Goal: Task Accomplishment & Management: Use online tool/utility

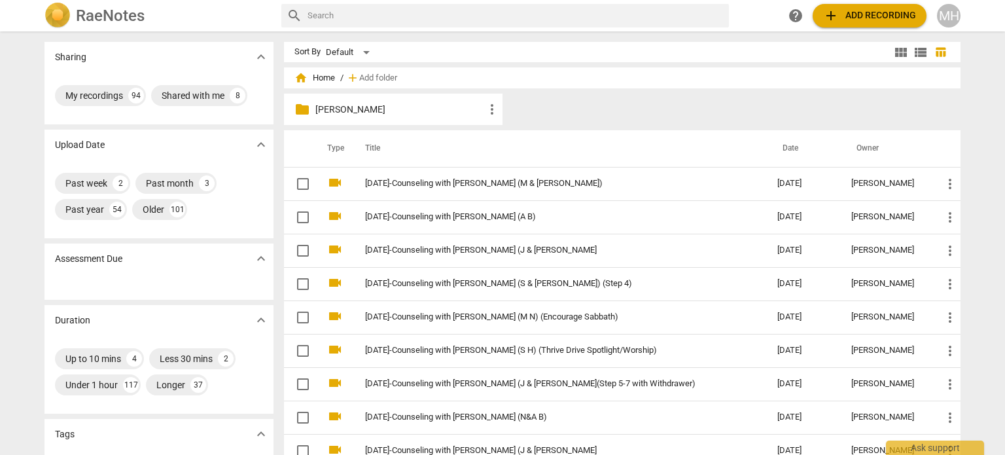
click at [895, 10] on span "add Add recording" at bounding box center [869, 16] width 93 height 16
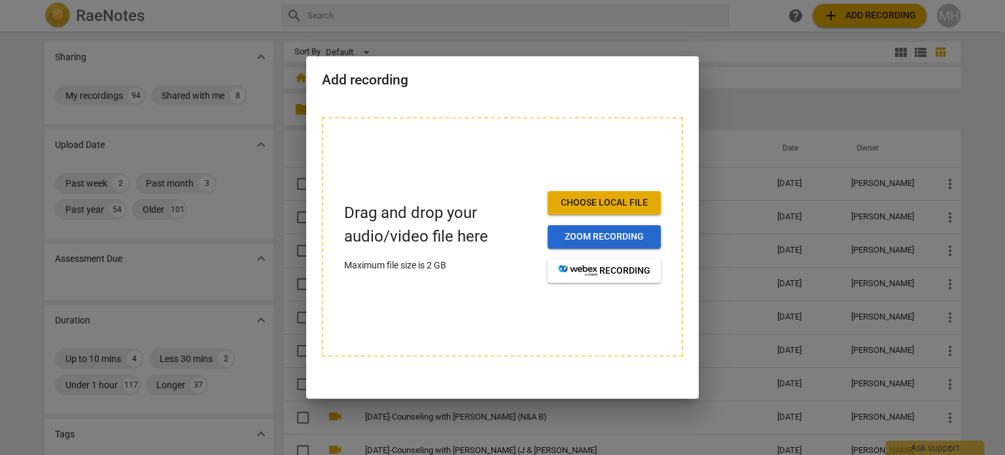
click at [629, 242] on span "Zoom recording" at bounding box center [604, 236] width 92 height 13
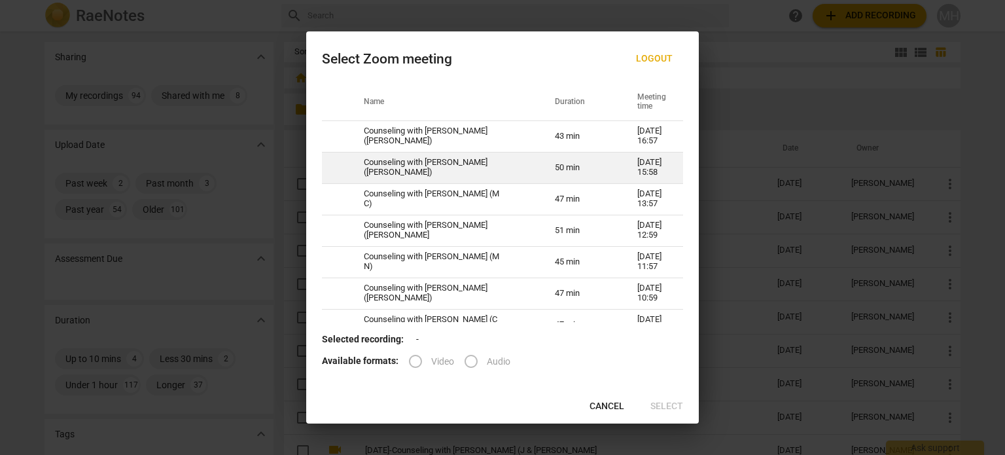
click at [474, 172] on td "Counseling with [PERSON_NAME] ([PERSON_NAME])" at bounding box center [443, 167] width 191 height 31
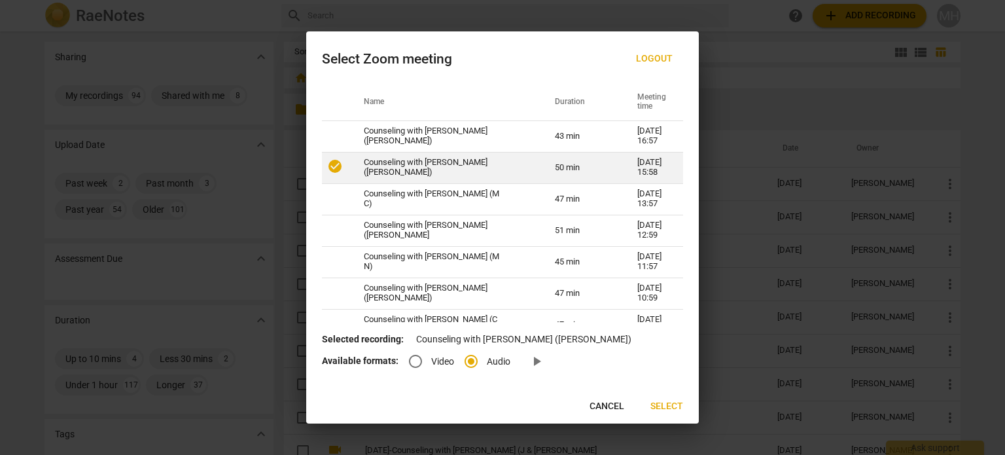
radio input "true"
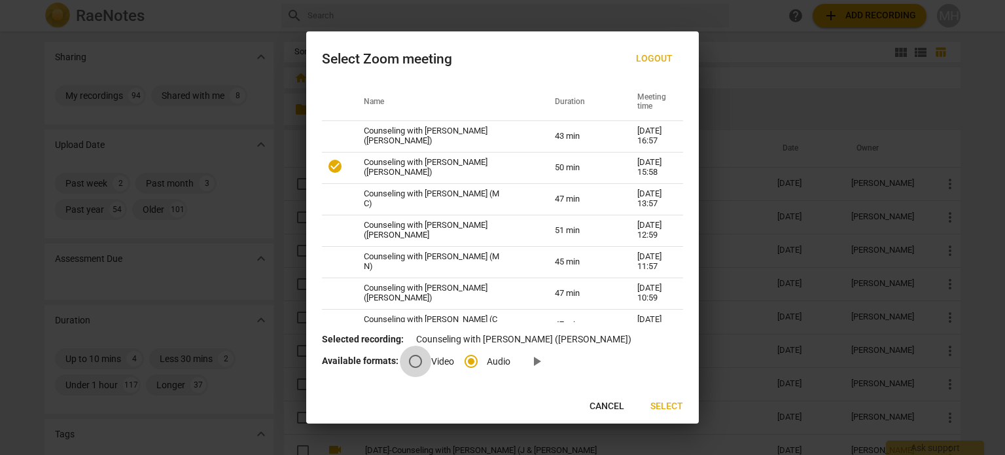
click at [417, 360] on input "Video" at bounding box center [415, 360] width 31 height 31
radio input "true"
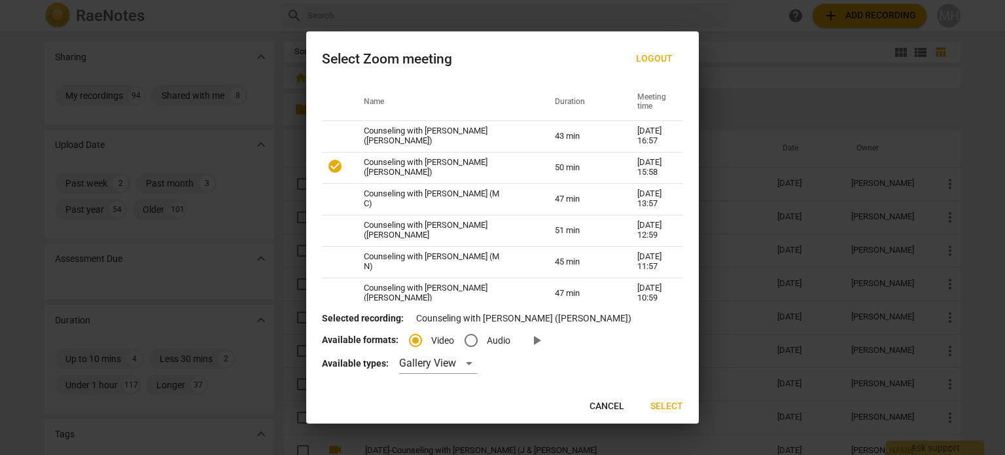
click at [660, 405] on span "Select" at bounding box center [666, 406] width 33 height 13
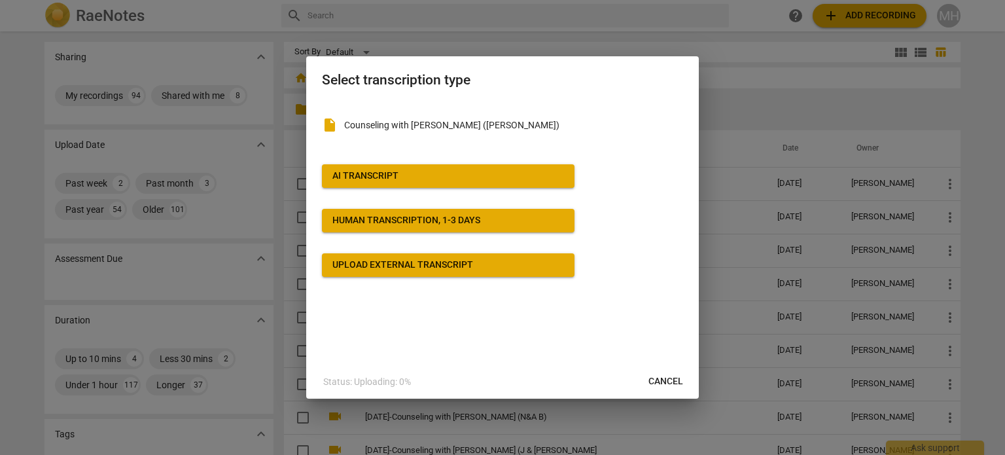
click at [460, 167] on button "AI Transcript" at bounding box center [448, 176] width 252 height 24
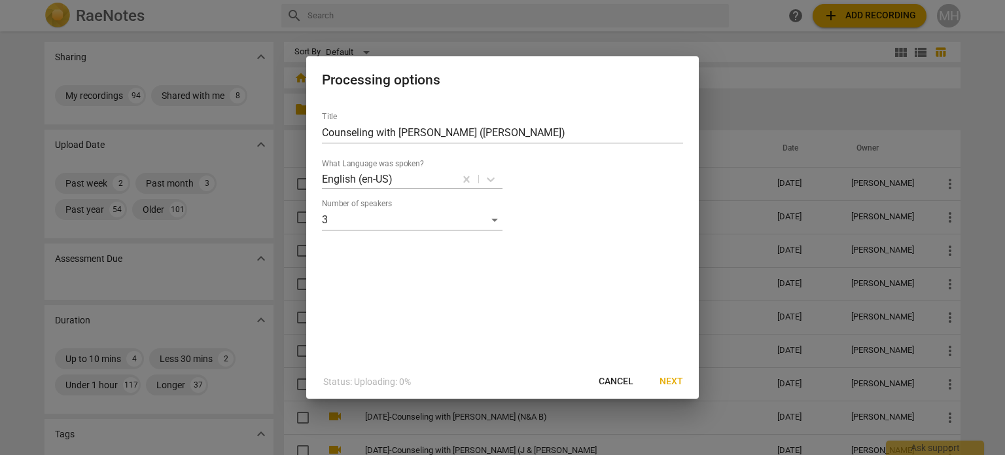
click at [321, 135] on div "Title Counseling with [PERSON_NAME] ([PERSON_NAME]) What Language was spoken? E…" at bounding box center [502, 232] width 392 height 263
click at [323, 135] on input "Counseling with [PERSON_NAME] ([PERSON_NAME])" at bounding box center [502, 132] width 361 height 21
type input "[DATE]-Counseling with [PERSON_NAME] ([PERSON_NAME])"
click at [681, 381] on span "Next" at bounding box center [671, 381] width 24 height 13
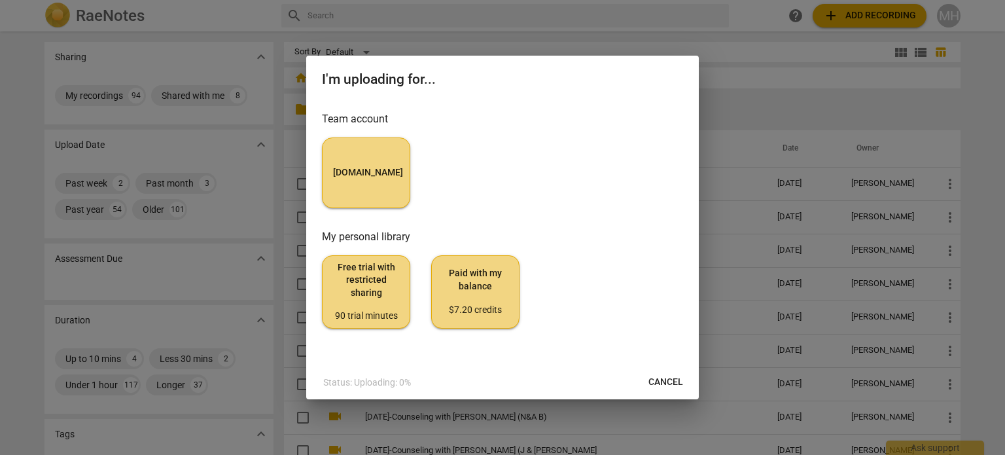
click at [347, 181] on button "[DOMAIN_NAME]" at bounding box center [366, 172] width 88 height 71
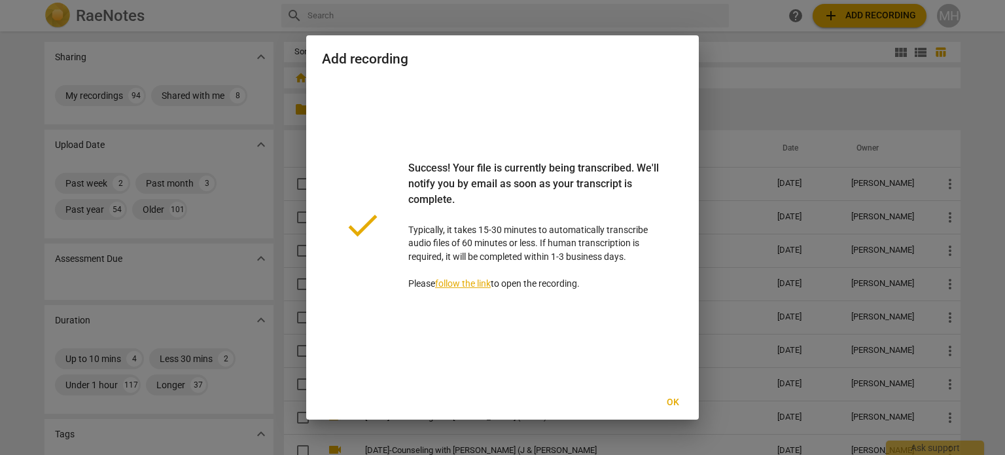
click at [669, 400] on span "Ok" at bounding box center [672, 402] width 21 height 13
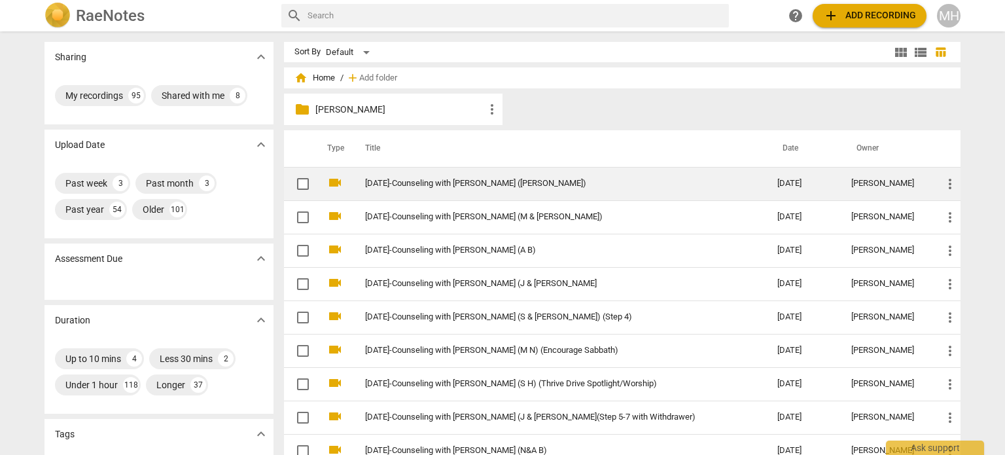
click at [509, 183] on link "[DATE]-Counseling with [PERSON_NAME] ([PERSON_NAME])" at bounding box center [547, 184] width 365 height 10
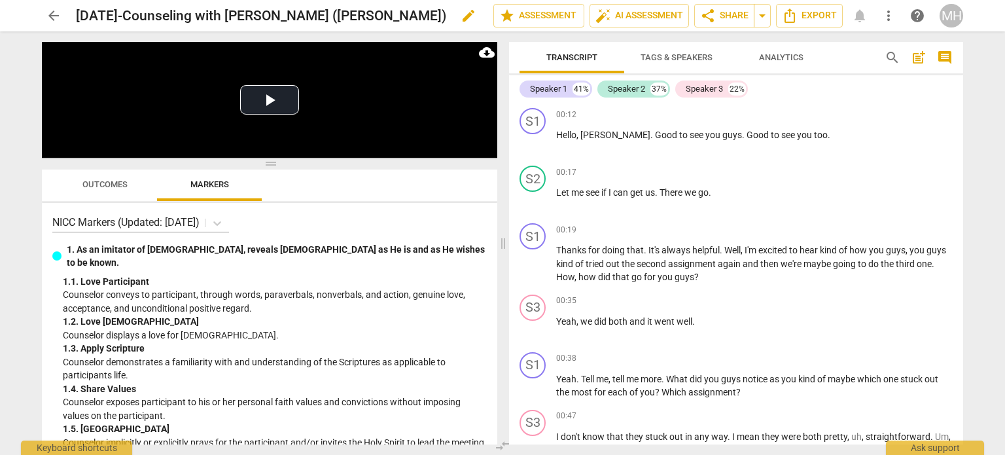
click at [369, 16] on h2 "[DATE]-Counseling with [PERSON_NAME] ([PERSON_NAME])" at bounding box center [261, 16] width 370 height 16
click at [460, 16] on span "edit" at bounding box center [468, 16] width 16 height 16
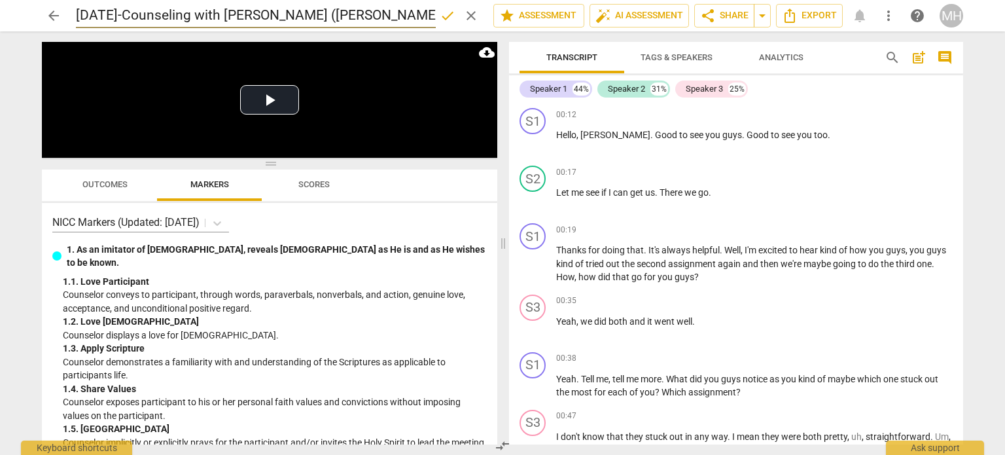
click at [363, 15] on input "[DATE]-Counseling with [PERSON_NAME] ([PERSON_NAME])" at bounding box center [256, 15] width 360 height 25
drag, startPoint x: 363, startPoint y: 15, endPoint x: 445, endPoint y: 15, distance: 81.8
click at [445, 15] on div "[DATE]-Counseling with [PERSON_NAME] (M & [PERSON_NAME]) done clear" at bounding box center [279, 15] width 407 height 25
type input "[DATE]-Counseling with [PERSON_NAME] (M & [PERSON_NAME])"
click at [445, 15] on span "done" at bounding box center [448, 16] width 16 height 16
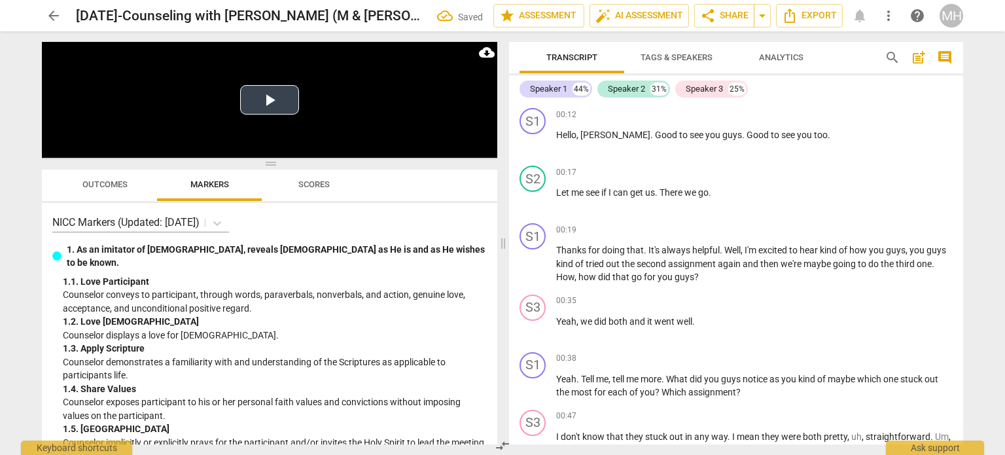
click at [264, 107] on button "Play Video" at bounding box center [269, 99] width 59 height 29
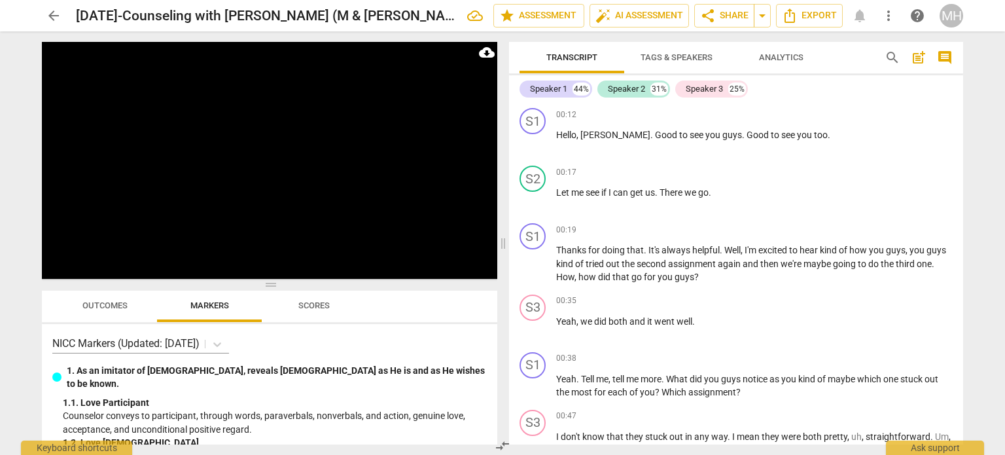
drag, startPoint x: 271, startPoint y: 162, endPoint x: 293, endPoint y: 283, distance: 123.0
click at [293, 283] on span at bounding box center [269, 285] width 455 height 8
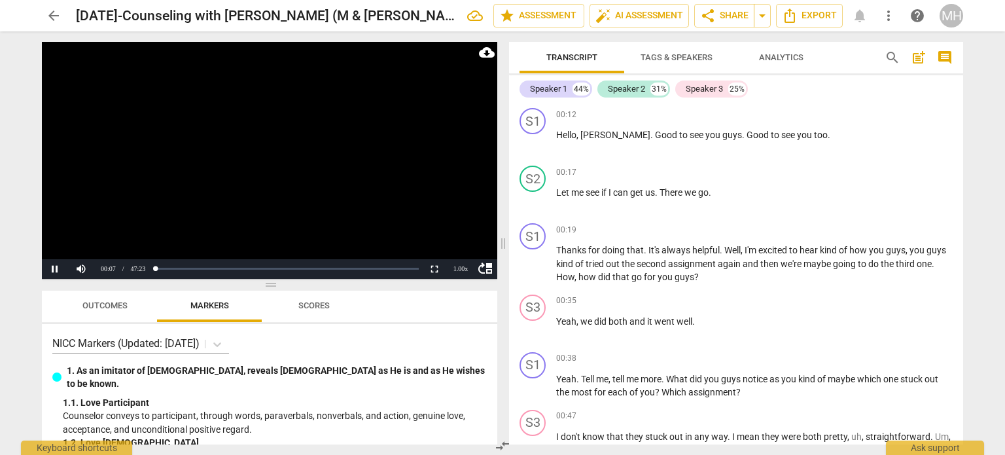
click at [947, 56] on span "comment" at bounding box center [945, 58] width 16 height 16
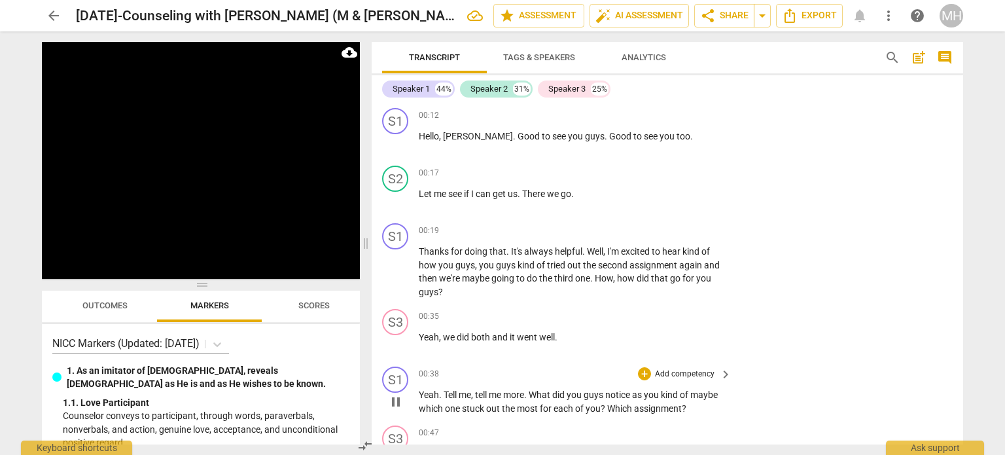
click at [399, 404] on span "pause" at bounding box center [396, 402] width 16 height 16
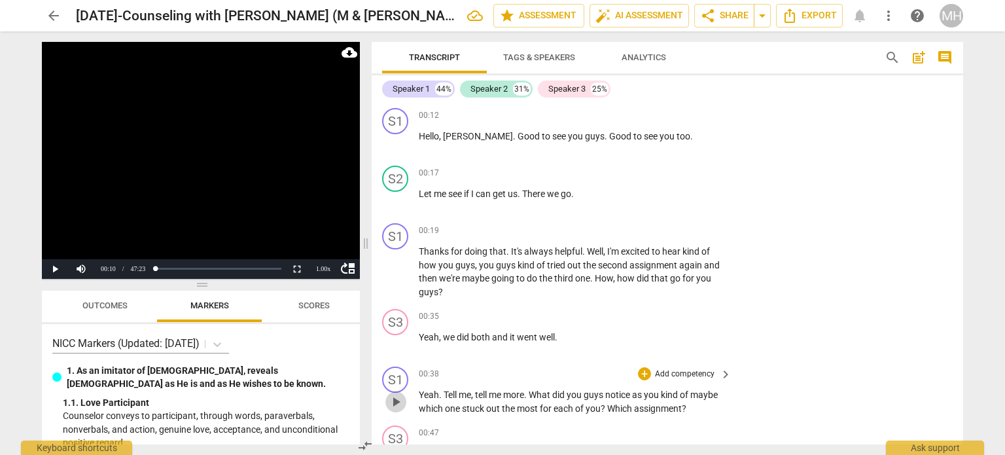
click at [399, 404] on span "play_arrow" at bounding box center [396, 402] width 16 height 16
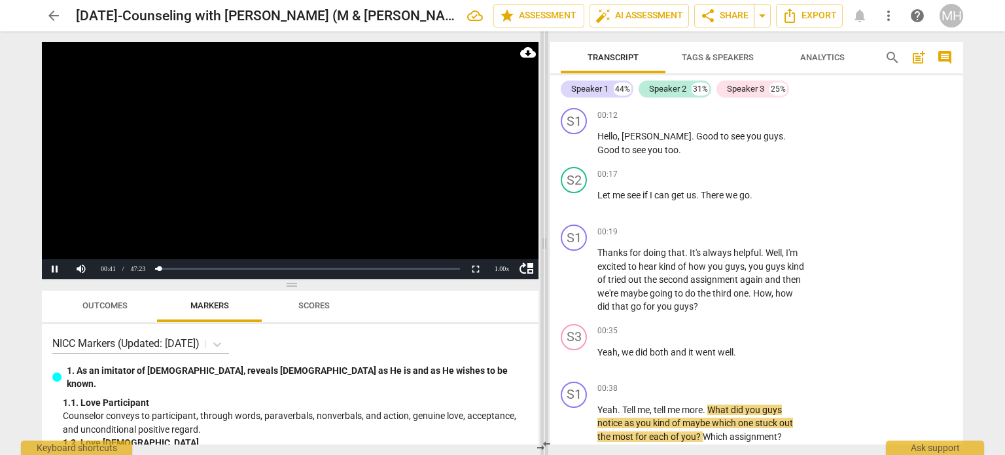
drag, startPoint x: 366, startPoint y: 246, endPoint x: 547, endPoint y: 267, distance: 182.4
click at [547, 267] on span at bounding box center [544, 242] width 8 height 423
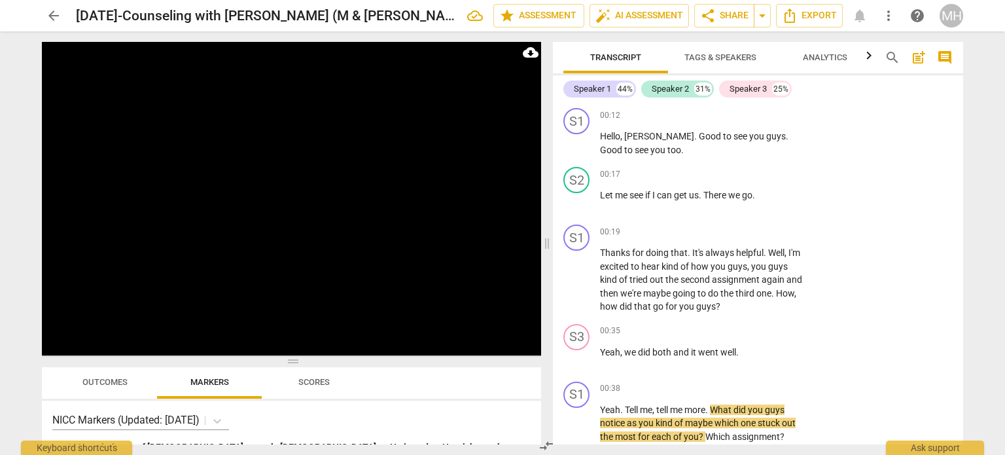
drag, startPoint x: 299, startPoint y: 283, endPoint x: 293, endPoint y: 360, distance: 76.7
click at [293, 360] on span at bounding box center [291, 361] width 499 height 8
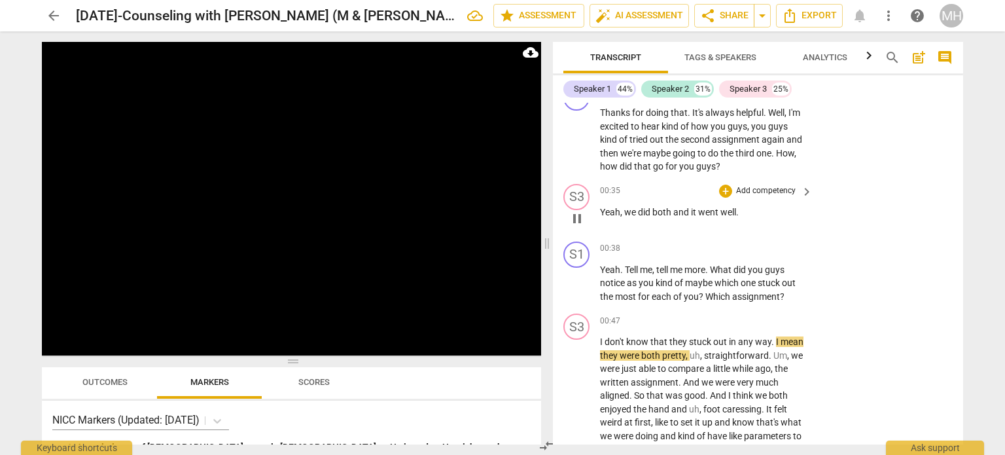
scroll to position [164, 0]
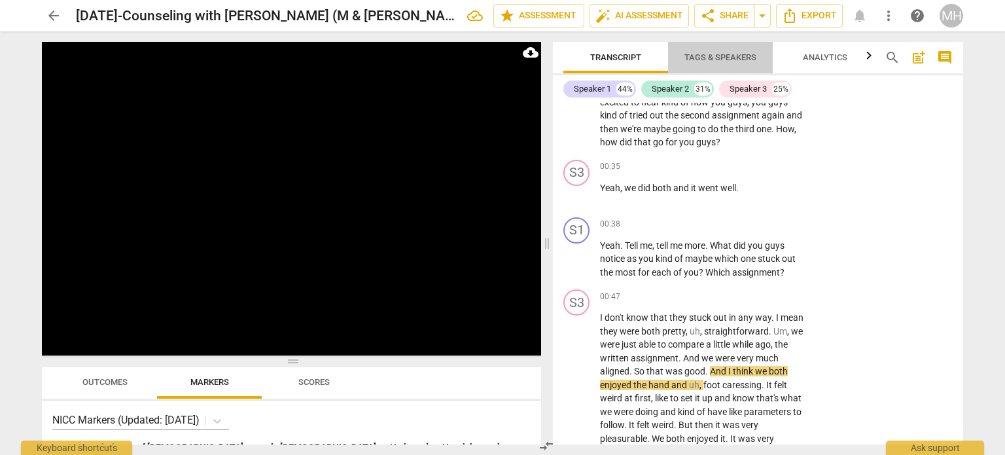
click at [719, 61] on span "Tags & Speakers" at bounding box center [720, 57] width 72 height 10
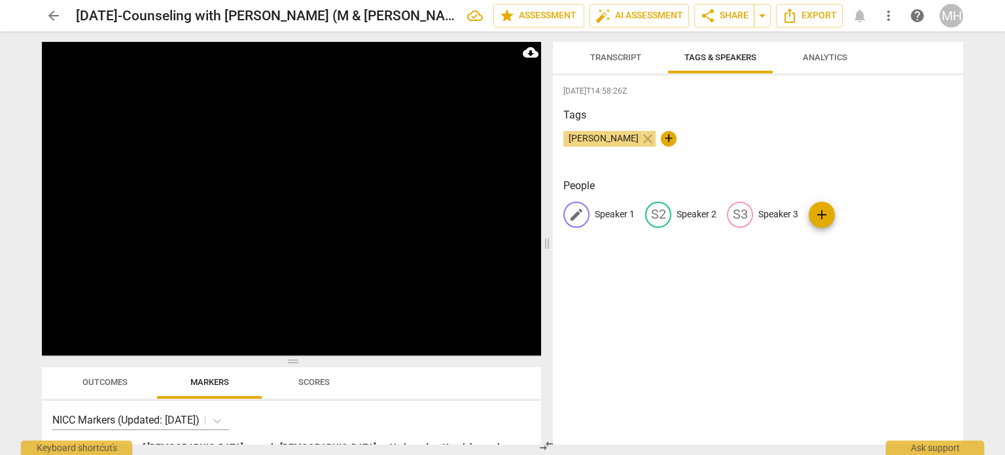
click at [612, 215] on p "Speaker 1" at bounding box center [615, 214] width 40 height 14
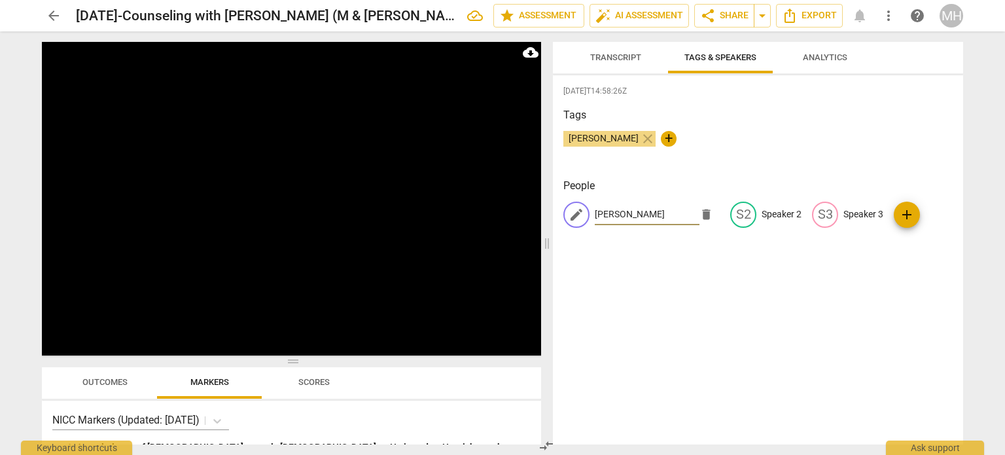
type input "[PERSON_NAME]"
click at [858, 218] on p "Speaker 3" at bounding box center [863, 214] width 40 height 14
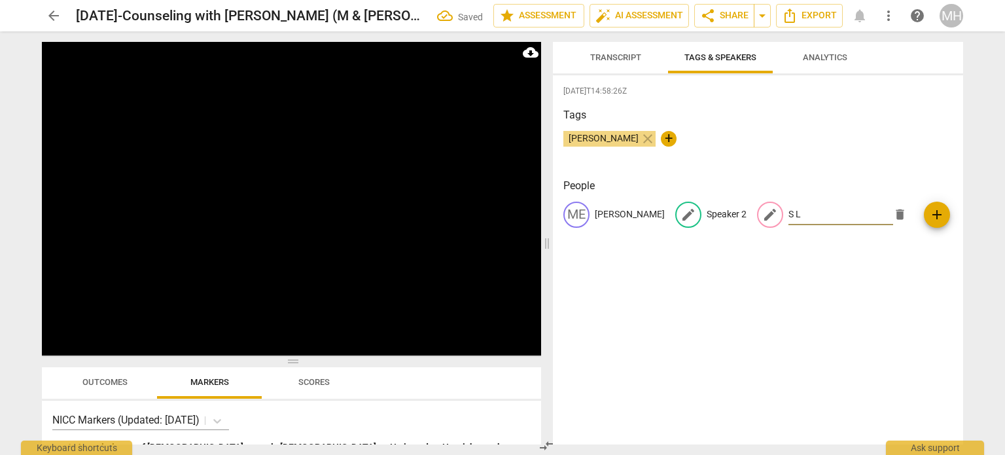
type input "S L"
click at [706, 218] on p "Speaker 2" at bounding box center [726, 214] width 40 height 14
type input "M L"
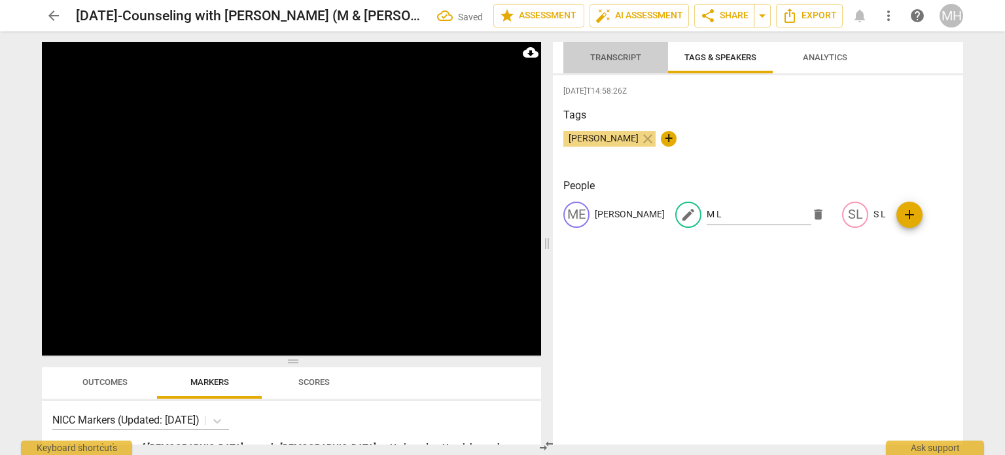
click at [620, 65] on span "Transcript" at bounding box center [615, 58] width 82 height 18
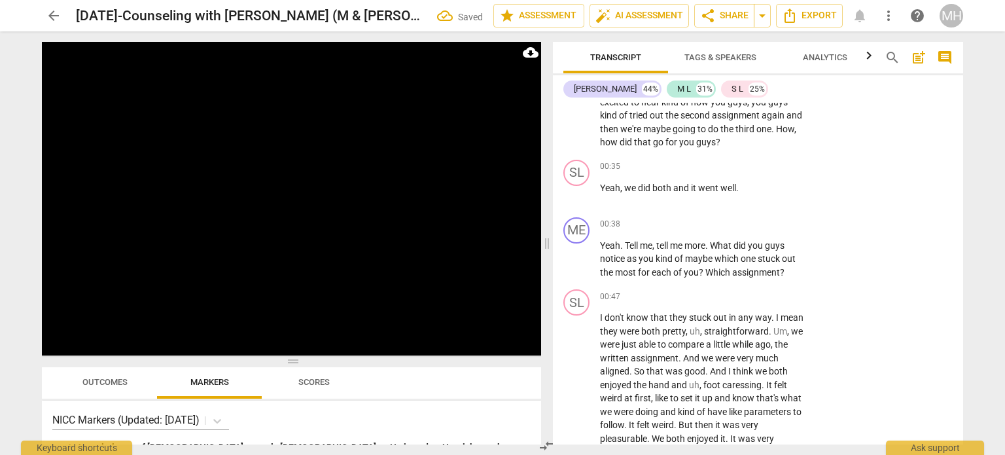
scroll to position [565, 0]
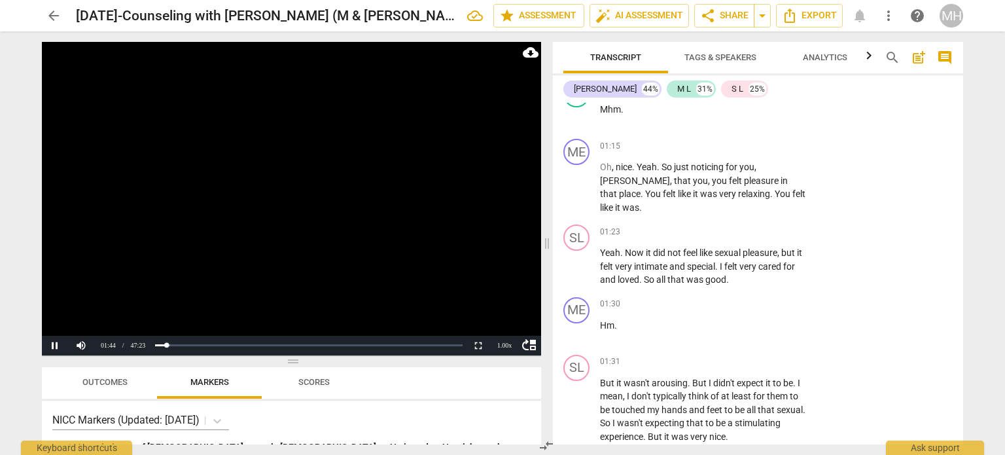
click at [276, 216] on video at bounding box center [291, 198] width 499 height 313
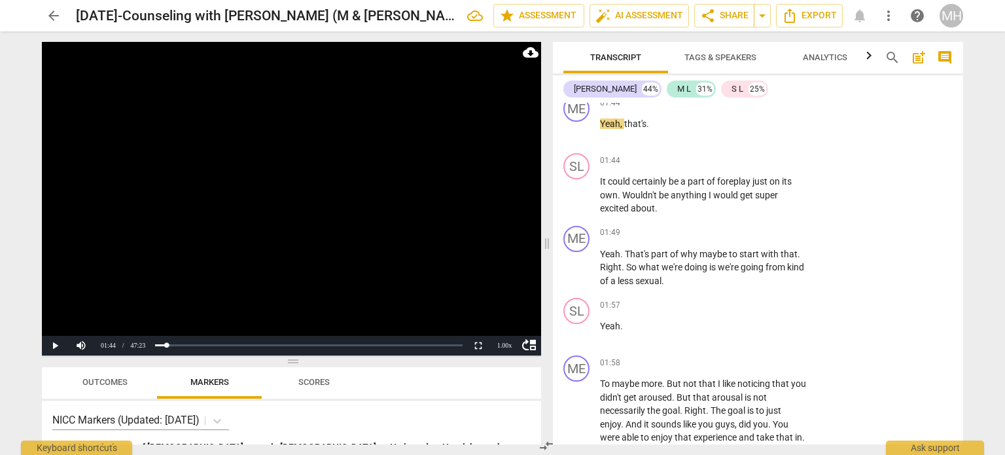
click at [314, 129] on video at bounding box center [291, 198] width 499 height 313
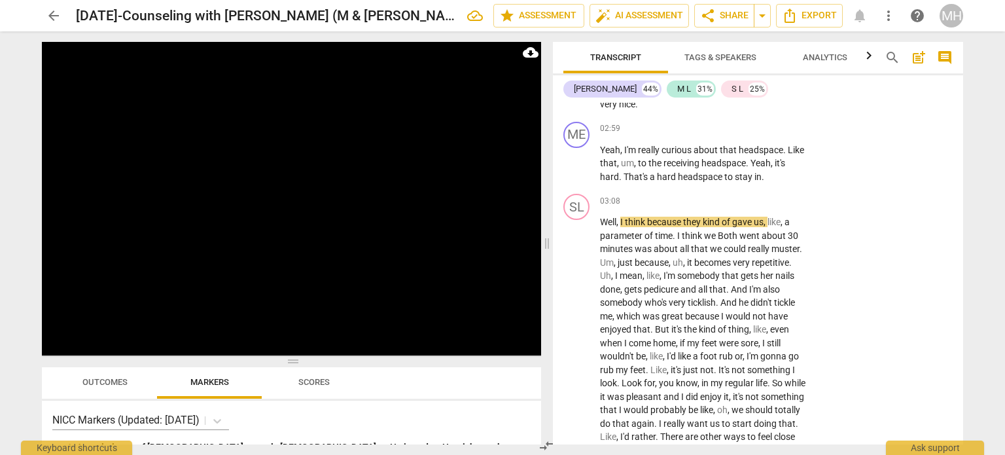
scroll to position [1530, 0]
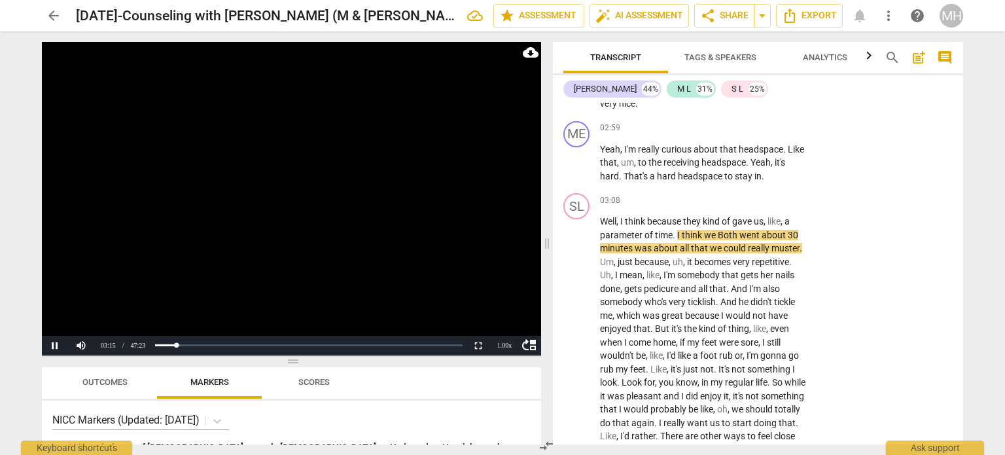
click at [347, 220] on video at bounding box center [291, 198] width 499 height 313
click at [183, 222] on video at bounding box center [291, 198] width 499 height 313
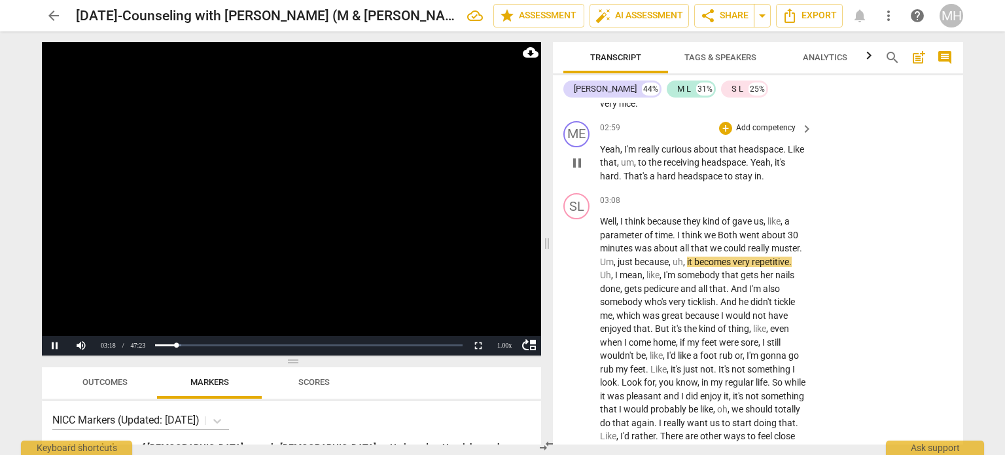
click at [772, 123] on p "Add competency" at bounding box center [765, 128] width 62 height 12
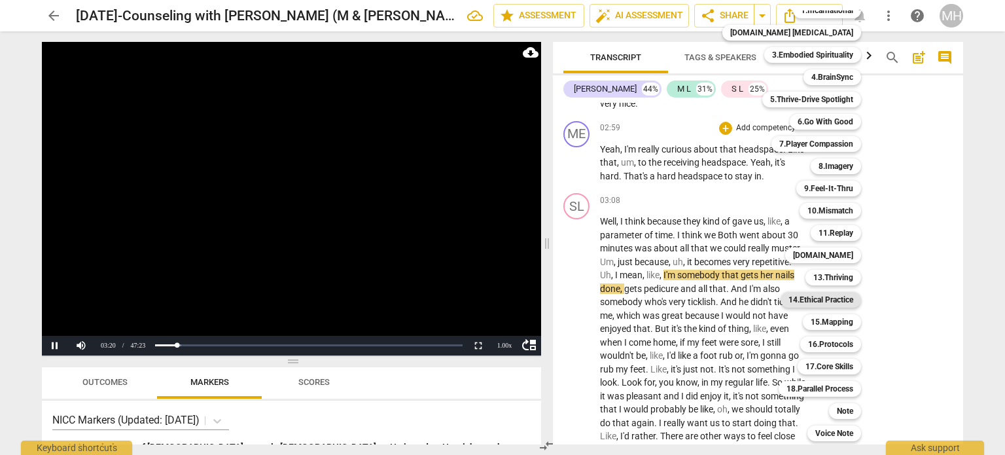
scroll to position [38, 0]
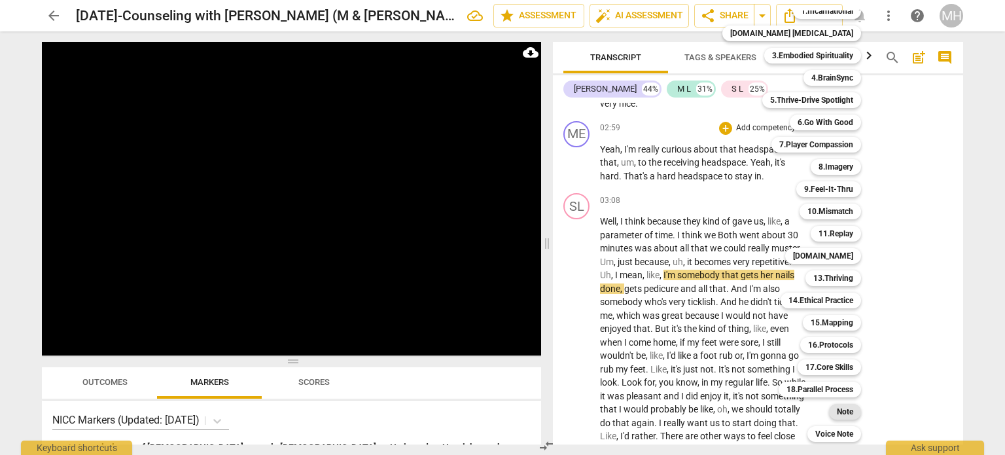
click at [831, 409] on div "Note" at bounding box center [845, 412] width 32 height 16
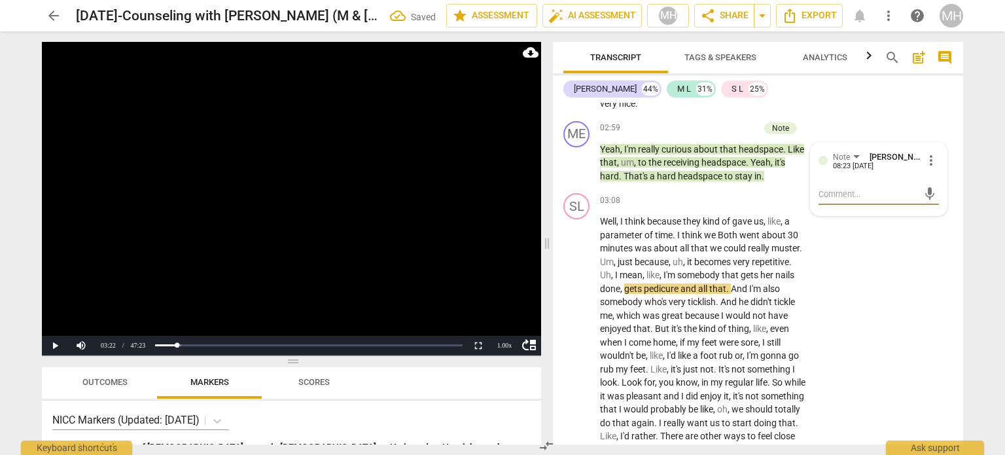
type textarea "r"
type textarea "re"
type textarea "ref"
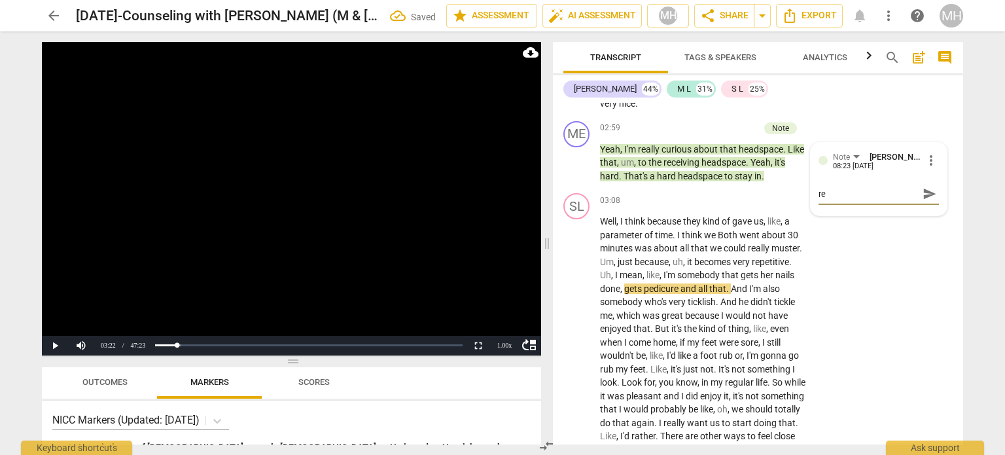
type textarea "ref"
type textarea "refl"
type textarea "refle"
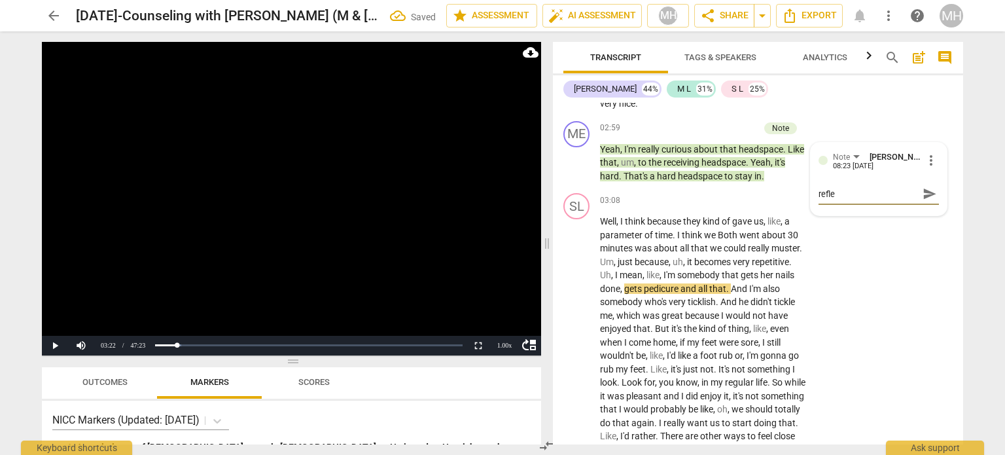
type textarea "reflec"
type textarea "reflect"
type textarea "reflecti"
type textarea "reflectin"
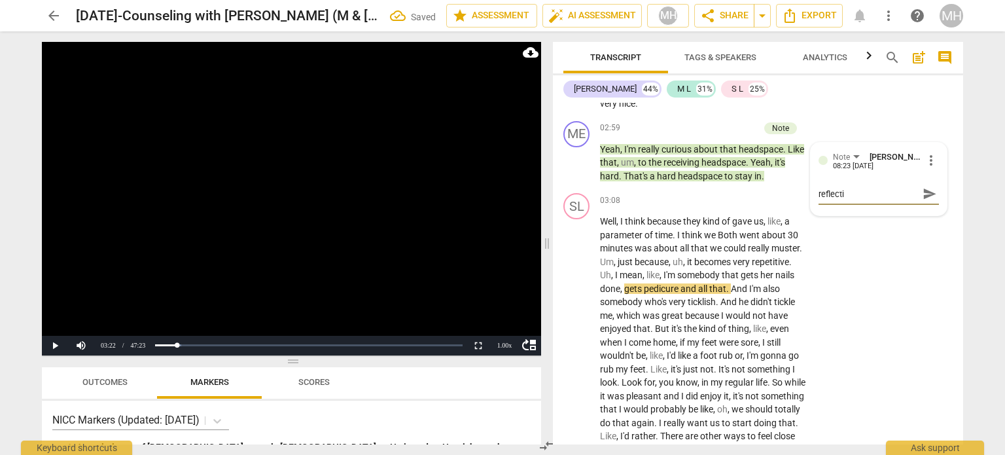
type textarea "reflectin"
type textarea "reflecting"
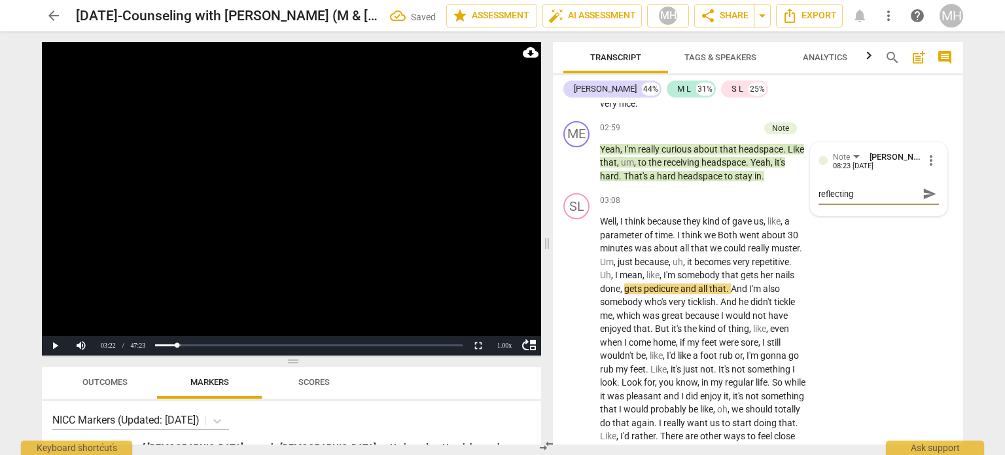
type textarea "reflecting p"
type textarea "reflecting pr"
type textarea "reflecting pre"
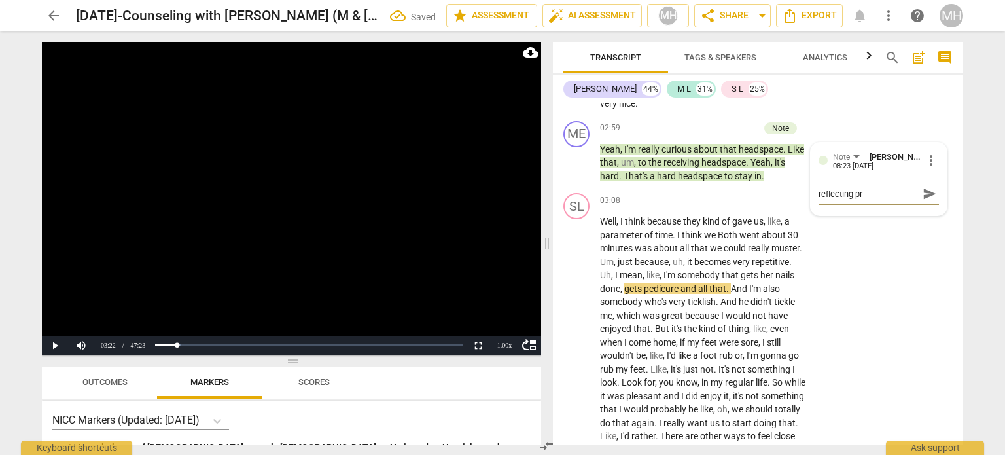
type textarea "reflecting pre"
type textarea "reflecting pres"
type textarea "reflecting prese"
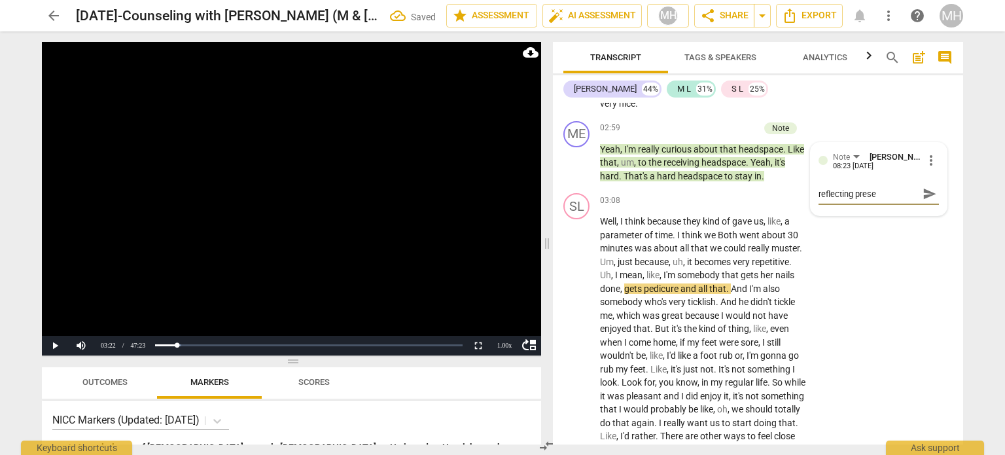
type textarea "reflecting presen"
type textarea "reflecting present"
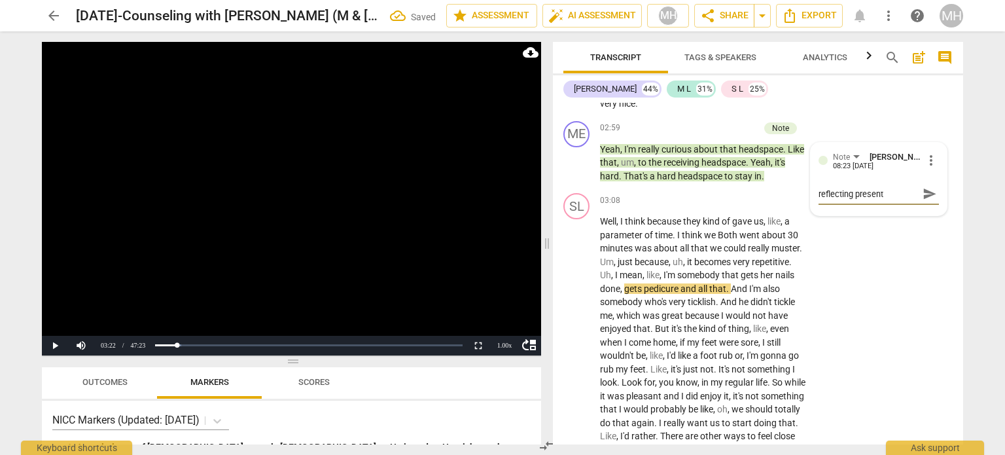
type textarea "reflecting present"
type textarea "reflecting present p"
type textarea "reflecting present pr"
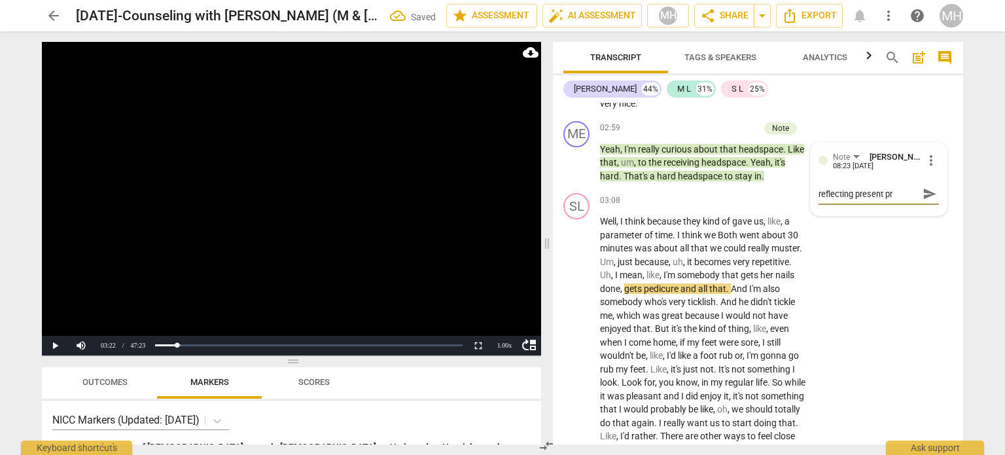
type textarea "reflecting present pro"
type textarea "reflecting present proc"
type textarea "reflecting present proce"
type textarea "reflecting present procer"
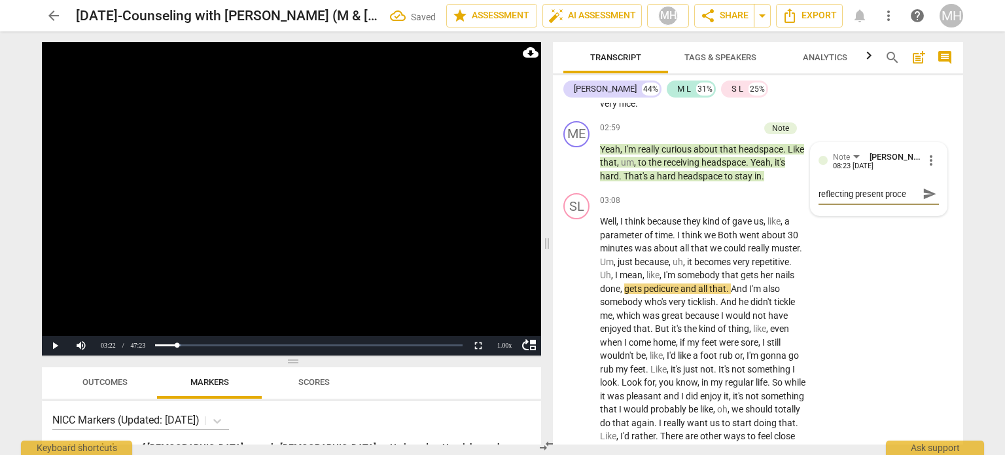
type textarea "reflecting present procer"
type textarea "reflecting present procers"
type textarea "reflecting present procerss"
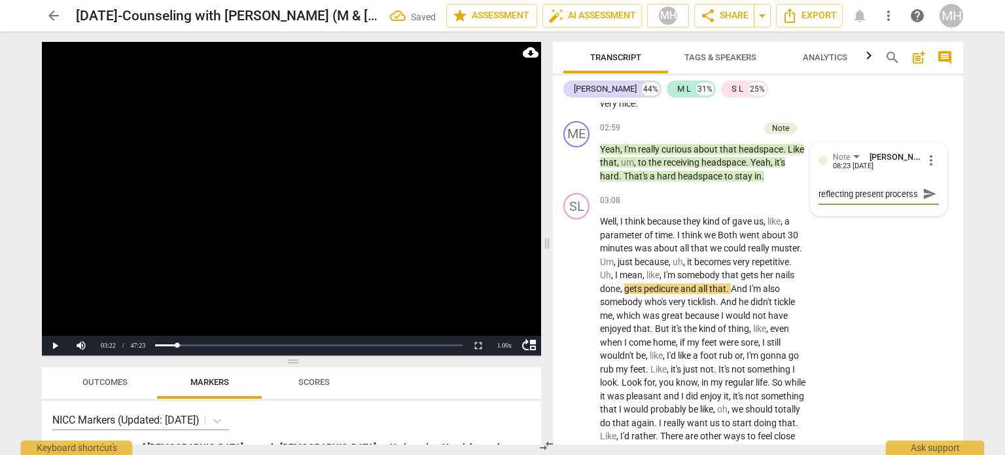
scroll to position [11, 0]
type textarea "reflecting present procers"
type textarea "reflecting present procer"
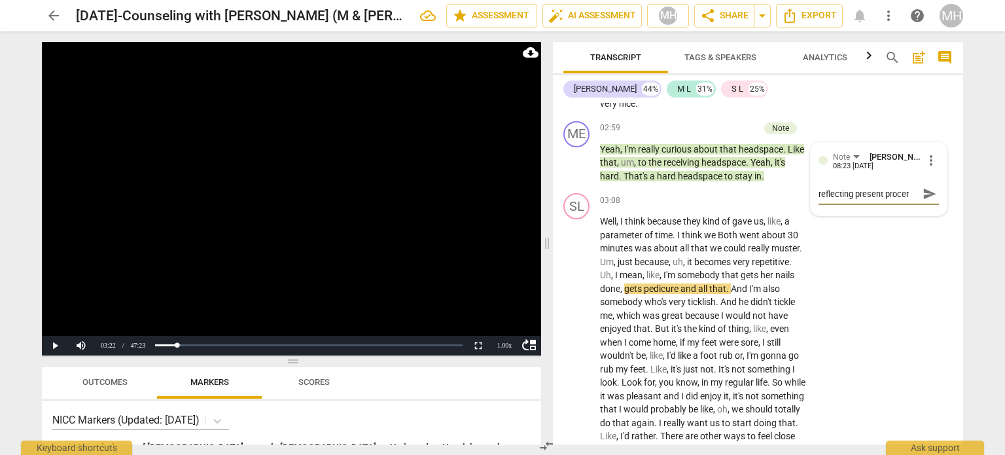
scroll to position [0, 0]
type textarea "reflecting present proce"
type textarea "reflecting present proc"
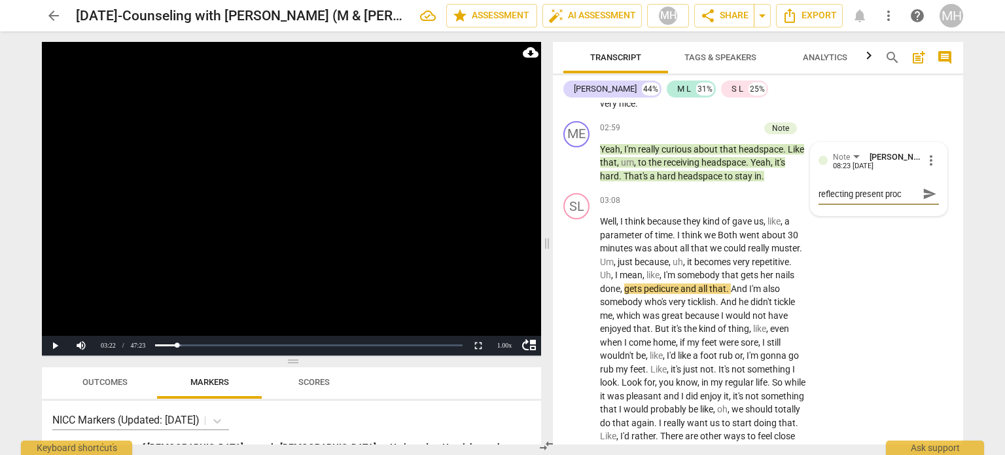
type textarea "reflecting present proce"
type textarea "reflecting present proces"
type textarea "reflecting present process"
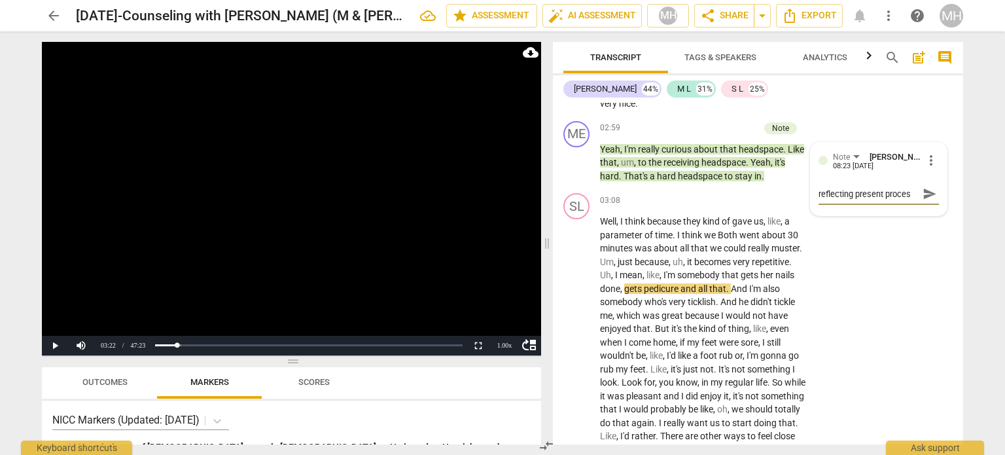
type textarea "reflecting present process"
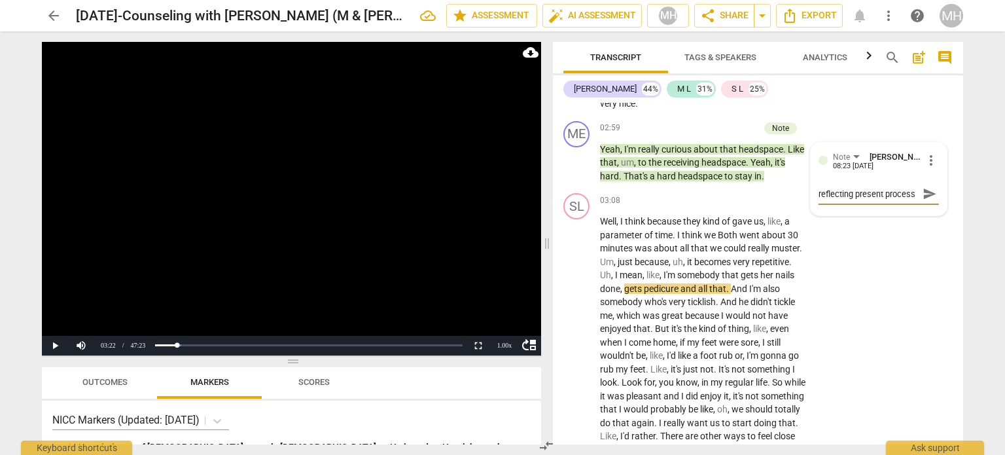
type textarea "reflecting present process,"
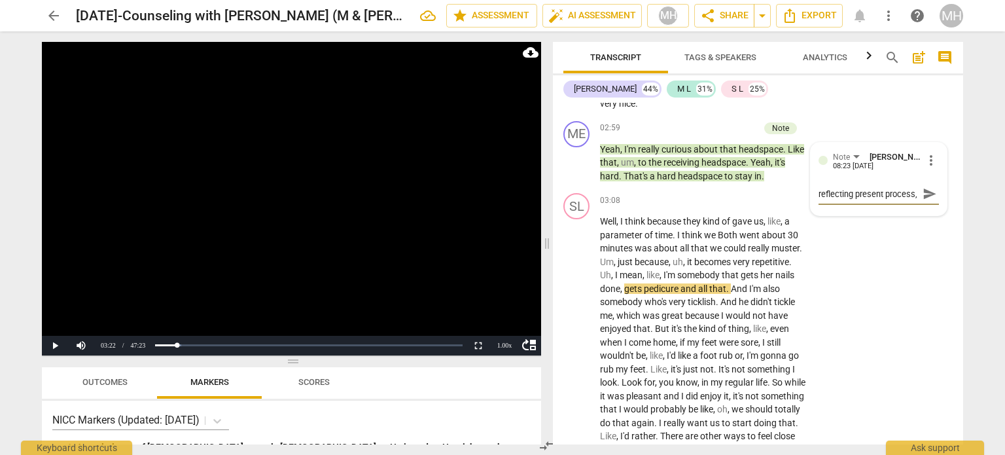
type textarea "reflecting present process, m"
type textarea "reflecting present process, mo"
type textarea "reflecting present process, mov"
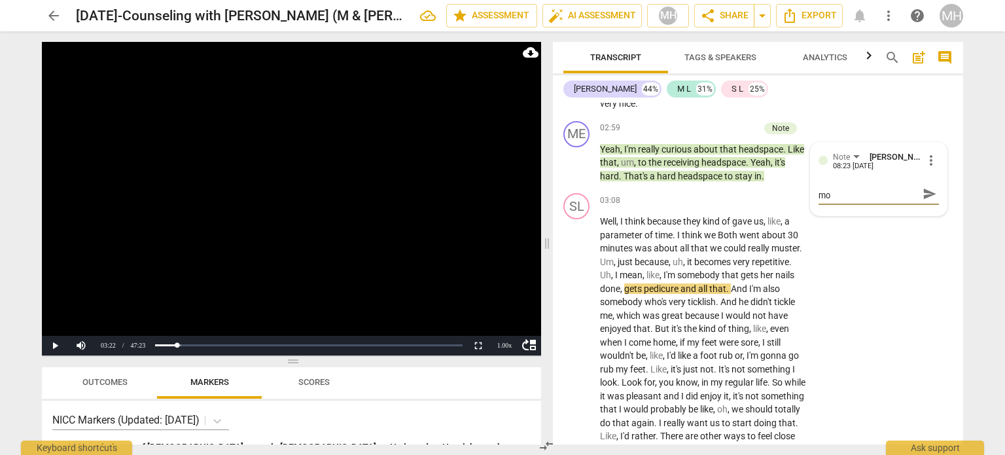
type textarea "reflecting present process, mov"
type textarea "reflecting present process, move"
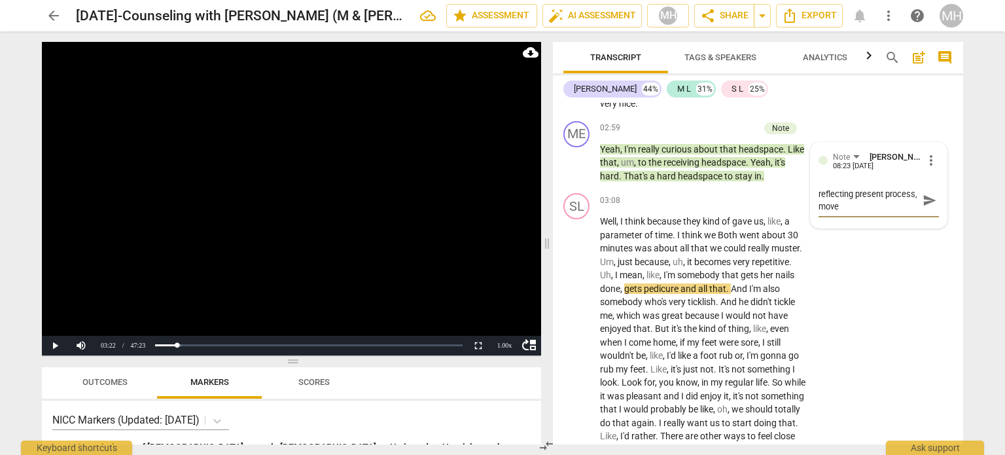
type textarea "reflecting present process, move"
type textarea "reflecting present process, move 1"
click at [922, 193] on span "send" at bounding box center [929, 200] width 14 height 14
click at [463, 259] on video at bounding box center [291, 198] width 499 height 313
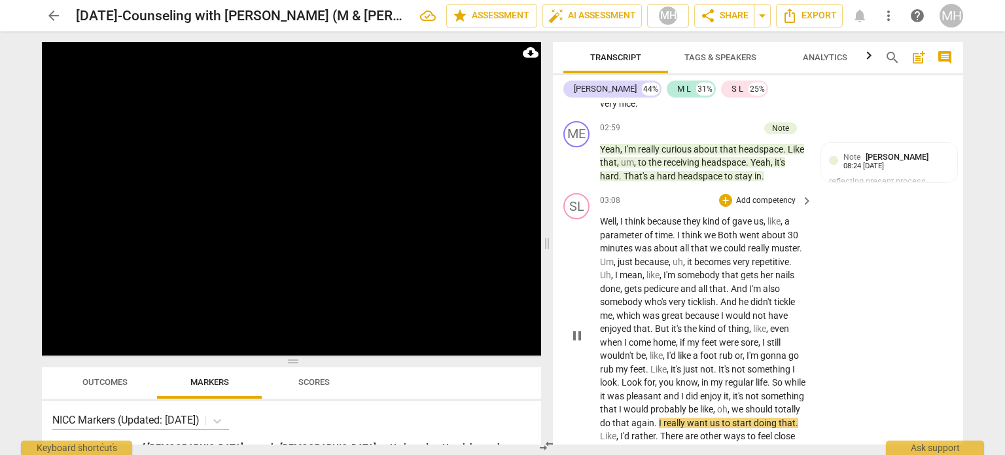
click at [782, 195] on p "Add competency" at bounding box center [765, 201] width 62 height 12
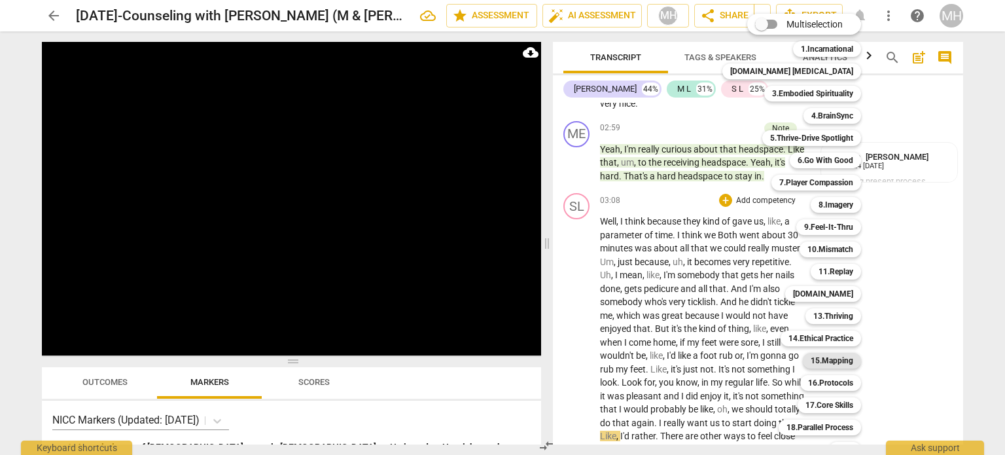
scroll to position [39, 0]
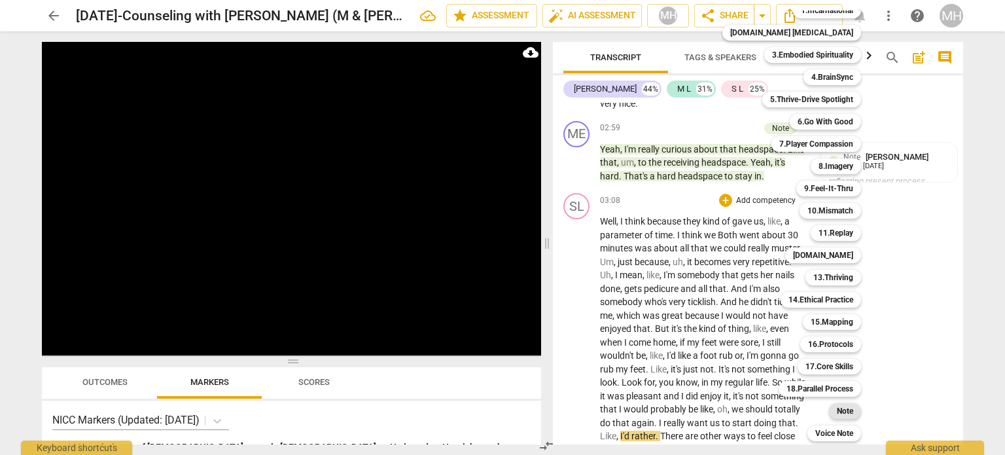
click at [836, 415] on b "Note" at bounding box center [844, 411] width 16 height 16
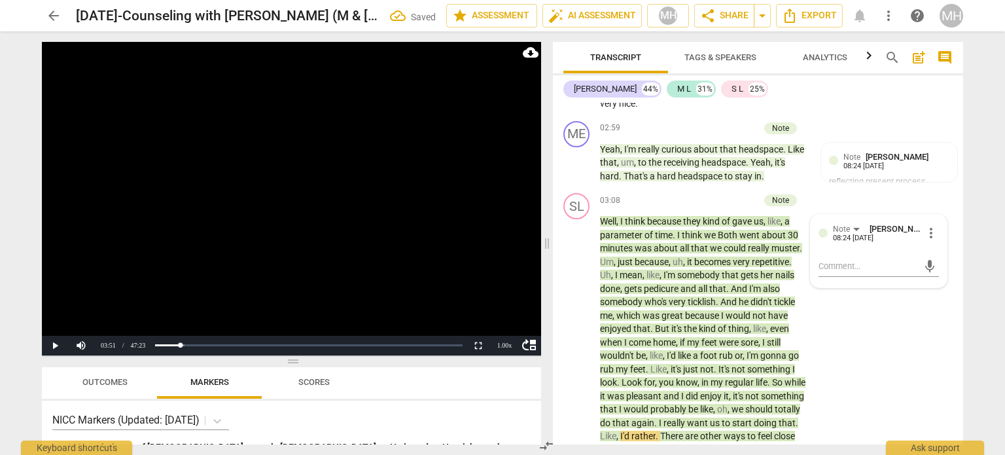
scroll to position [1584, 0]
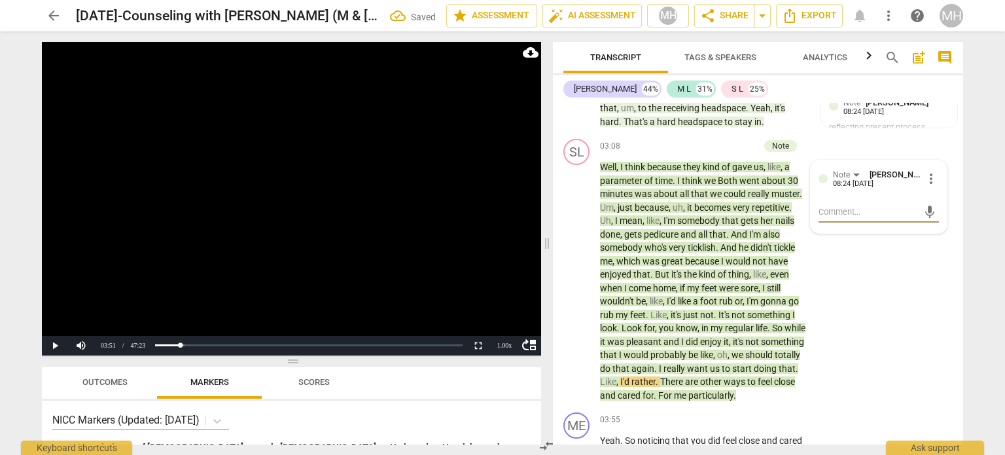
type textarea "I"
type textarea "IM"
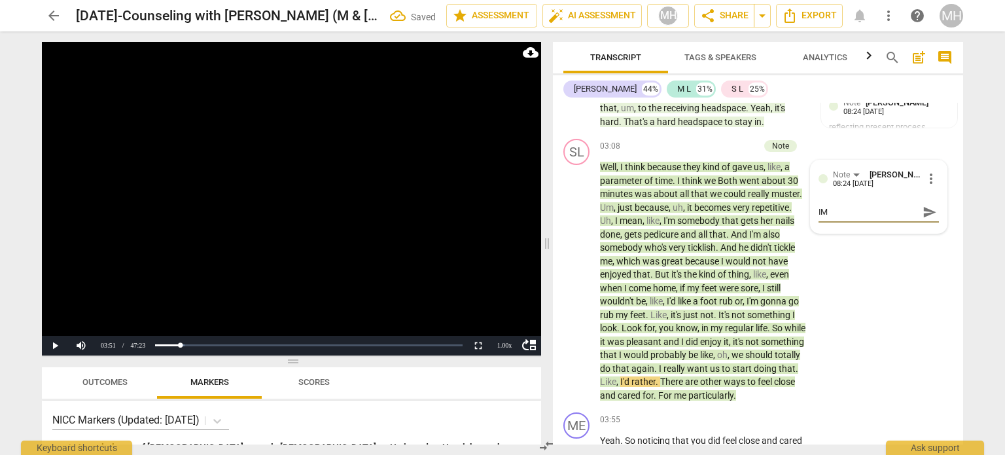
type textarea "IM"
type textarea "I"
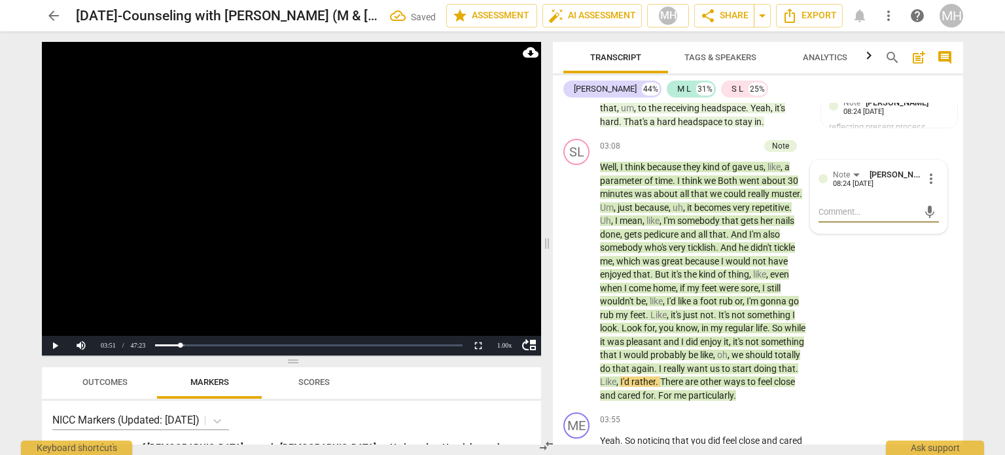
type textarea "T"
type textarea "TI"
type textarea "[PERSON_NAME]"
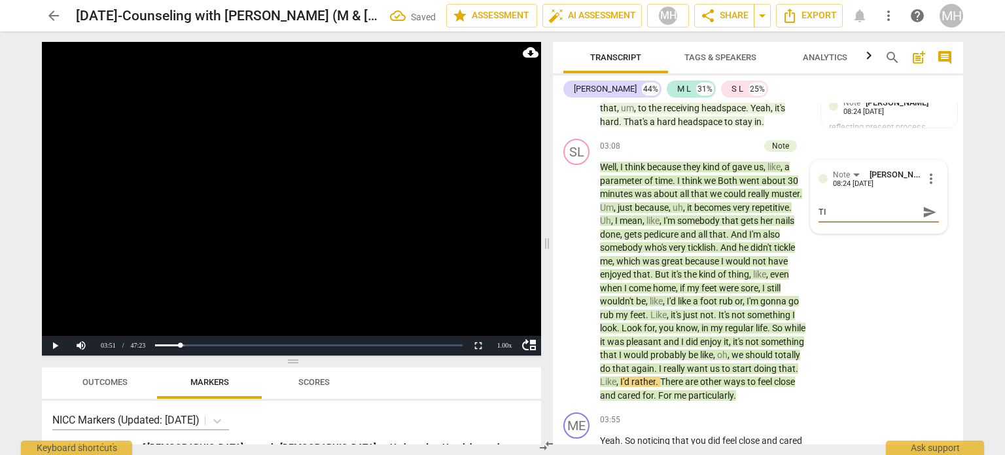
type textarea "[PERSON_NAME]"
type textarea "[PERSON_NAME] n"
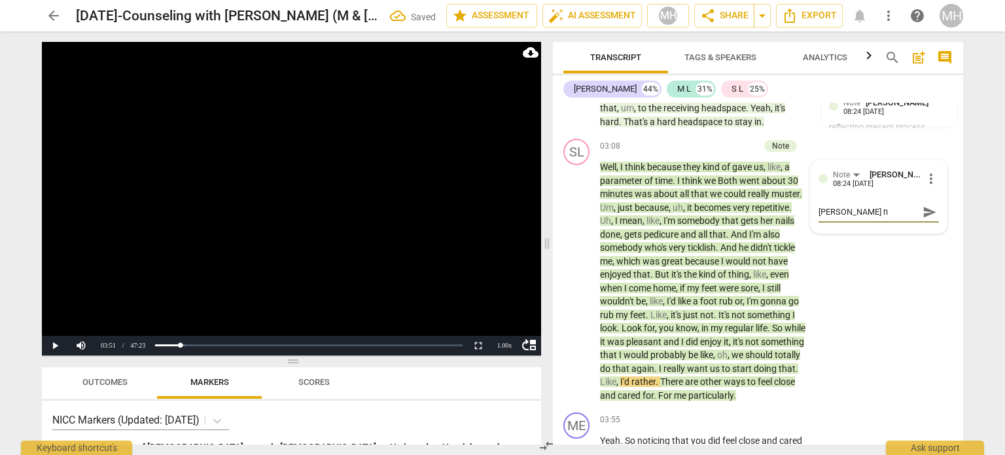
type textarea "[PERSON_NAME] no"
type textarea "[PERSON_NAME] not"
type textarea "[PERSON_NAME]"
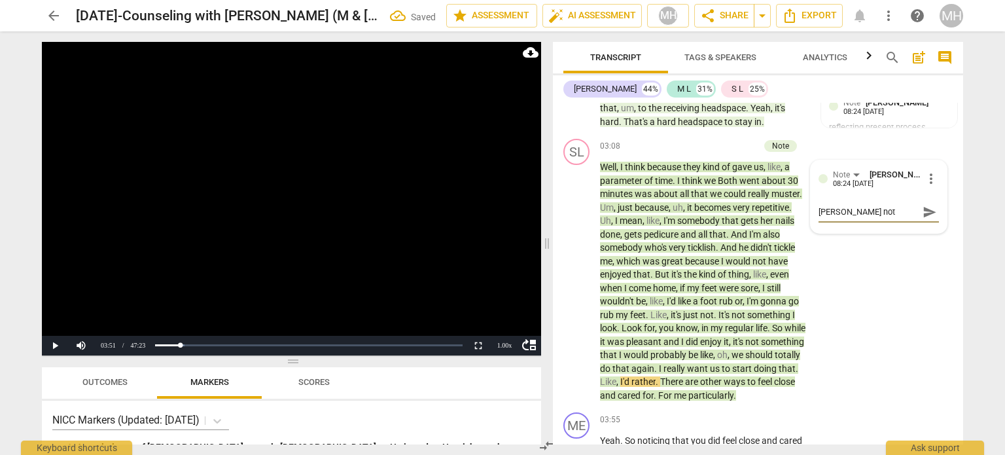
type textarea "[PERSON_NAME]"
type textarea "[PERSON_NAME] notic"
type textarea "[PERSON_NAME] notici"
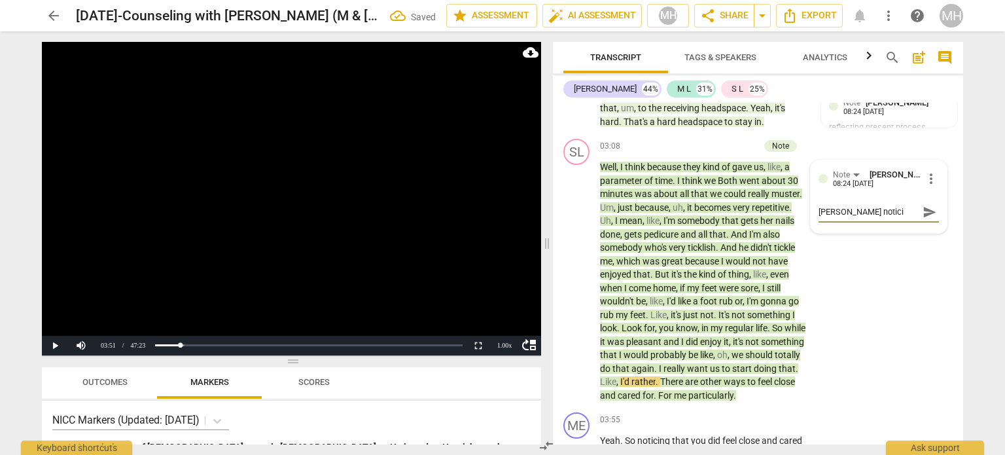
type textarea "[PERSON_NAME]"
type textarea "[PERSON_NAME] noticing"
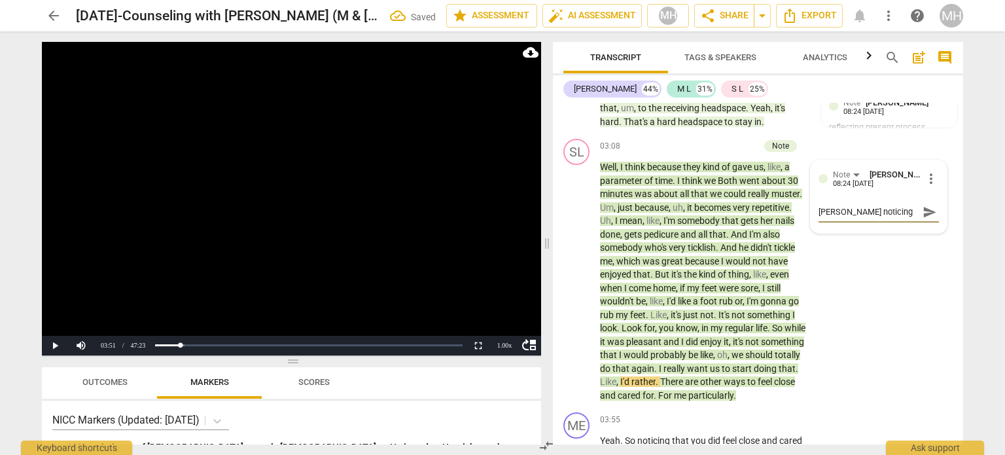
type textarea "[PERSON_NAME] noticing"
type textarea "[PERSON_NAME] noticing h"
type textarea "[PERSON_NAME] noticing he"
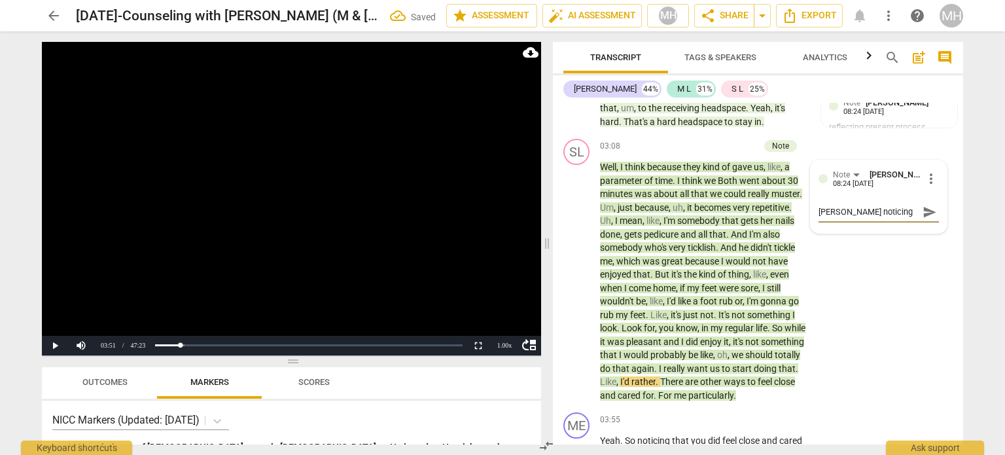
type textarea "[PERSON_NAME] noticing her"
type textarea "[PERSON_NAME] noticing her a"
type textarea "[PERSON_NAME] noticing her"
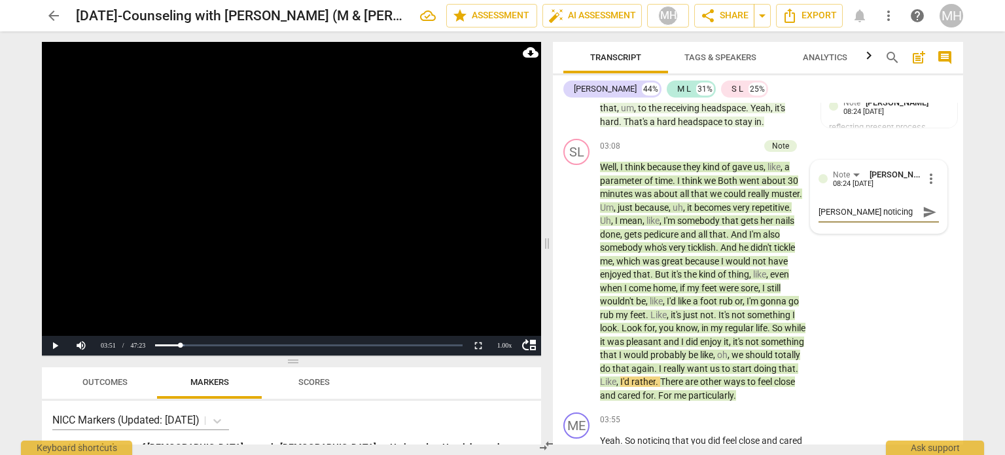
type textarea "[PERSON_NAME] noticing her"
type textarea "[PERSON_NAME] noticing her e"
type textarea "[PERSON_NAME] noticing her ev"
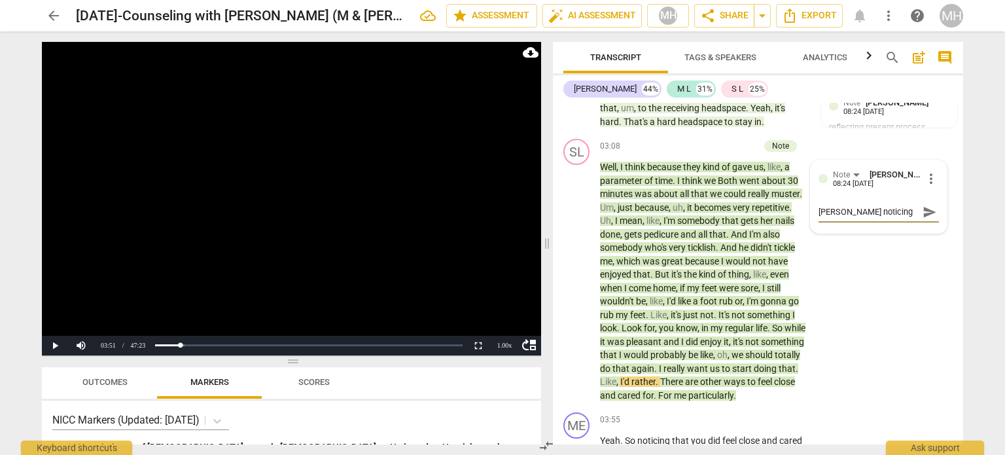
type textarea "[PERSON_NAME] noticing her eva"
type textarea "[PERSON_NAME] noticing her eval"
type textarea "[PERSON_NAME] noticing her evalu"
type textarea "[PERSON_NAME] noticing her evalua"
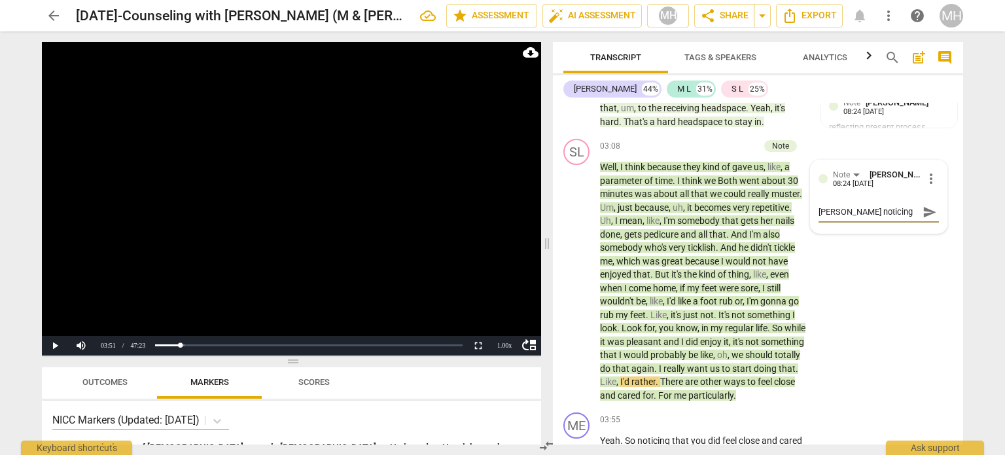
type textarea "[PERSON_NAME] noticing her evalua"
type textarea "[PERSON_NAME] noticing her evaluat"
type textarea "[PERSON_NAME] noticing her evaluati"
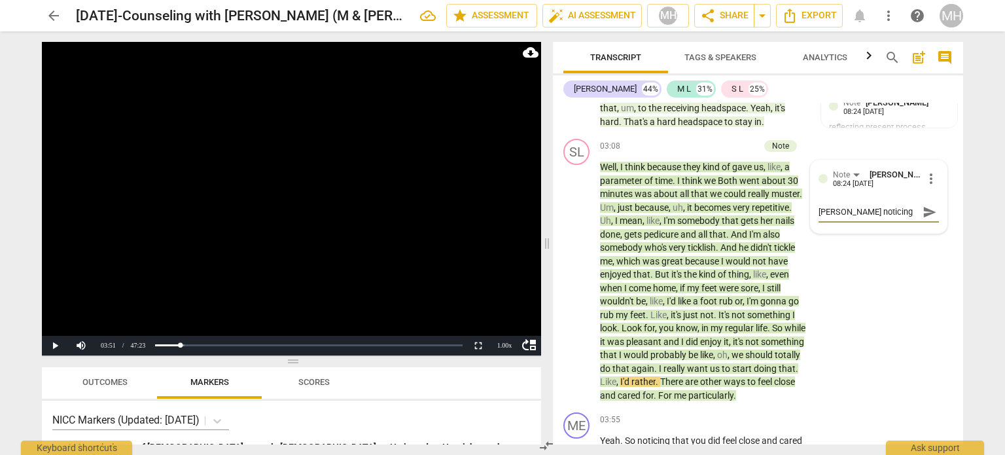
type textarea "[PERSON_NAME] noticing her evaluatin"
type textarea "[PERSON_NAME] noticing her evaluating"
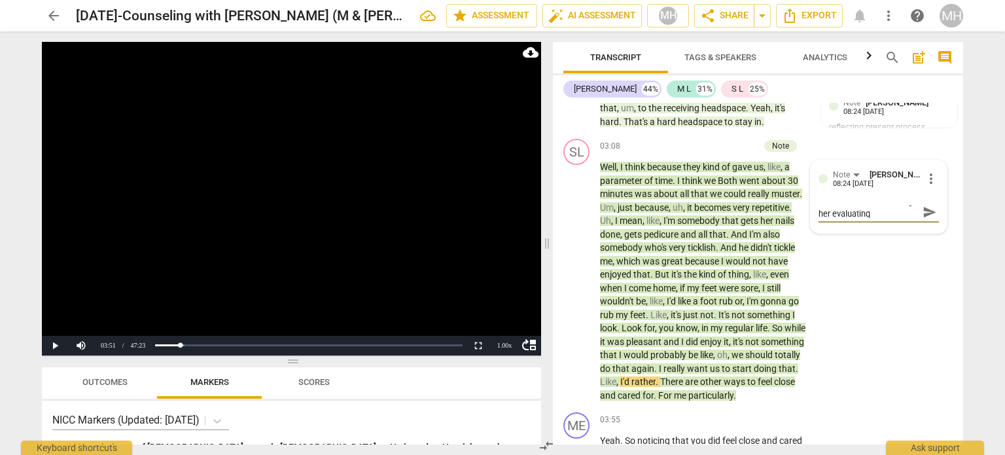
type textarea "[PERSON_NAME] noticing her evaluating"
type textarea "[PERSON_NAME] noticing her evaluating t"
type textarea "[PERSON_NAME] noticing her evaluating th"
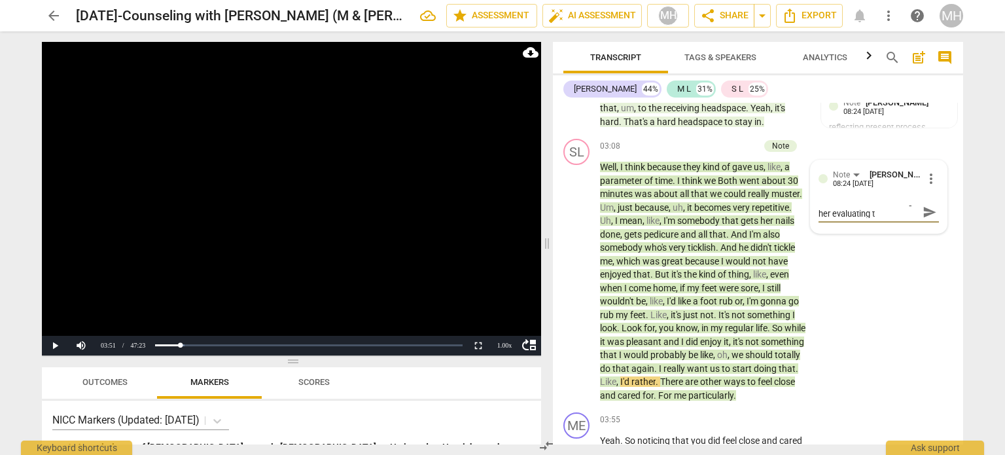
type textarea "[PERSON_NAME] noticing her evaluating th"
type textarea "[PERSON_NAME] noticing her evaluating the"
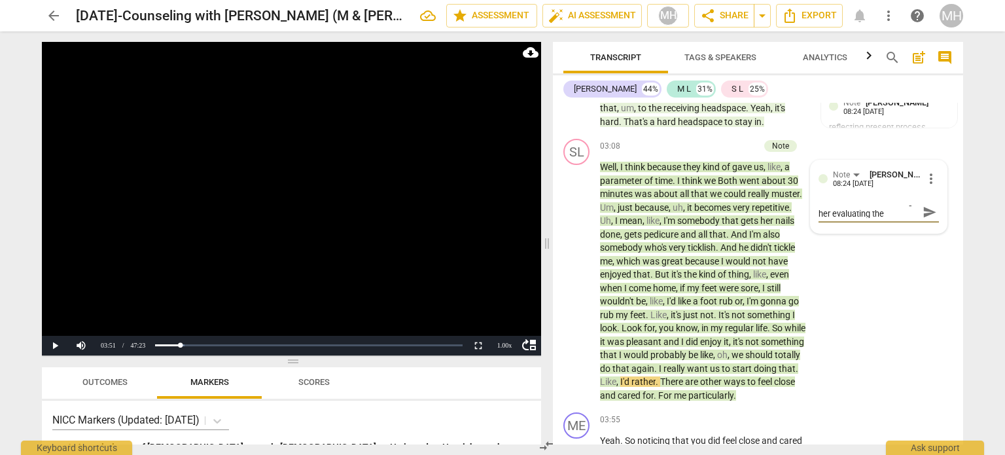
type textarea "[PERSON_NAME] noticing her evaluating the e"
type textarea "[PERSON_NAME] noticing her evaluating the ex"
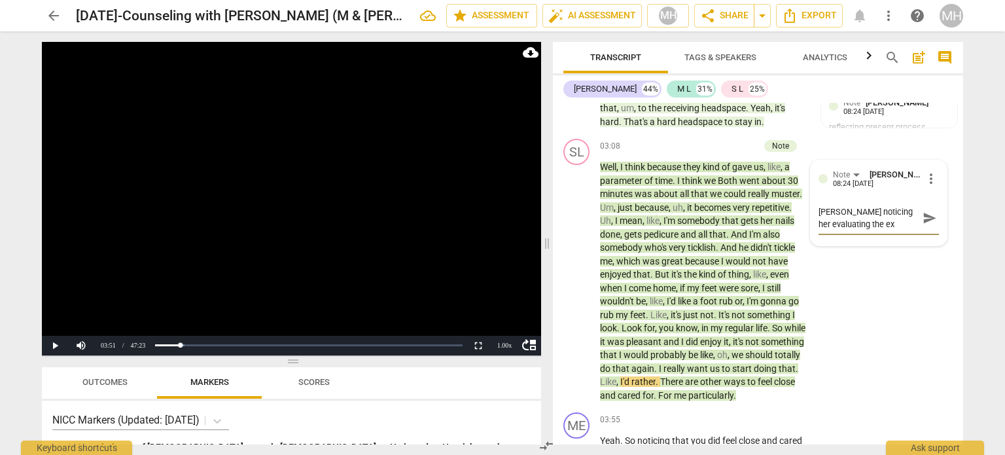
type textarea "[PERSON_NAME] noticing her evaluating the exp"
type textarea "[PERSON_NAME] noticing her evaluating the expe"
type textarea "[PERSON_NAME] noticing her evaluating the exper"
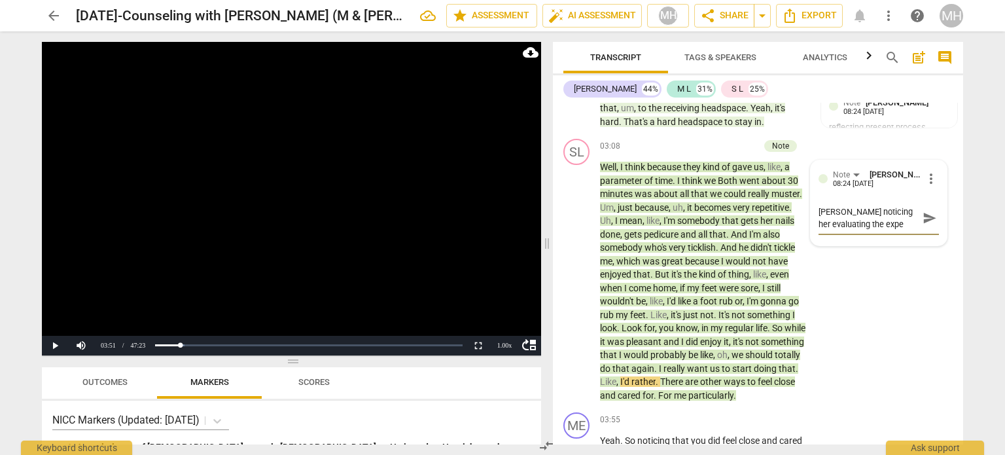
type textarea "[PERSON_NAME] noticing her evaluating the exper"
type textarea "[PERSON_NAME] noticing her evaluating the experi"
type textarea "[PERSON_NAME] noticing her evaluating the experie"
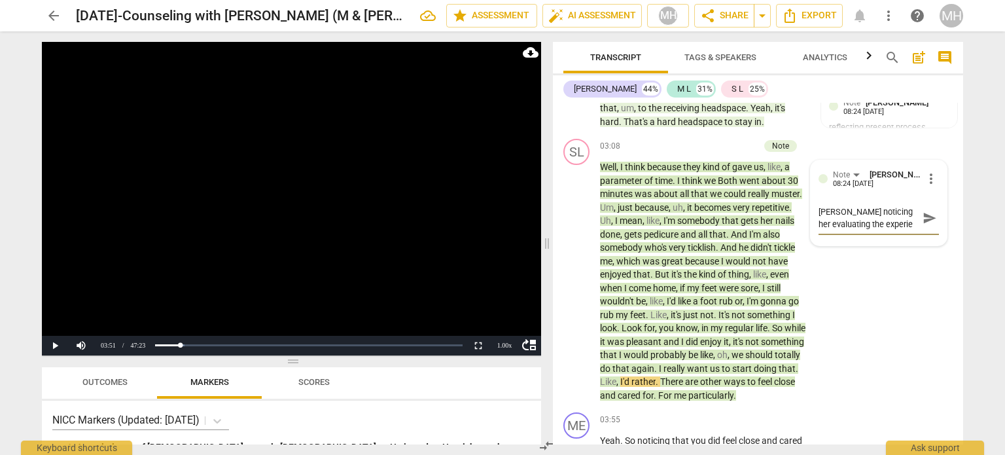
type textarea "[PERSON_NAME] noticing her evaluating the experien"
type textarea "[PERSON_NAME] noticing her evaluating the experienc"
type textarea "[PERSON_NAME] noticing her evaluating the experience"
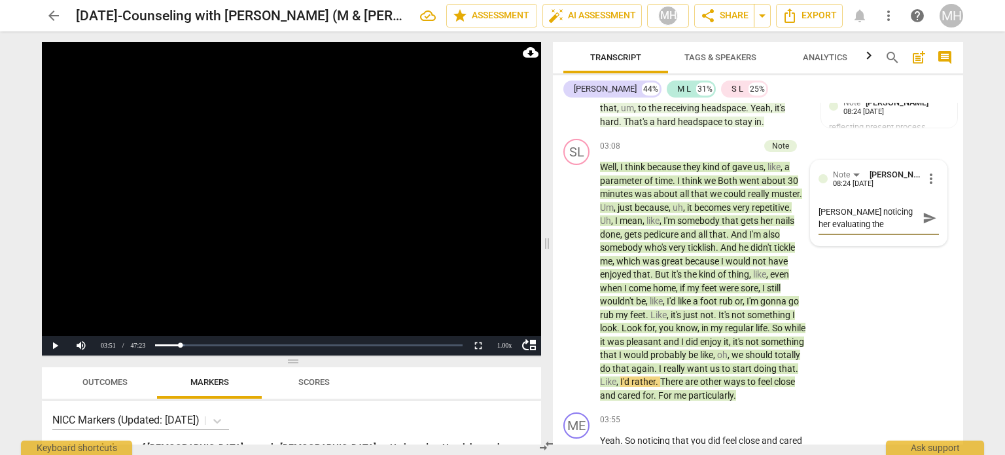
type textarea "[PERSON_NAME] noticing her evaluating the experience"
click at [927, 213] on span "send" at bounding box center [929, 218] width 14 height 14
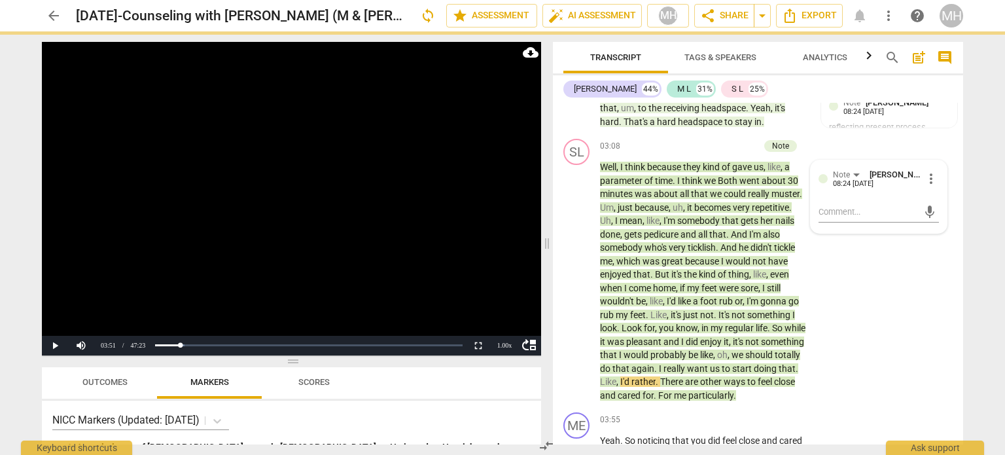
click at [415, 203] on video at bounding box center [291, 198] width 499 height 313
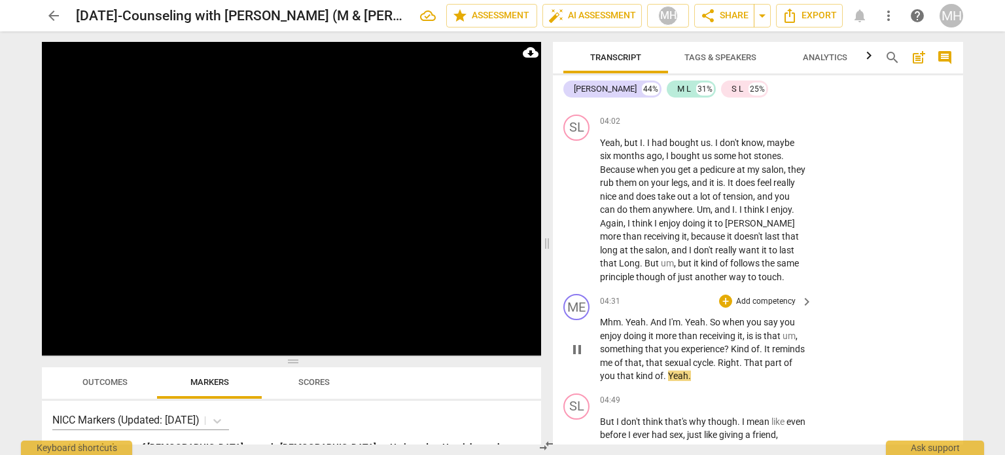
scroll to position [1978, 0]
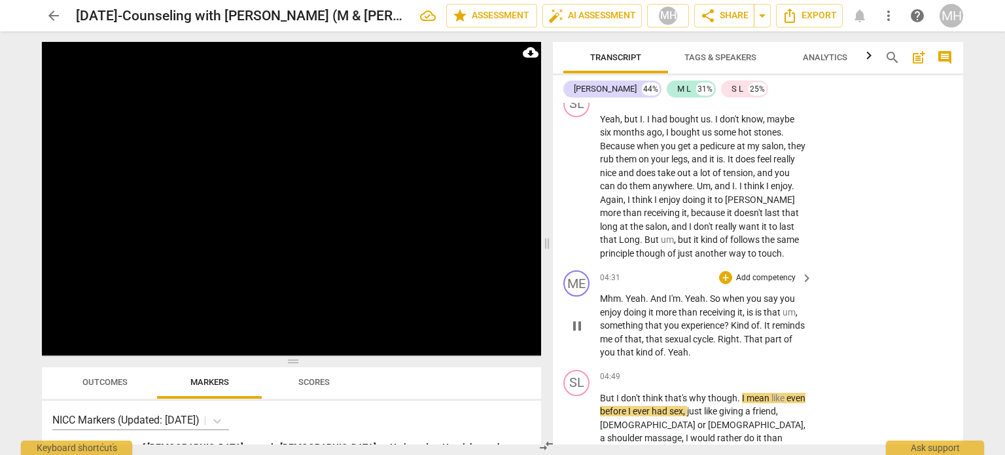
click at [757, 284] on p "Add competency" at bounding box center [765, 278] width 62 height 12
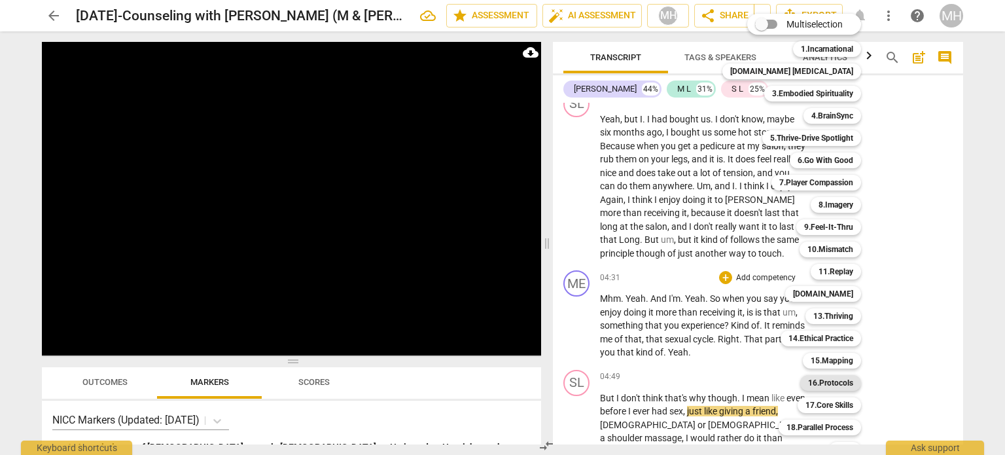
scroll to position [39, 0]
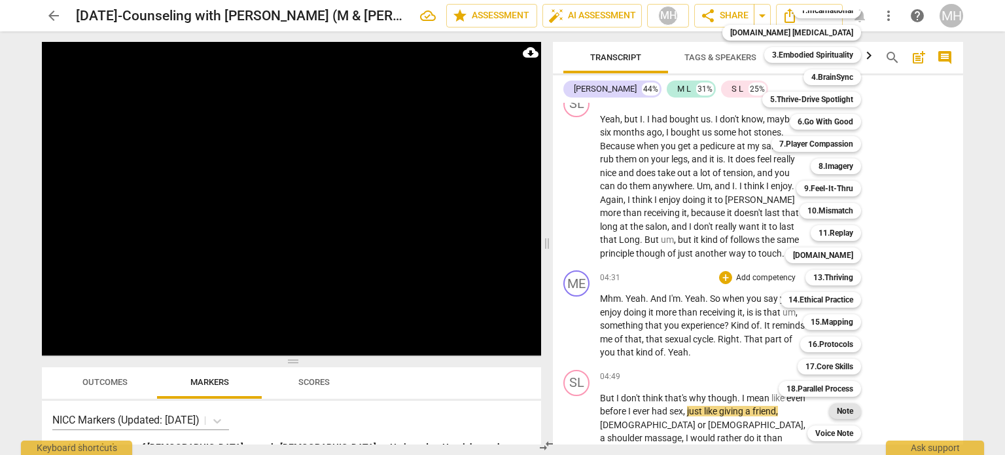
click at [836, 410] on b "Note" at bounding box center [844, 411] width 16 height 16
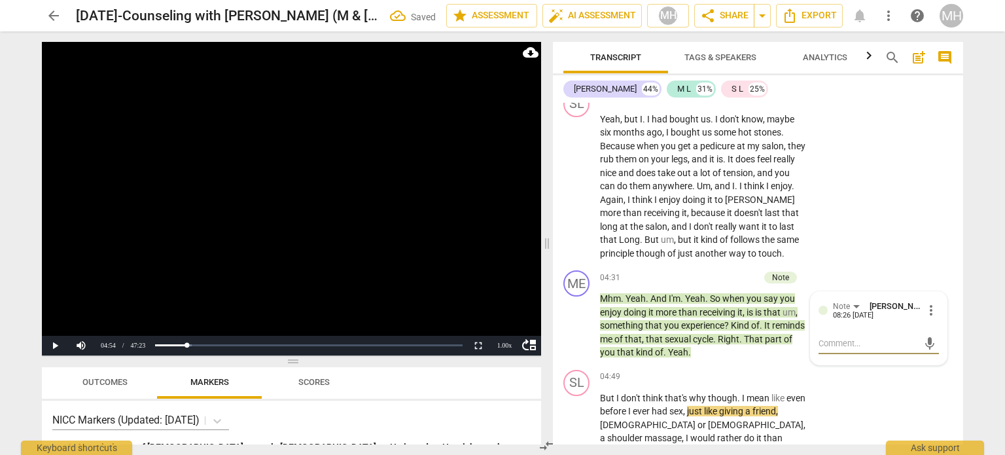
type textarea "a"
type textarea "at"
type textarea "att"
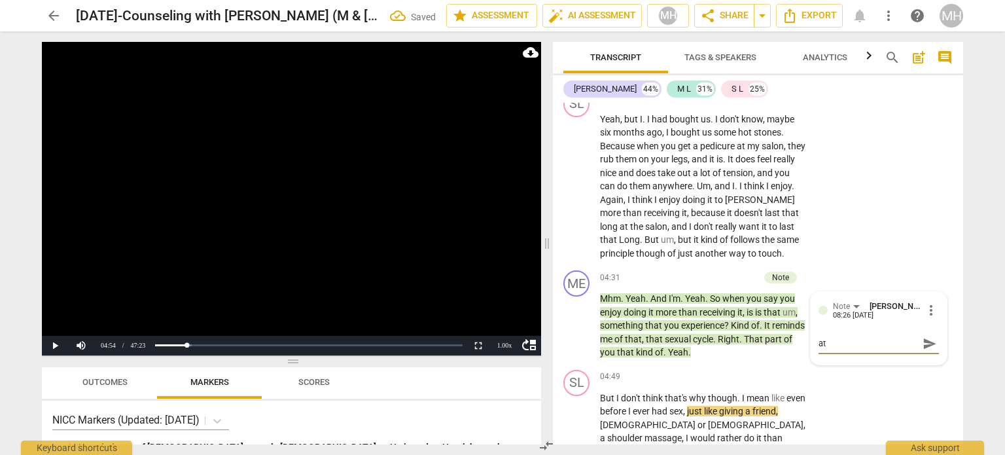
type textarea "att"
type textarea "atte"
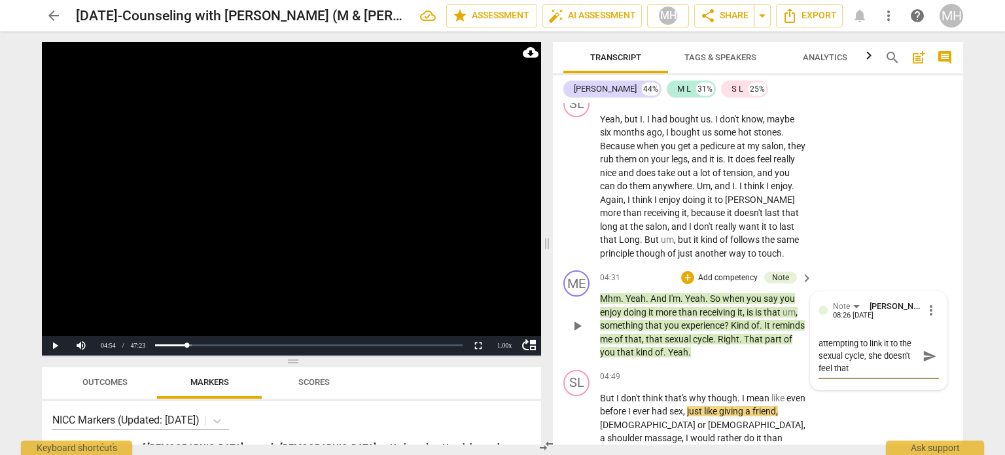
click at [927, 363] on span "send" at bounding box center [929, 356] width 14 height 14
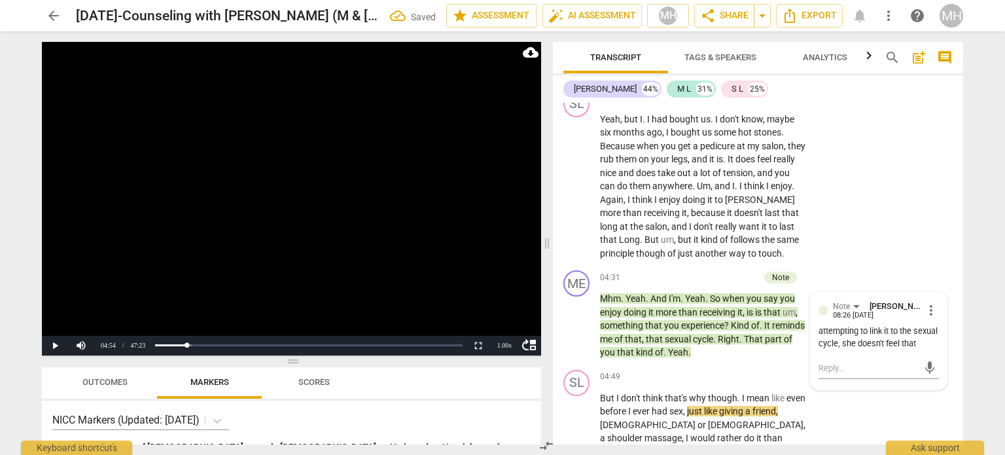
click at [474, 254] on video at bounding box center [291, 198] width 499 height 313
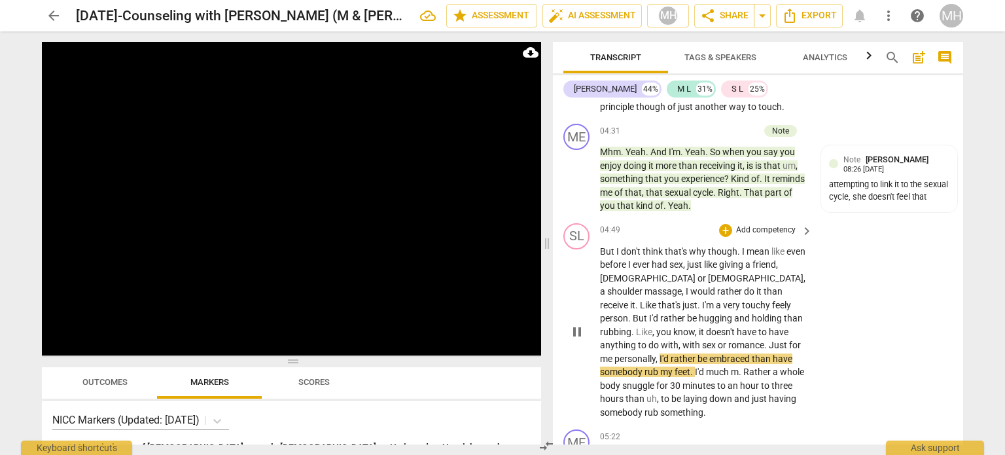
scroll to position [2124, 0]
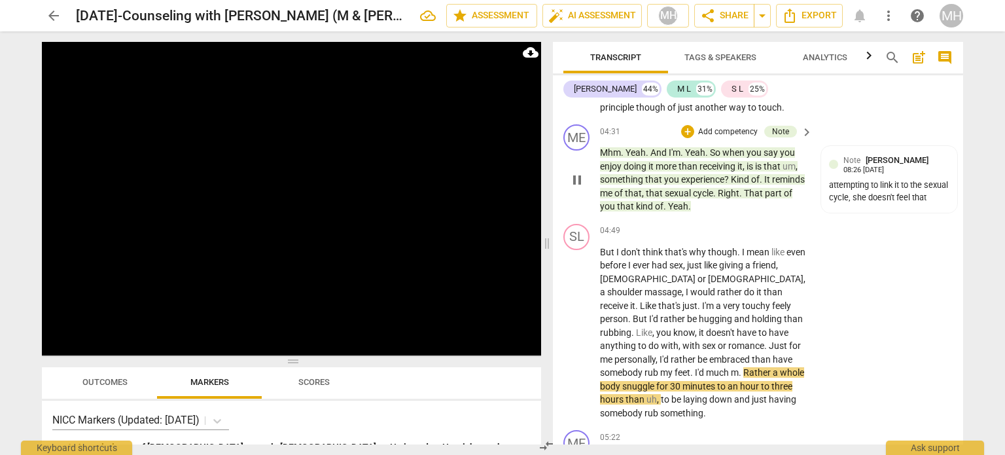
click at [708, 138] on p "Add competency" at bounding box center [728, 132] width 62 height 12
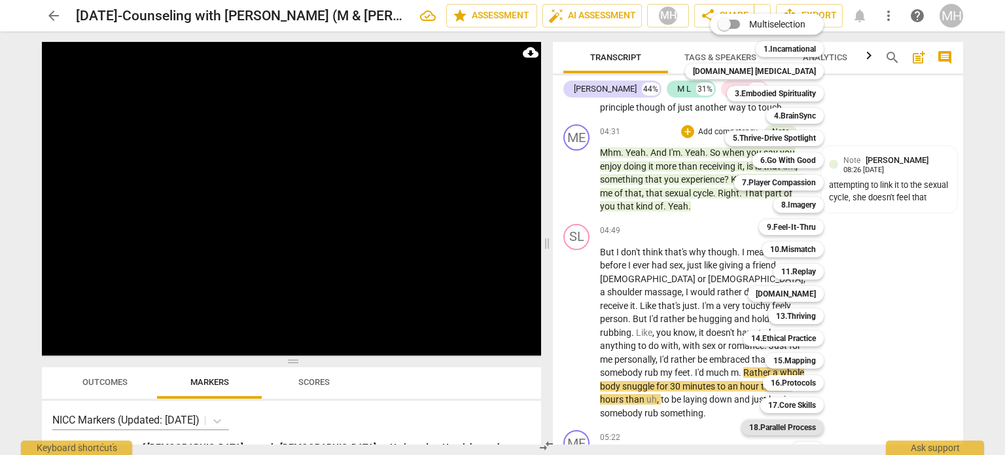
click at [773, 425] on b "18.Parallel Process" at bounding box center [782, 427] width 67 height 16
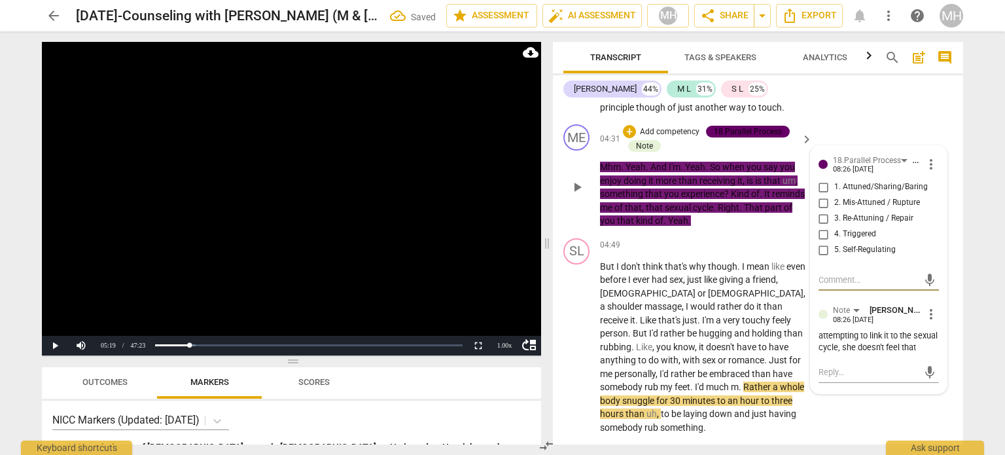
click at [821, 211] on input "2. Mis-Attuned / Rupture" at bounding box center [823, 203] width 21 height 16
click at [416, 216] on video at bounding box center [291, 198] width 499 height 313
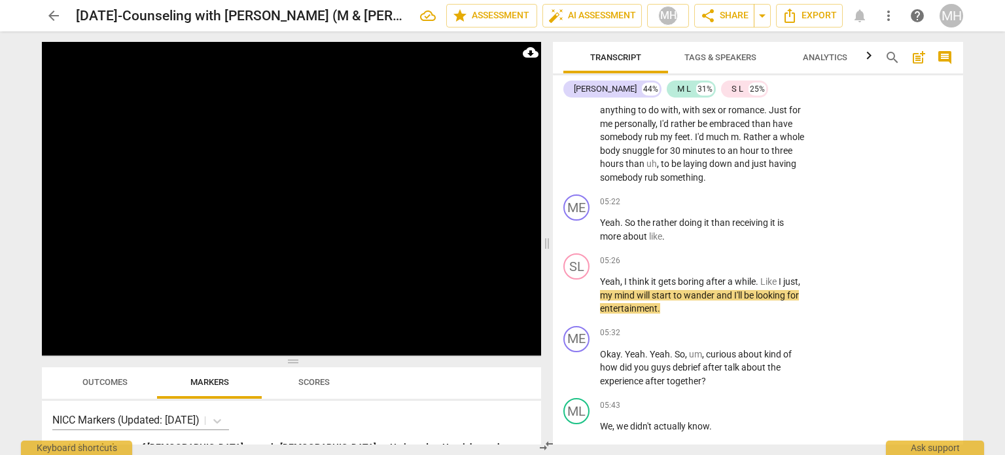
scroll to position [2374, 0]
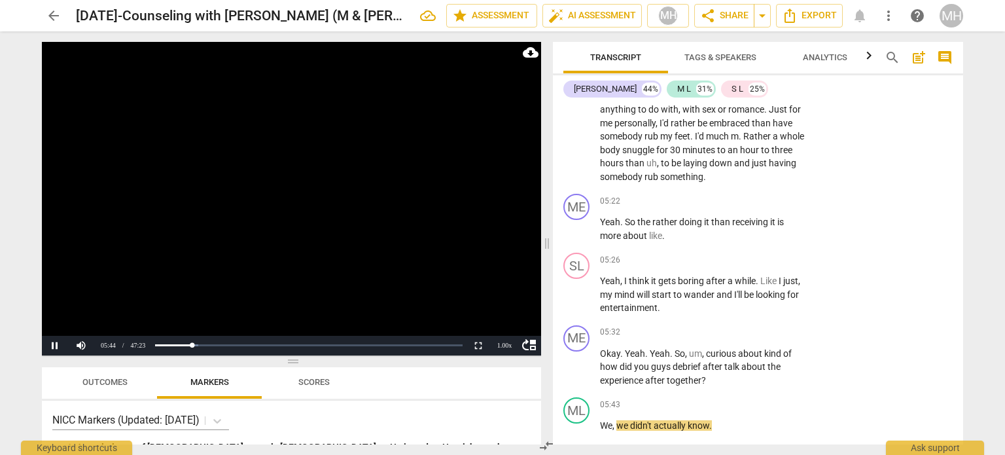
click at [301, 230] on video at bounding box center [291, 198] width 499 height 313
click at [773, 262] on div "SL play_arrow pause 05:26 + Add competency keyboard_arrow_right Yeah , I think …" at bounding box center [758, 283] width 410 height 73
click at [774, 266] on p "Add competency" at bounding box center [765, 260] width 62 height 12
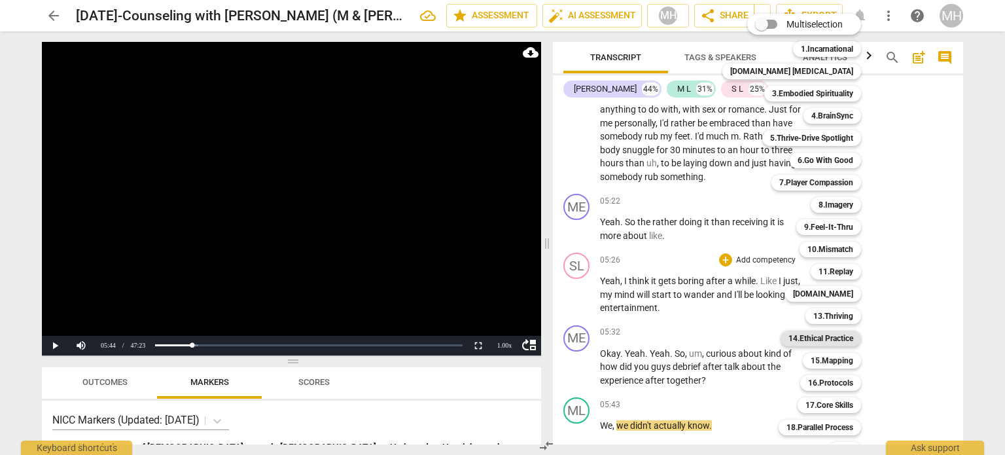
scroll to position [39, 0]
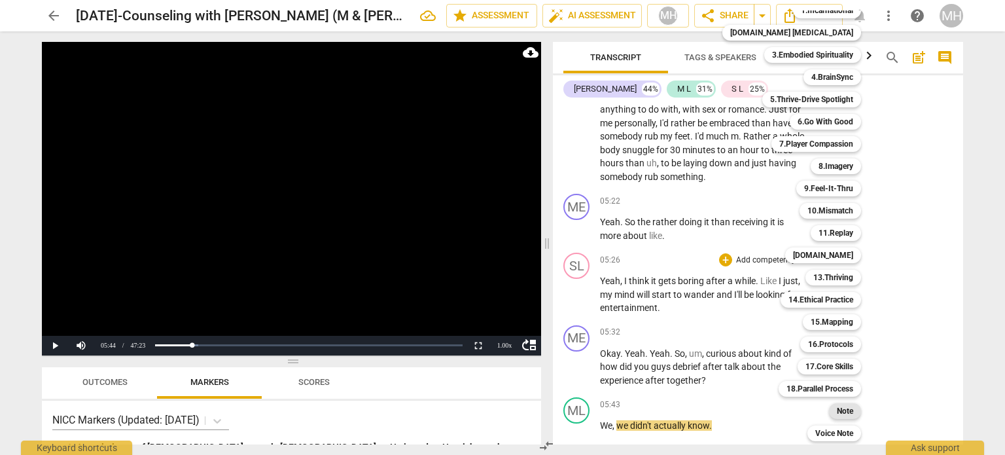
click at [831, 412] on div "Note" at bounding box center [845, 411] width 32 height 16
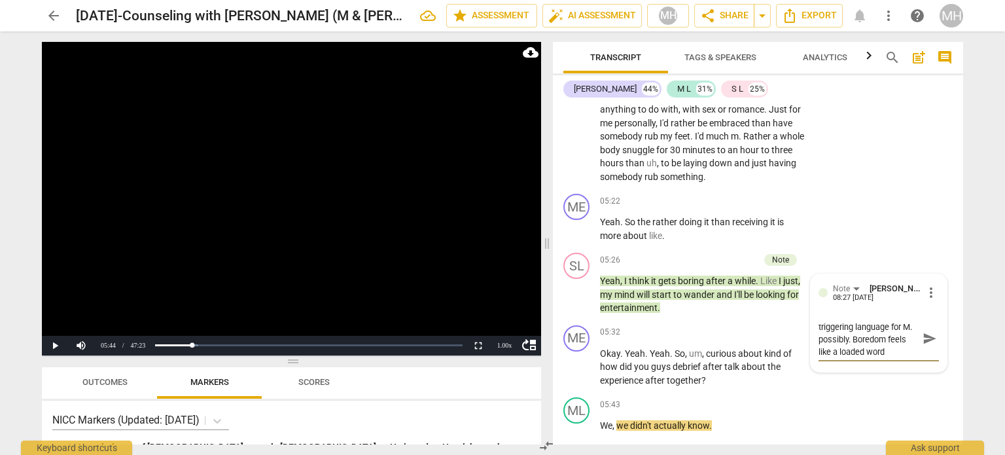
scroll to position [0, 0]
click at [934, 352] on span "send" at bounding box center [929, 344] width 19 height 16
click at [421, 279] on video at bounding box center [291, 198] width 499 height 313
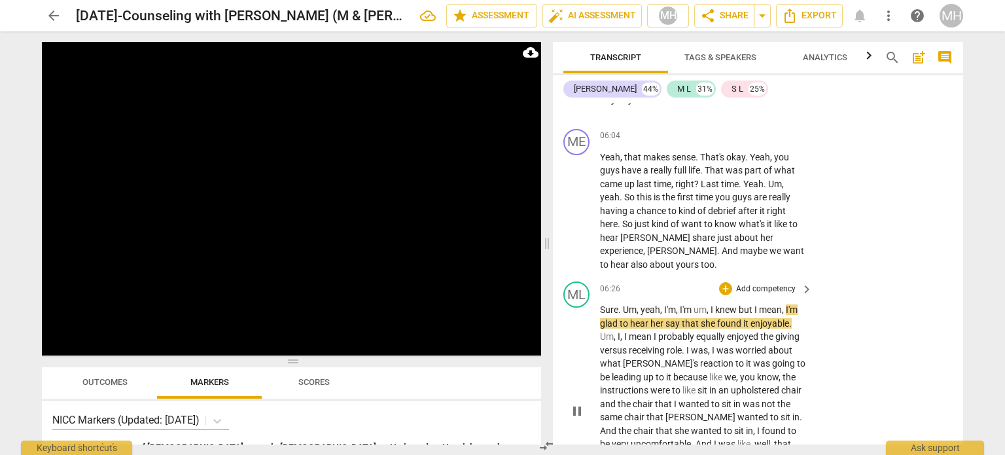
scroll to position [3145, 0]
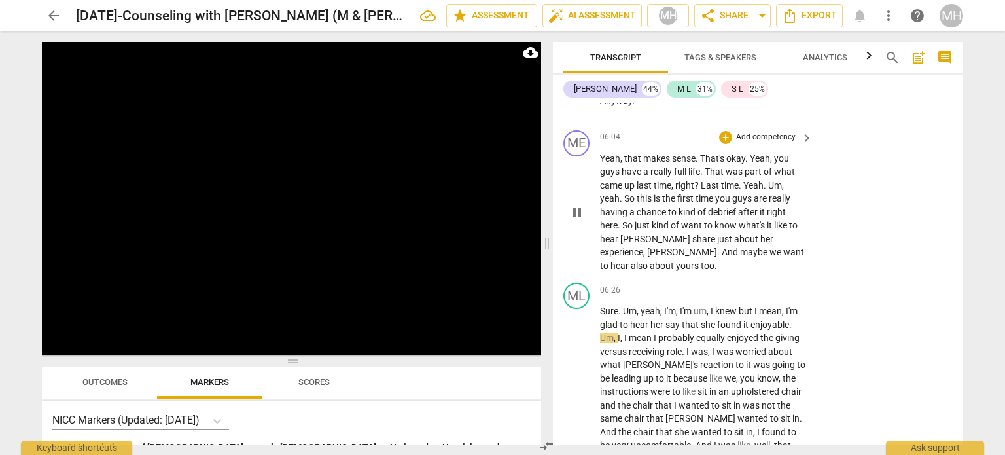
click at [762, 143] on p "Add competency" at bounding box center [765, 137] width 62 height 12
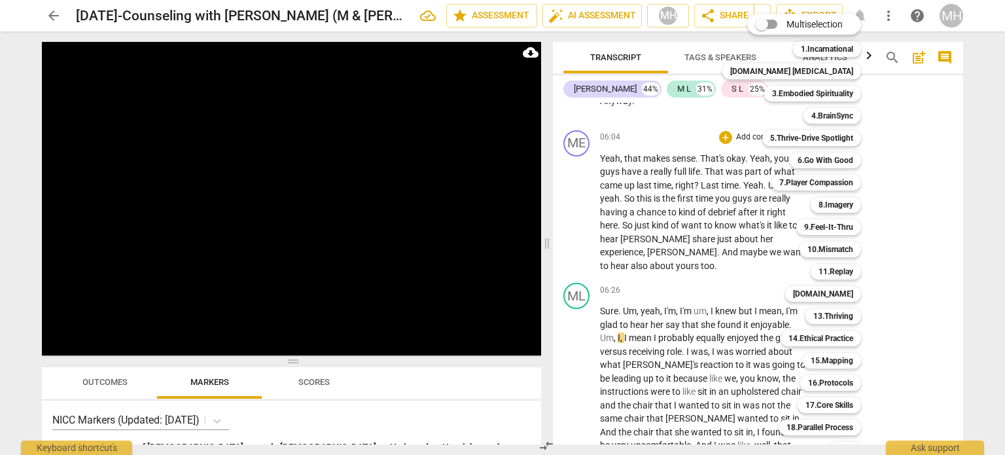
scroll to position [39, 0]
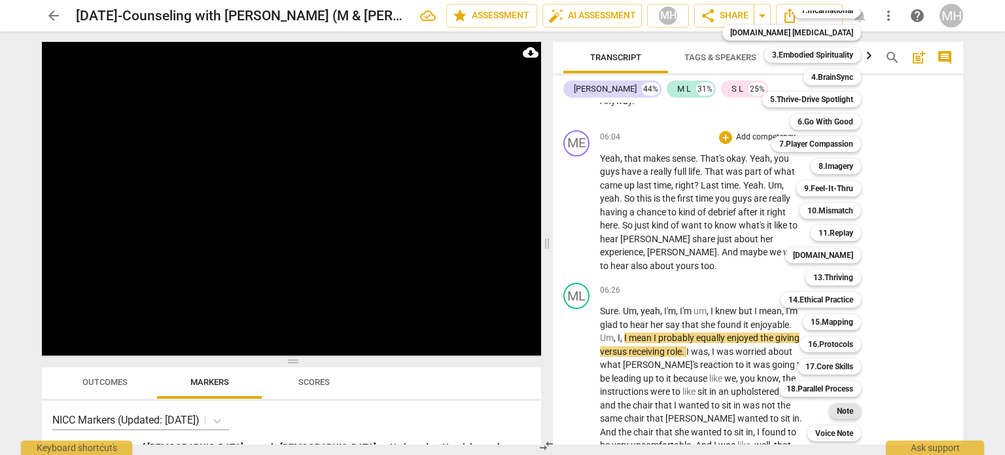
click at [836, 410] on b "Note" at bounding box center [844, 411] width 16 height 16
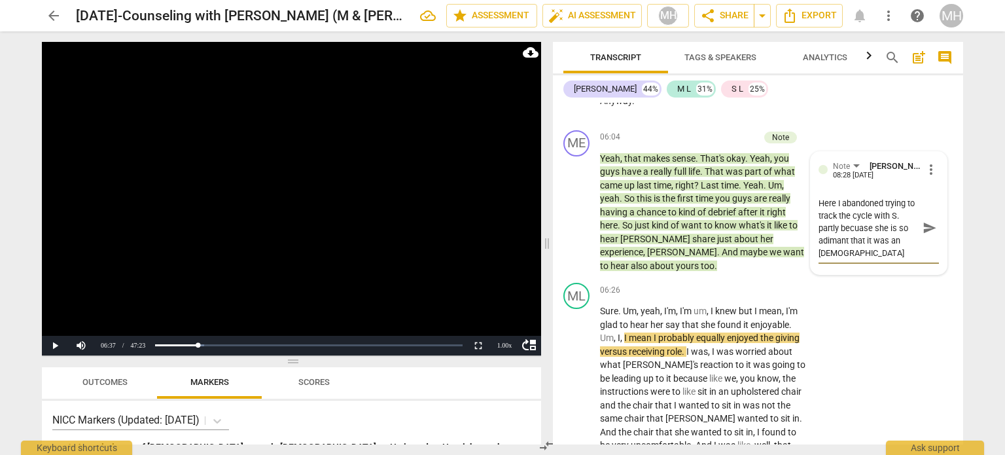
scroll to position [10, 0]
click at [831, 235] on textarea "Here I abandoned trying to track the cycle with S. partly becuase she is so adi…" at bounding box center [867, 228] width 99 height 62
click at [833, 235] on textarea "Here I abandoned trying to track the cycle with S. partly becuase she is so adi…" at bounding box center [867, 228] width 99 height 62
click at [875, 264] on div "Here I abandoned trying to track the cycle with S. partly because she is so ada…" at bounding box center [878, 228] width 120 height 71
click at [873, 259] on textarea "Here I abandoned trying to track the cycle with S. partly because she is so ada…" at bounding box center [867, 228] width 99 height 62
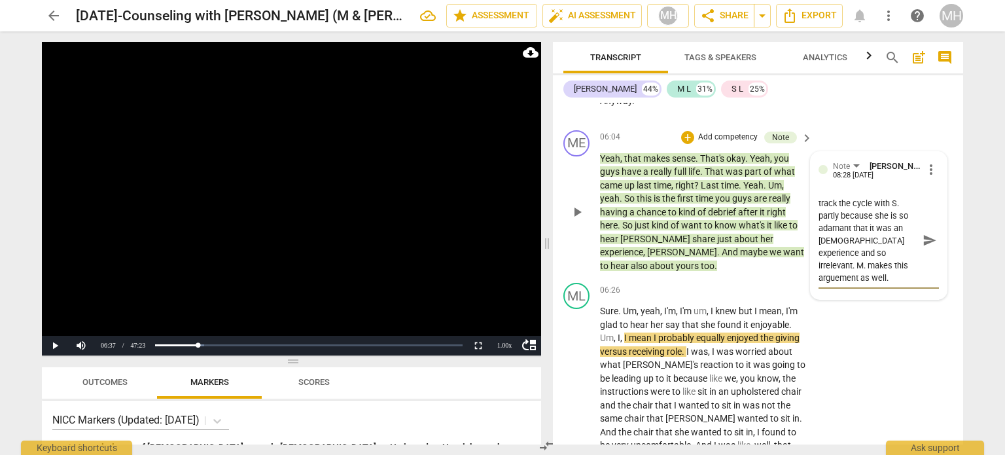
scroll to position [24, 0]
click at [333, 128] on video at bounding box center [291, 198] width 499 height 313
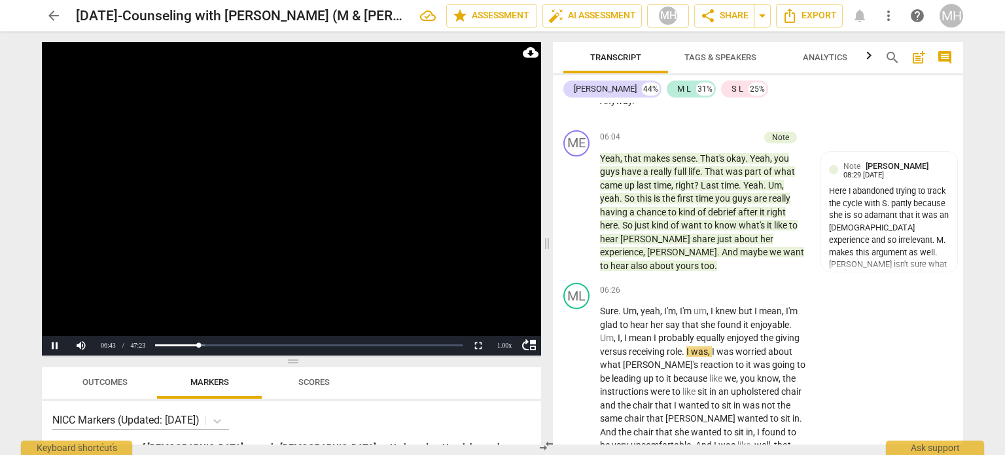
click at [262, 148] on video at bounding box center [291, 198] width 499 height 313
click at [358, 124] on video at bounding box center [291, 198] width 499 height 313
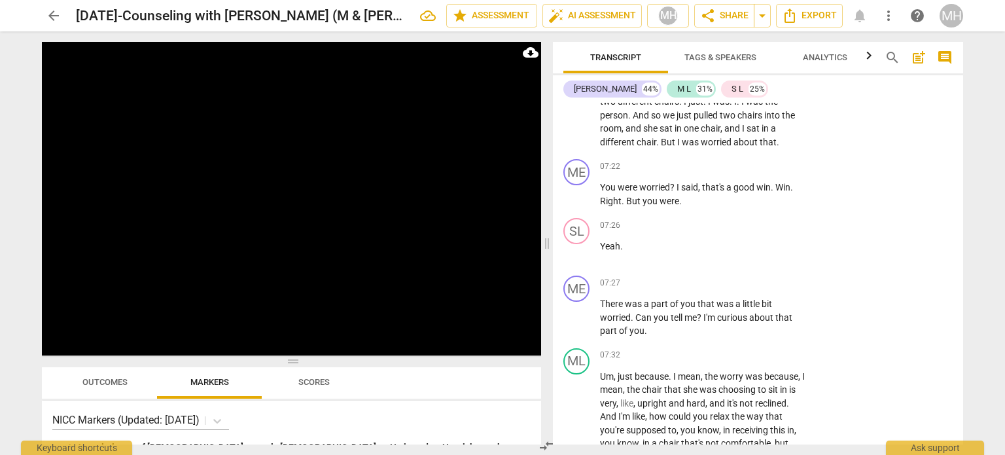
scroll to position [3515, 0]
click at [772, 288] on p "Add competency" at bounding box center [765, 283] width 62 height 12
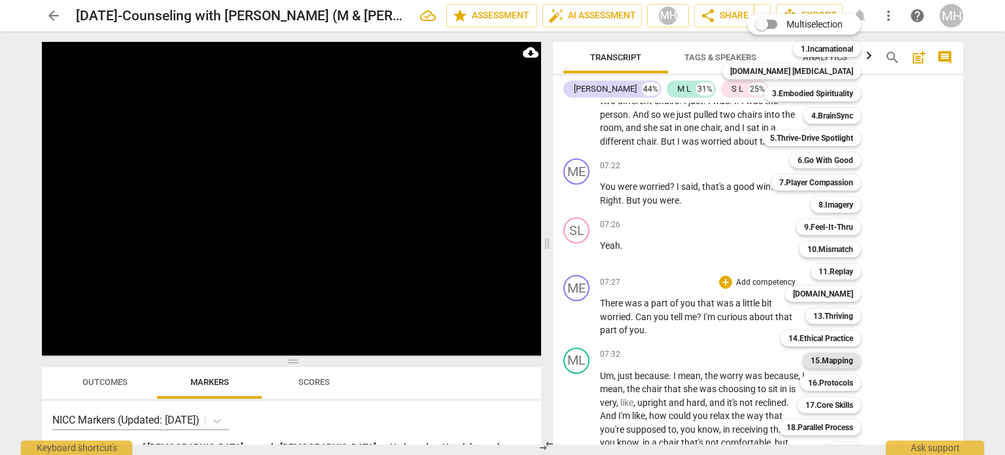
scroll to position [39, 0]
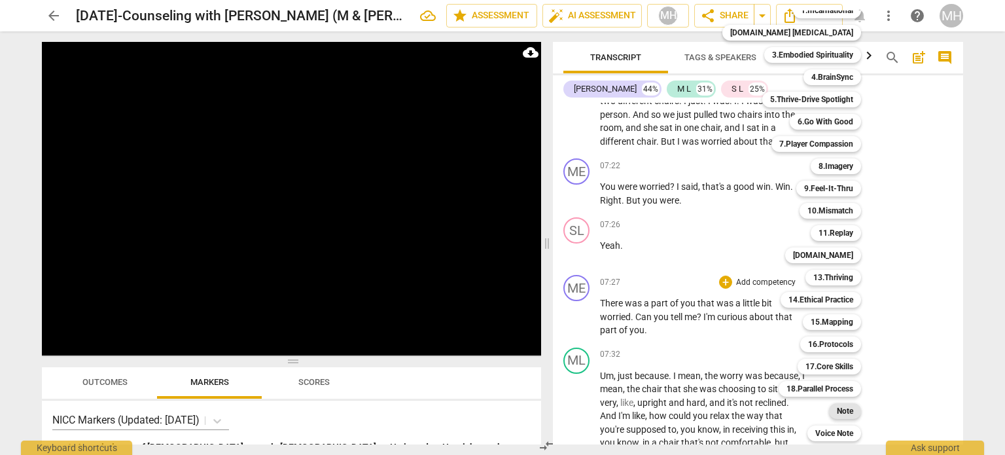
click at [836, 413] on b "Note" at bounding box center [844, 411] width 16 height 16
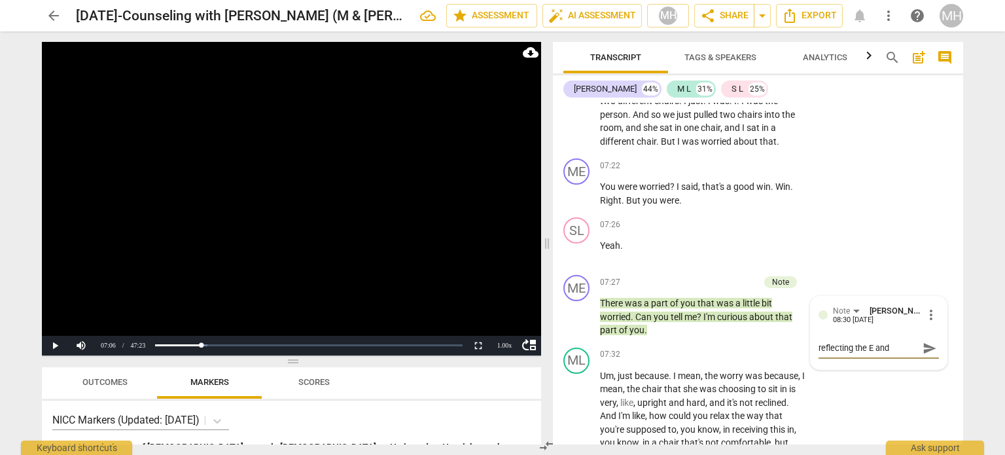
scroll to position [11, 0]
click at [926, 354] on span "send" at bounding box center [929, 348] width 14 height 14
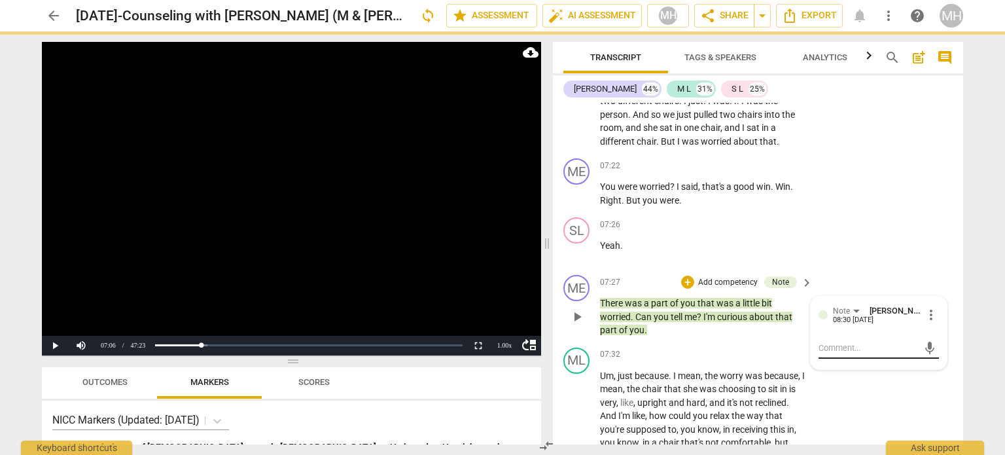
scroll to position [0, 0]
click at [291, 231] on video at bounding box center [291, 198] width 499 height 313
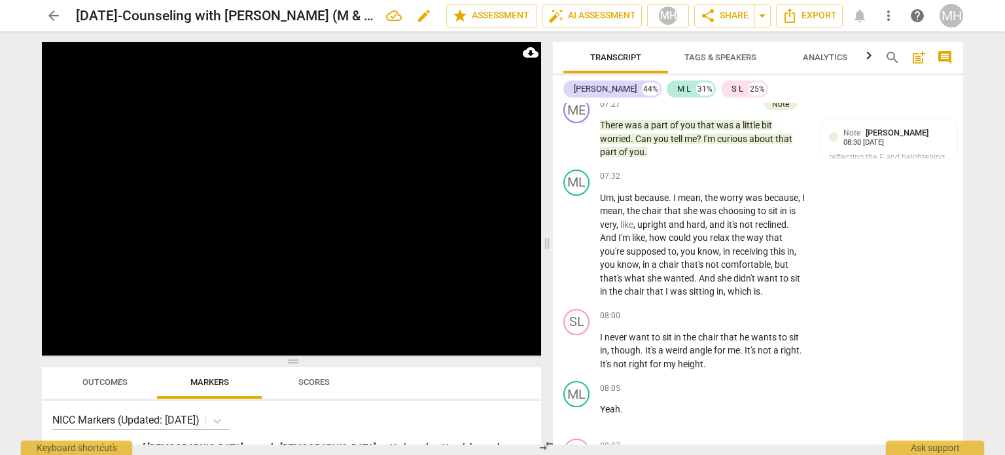
scroll to position [4058, 0]
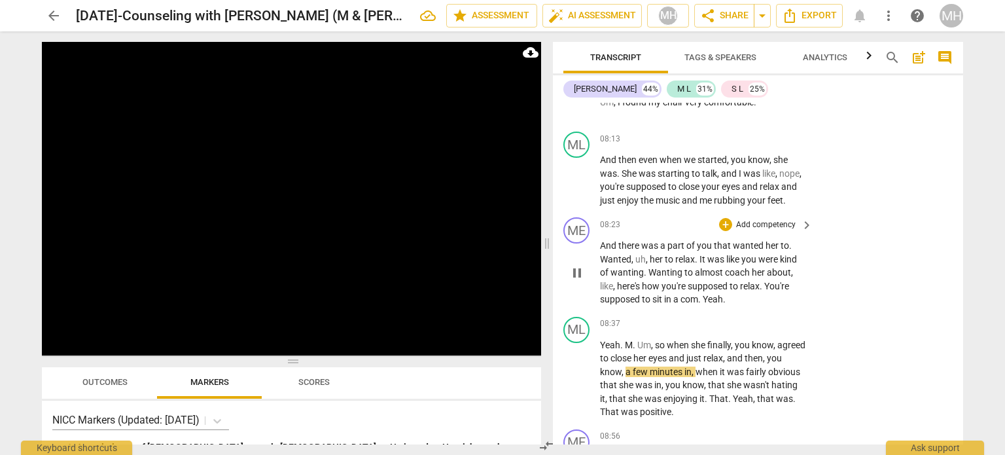
click at [757, 230] on p "Add competency" at bounding box center [765, 225] width 62 height 12
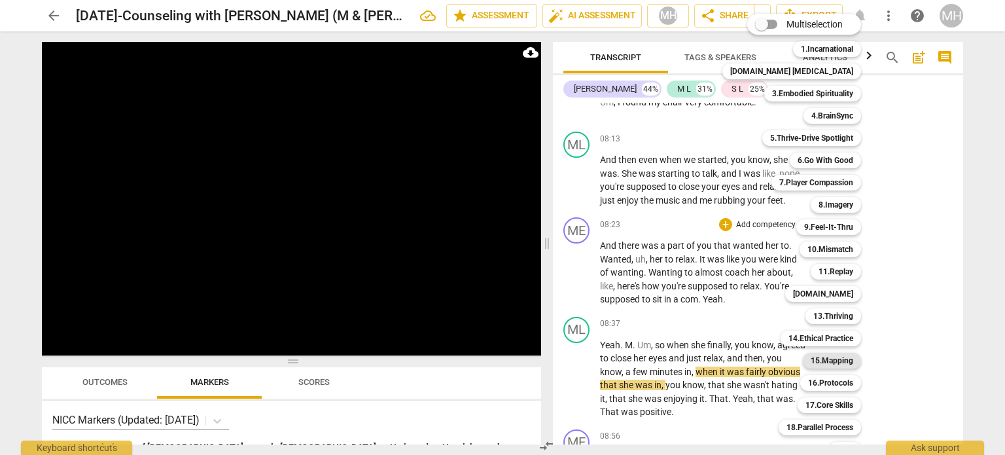
scroll to position [39, 0]
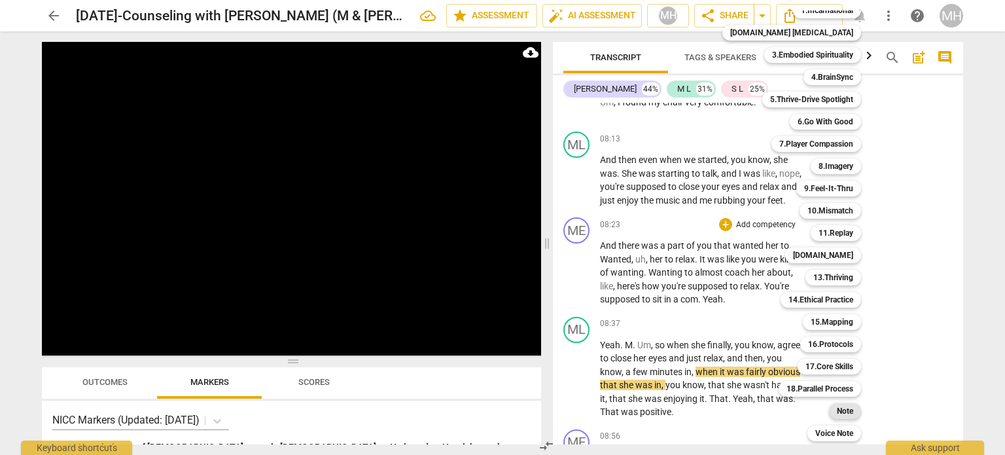
click at [836, 413] on b "Note" at bounding box center [844, 411] width 16 height 16
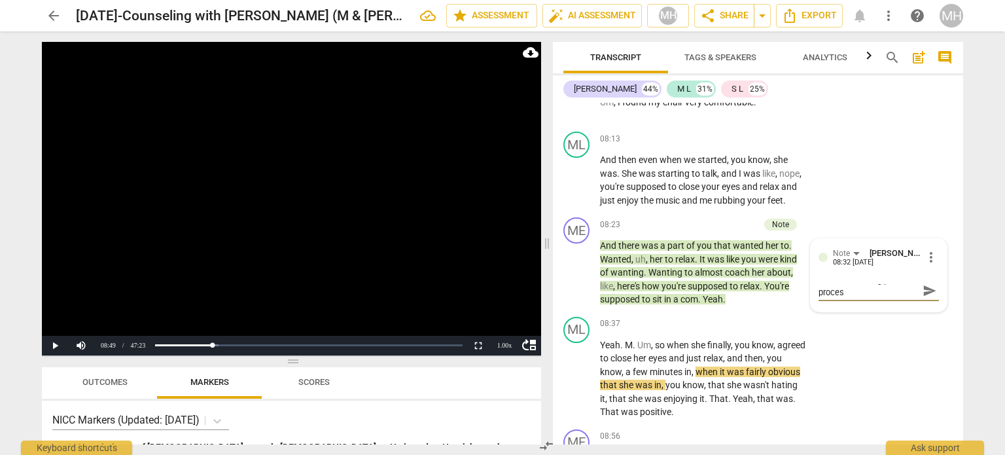
scroll to position [0, 0]
click at [922, 303] on span "send" at bounding box center [929, 296] width 14 height 14
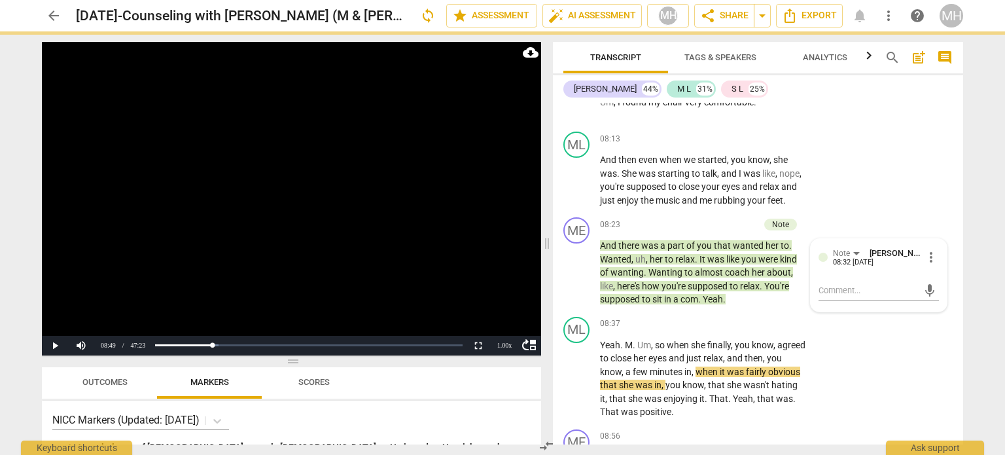
click at [403, 216] on video at bounding box center [291, 198] width 499 height 313
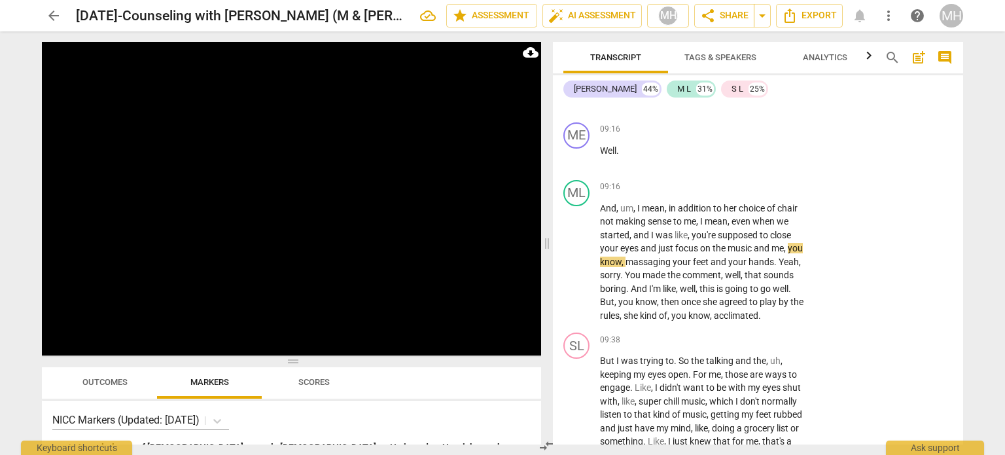
scroll to position [4655, 0]
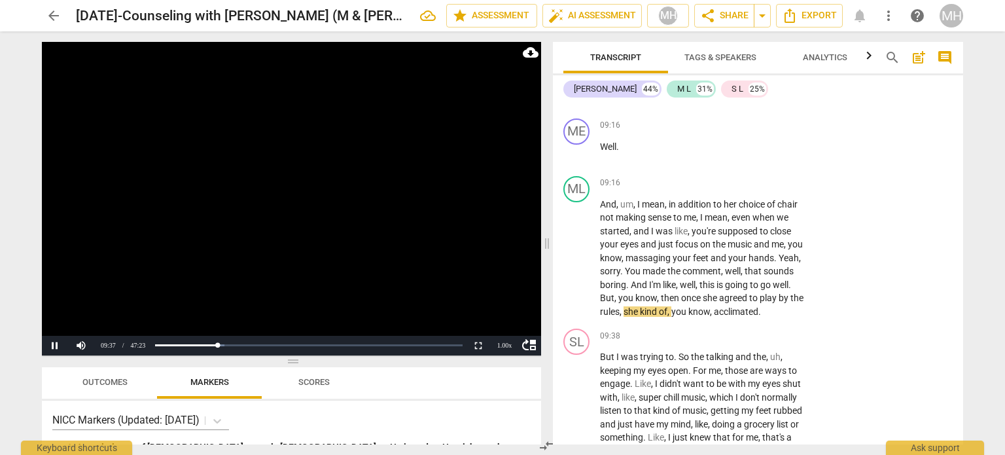
click at [309, 218] on video at bounding box center [291, 198] width 499 height 313
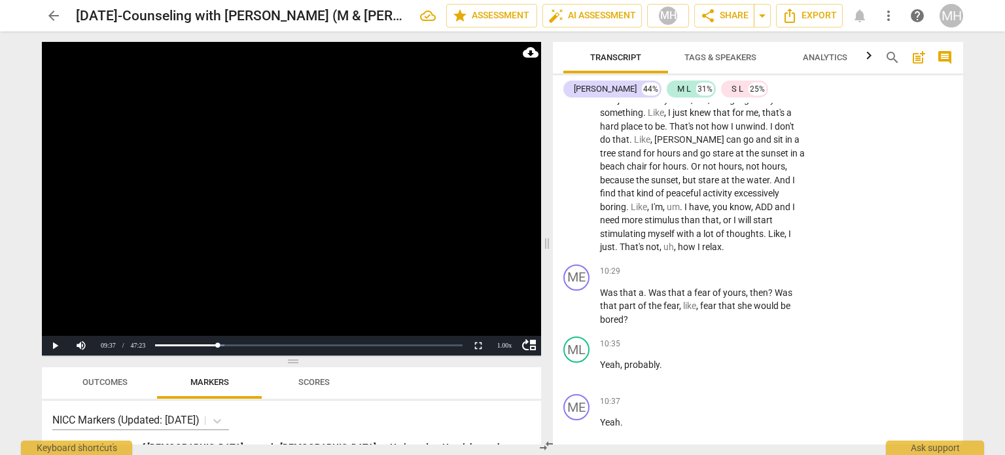
scroll to position [4978, 0]
click at [778, 279] on div "+ Add competency" at bounding box center [758, 272] width 78 height 13
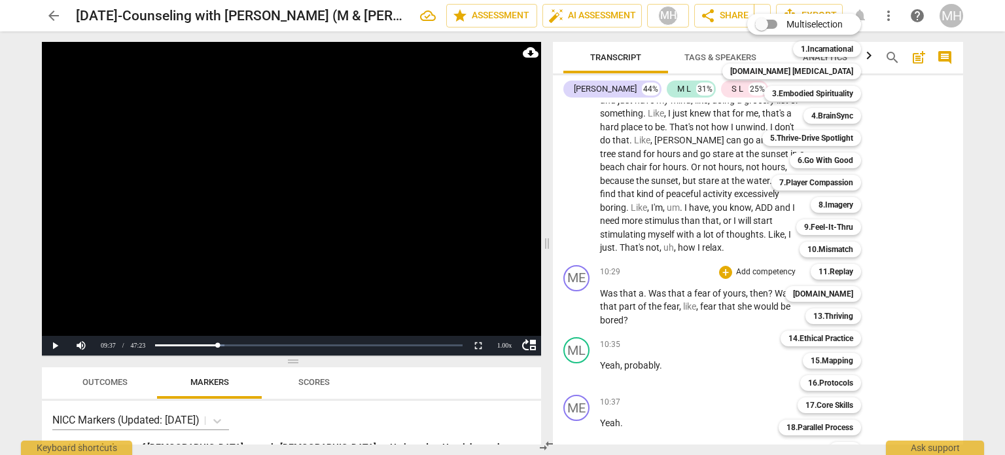
scroll to position [39, 0]
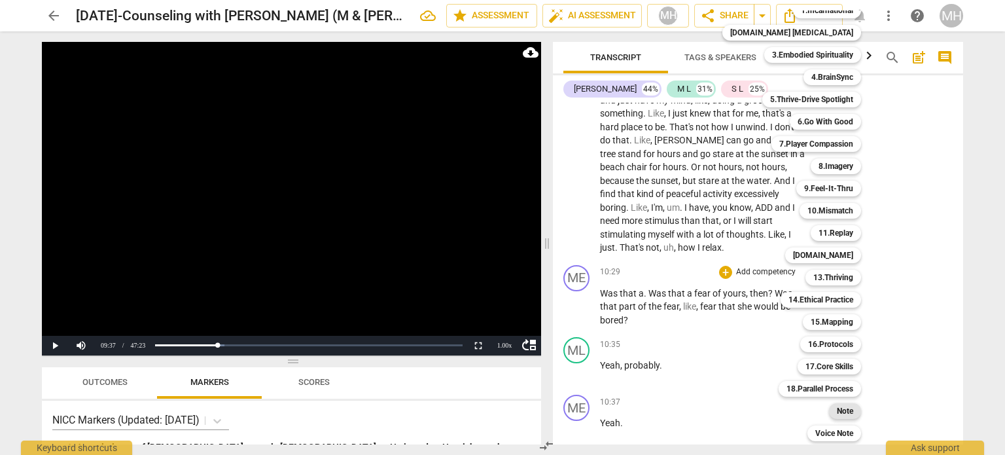
click at [836, 409] on b "Note" at bounding box center [844, 411] width 16 height 16
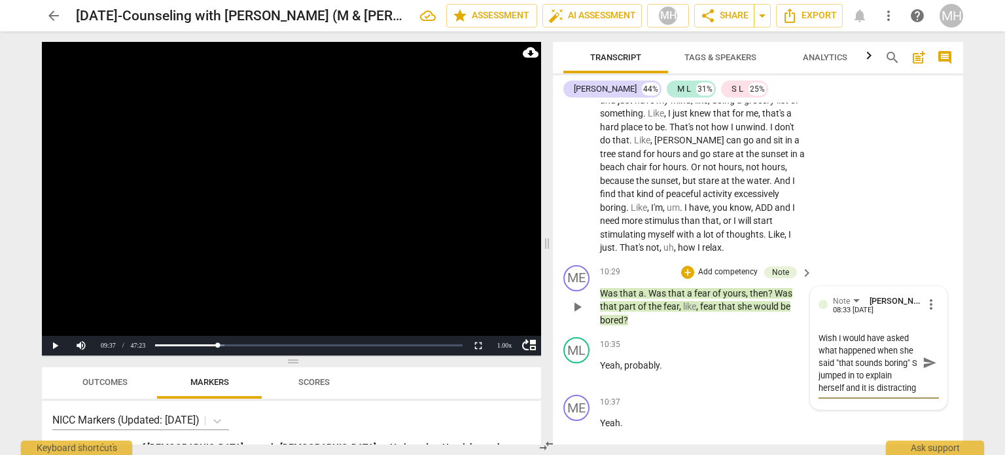
scroll to position [12, 0]
click at [929, 370] on span "send" at bounding box center [929, 362] width 14 height 14
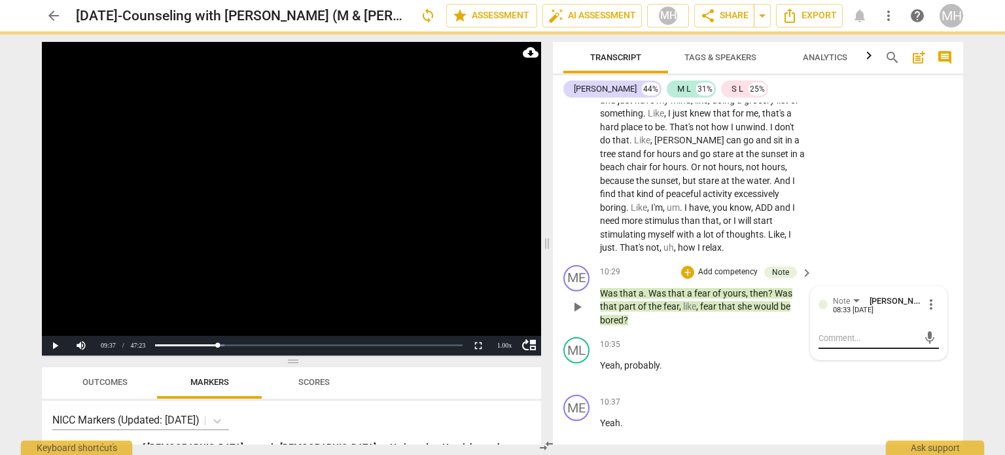
scroll to position [0, 0]
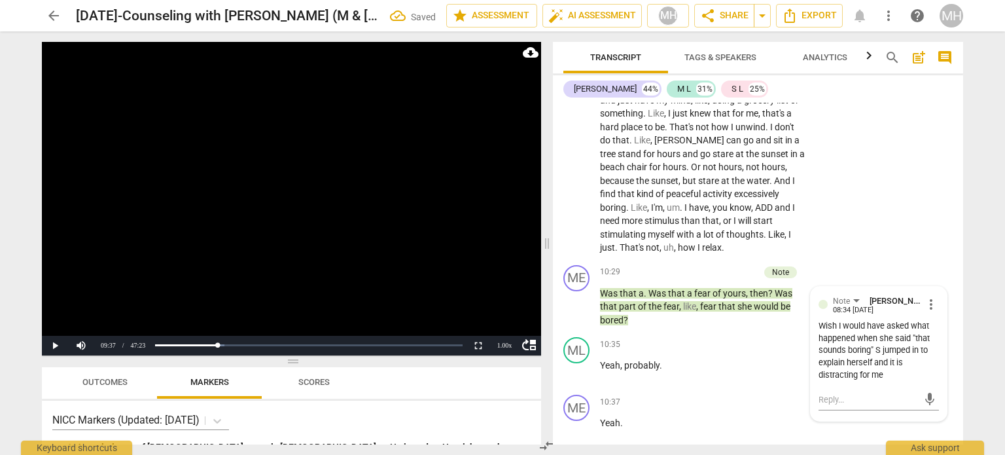
click at [252, 227] on video at bounding box center [291, 198] width 499 height 313
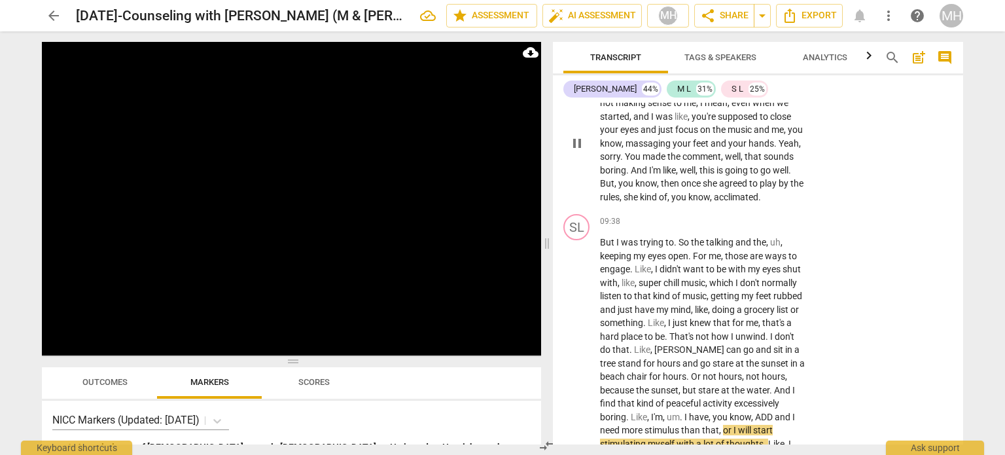
scroll to position [4768, 0]
click at [773, 228] on p "Add competency" at bounding box center [765, 222] width 62 height 12
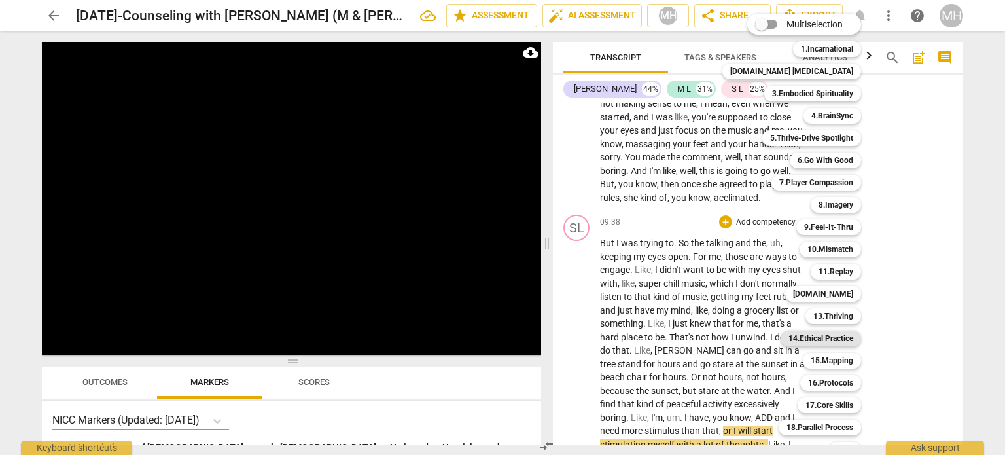
scroll to position [39, 0]
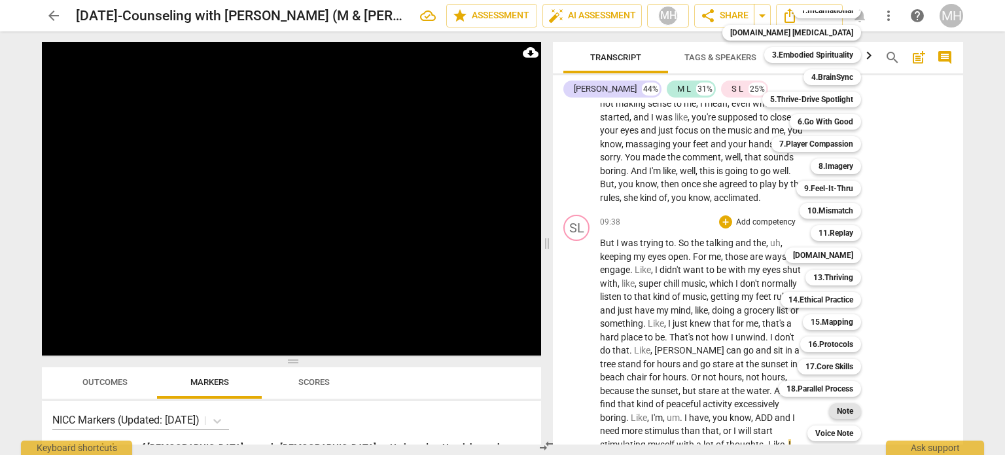
click at [836, 412] on b "Note" at bounding box center [844, 411] width 16 height 16
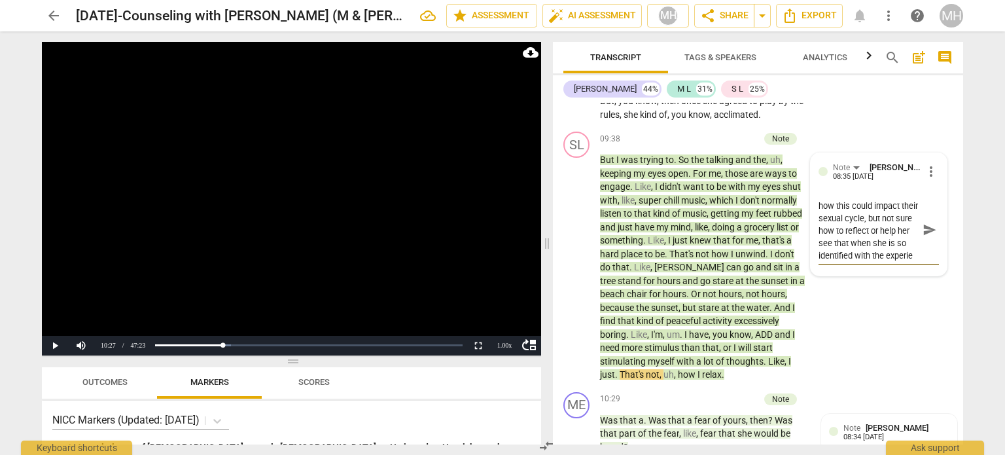
scroll to position [24, 0]
click at [929, 237] on span "send" at bounding box center [929, 229] width 14 height 14
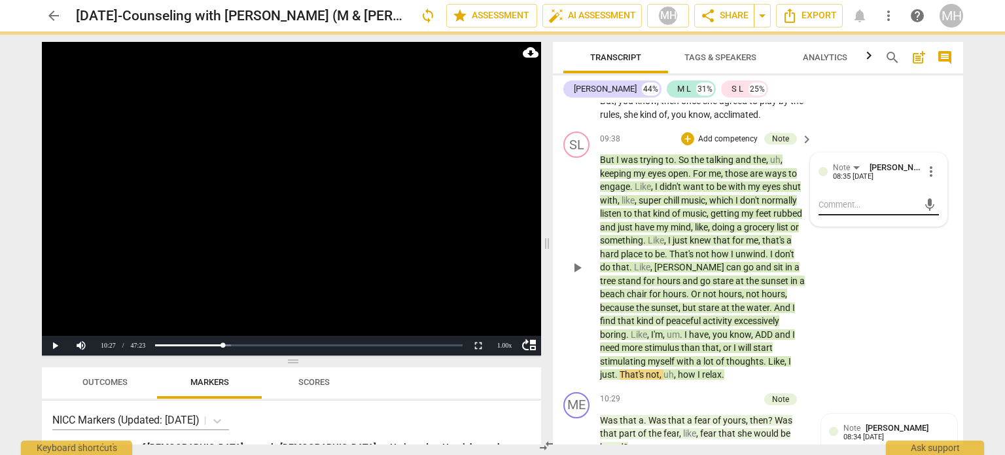
scroll to position [0, 0]
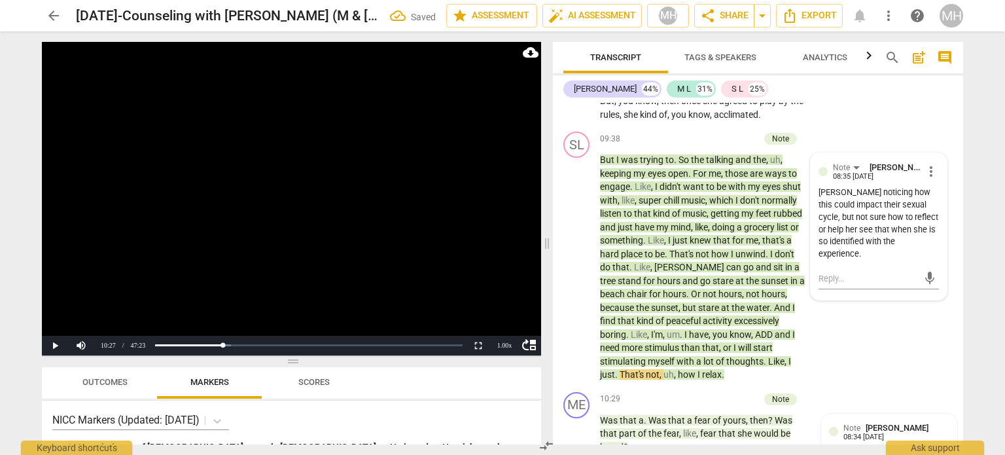
click at [272, 179] on video at bounding box center [291, 198] width 499 height 313
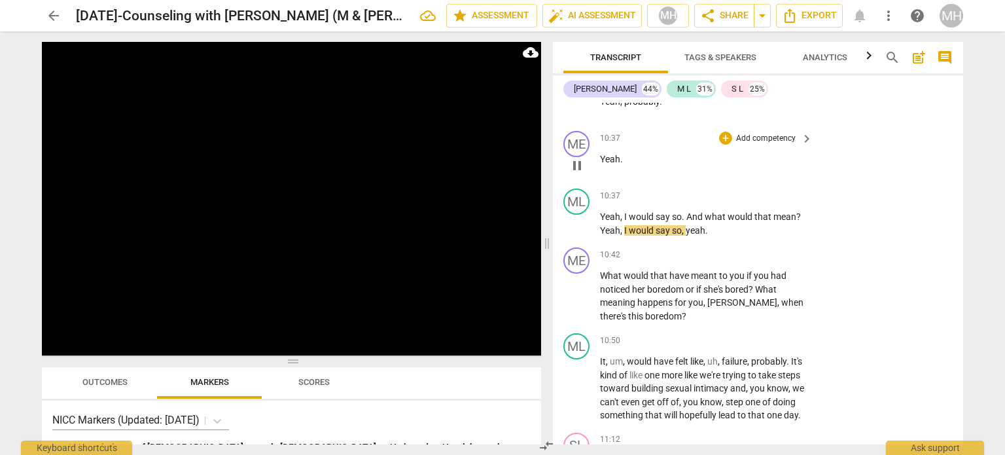
scroll to position [5243, 0]
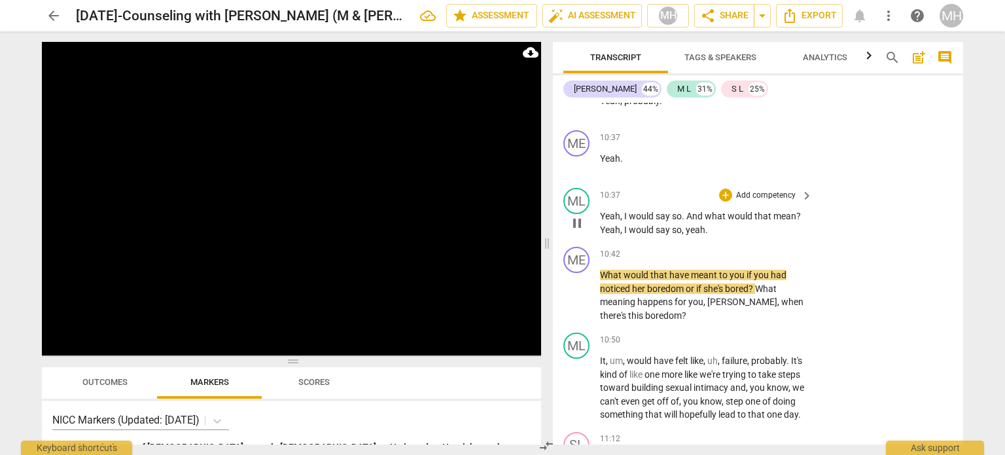
click at [770, 201] on p "Add competency" at bounding box center [765, 196] width 62 height 12
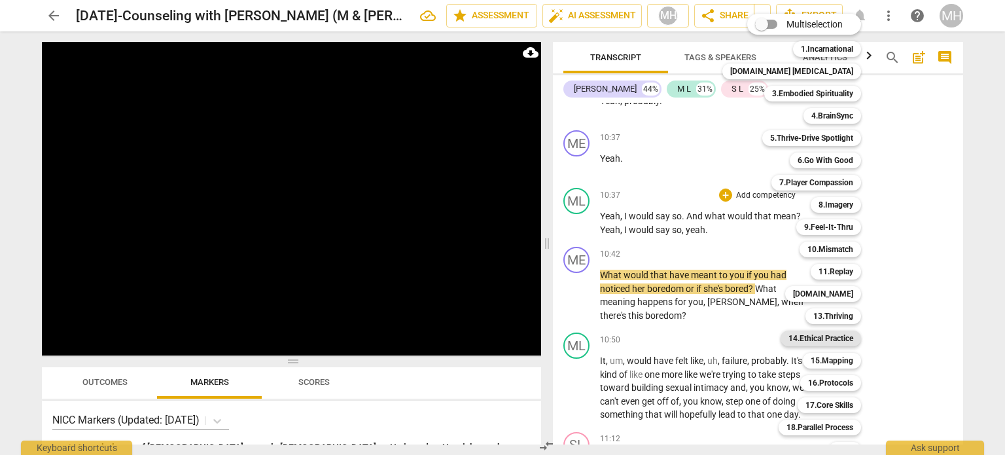
scroll to position [39, 0]
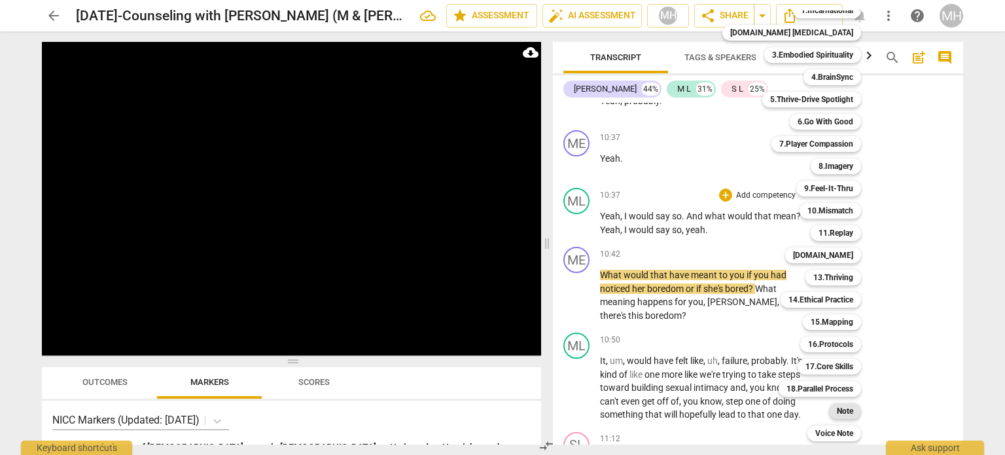
click at [836, 412] on b "Note" at bounding box center [844, 411] width 16 height 16
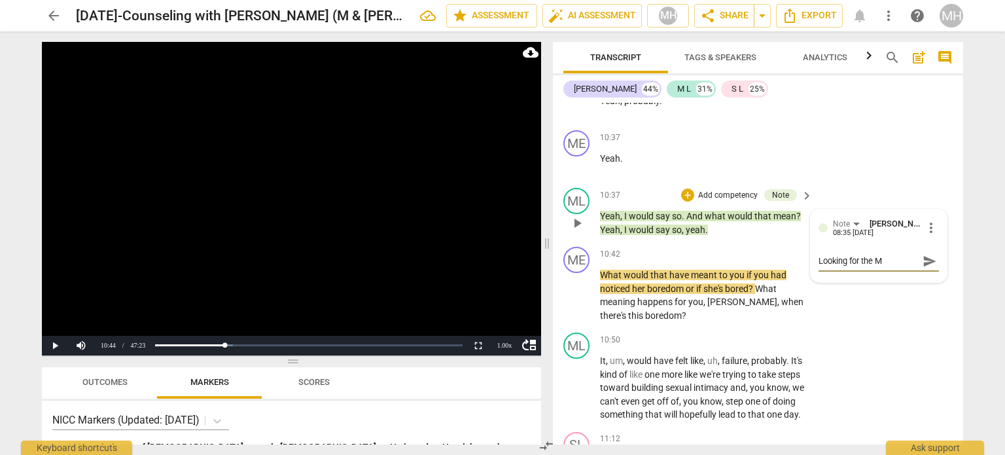
click at [922, 268] on span "send" at bounding box center [929, 261] width 14 height 14
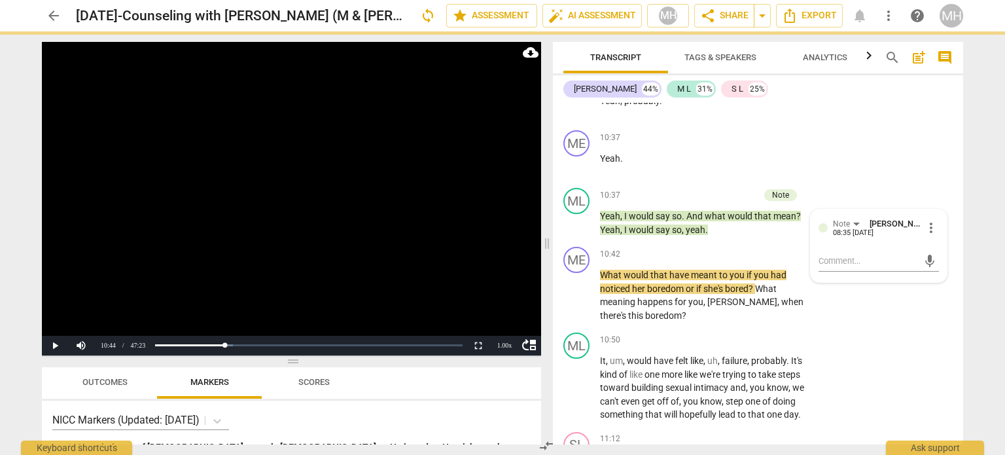
click at [428, 232] on video at bounding box center [291, 198] width 499 height 313
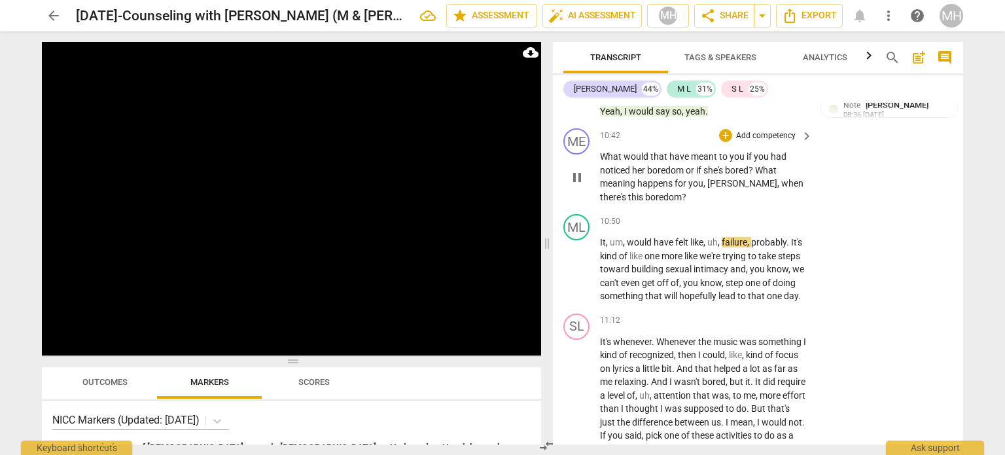
scroll to position [5366, 0]
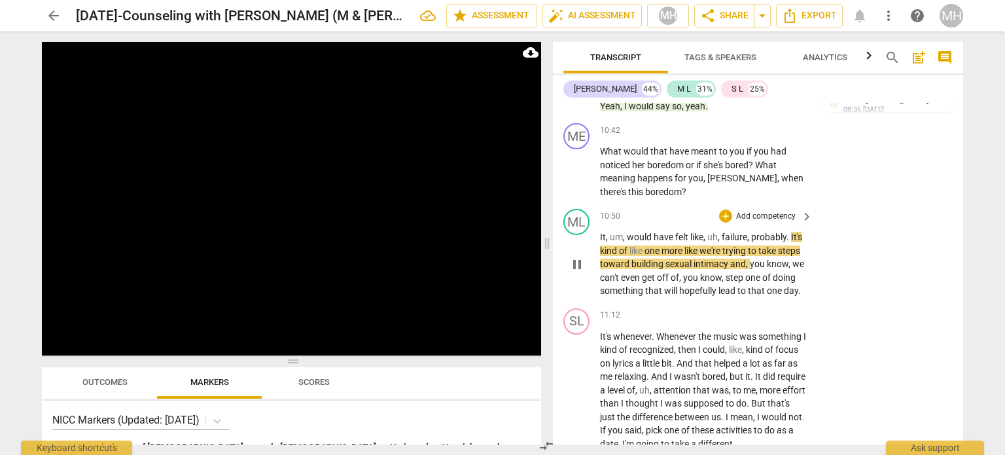
click at [773, 222] on p "Add competency" at bounding box center [765, 217] width 62 height 12
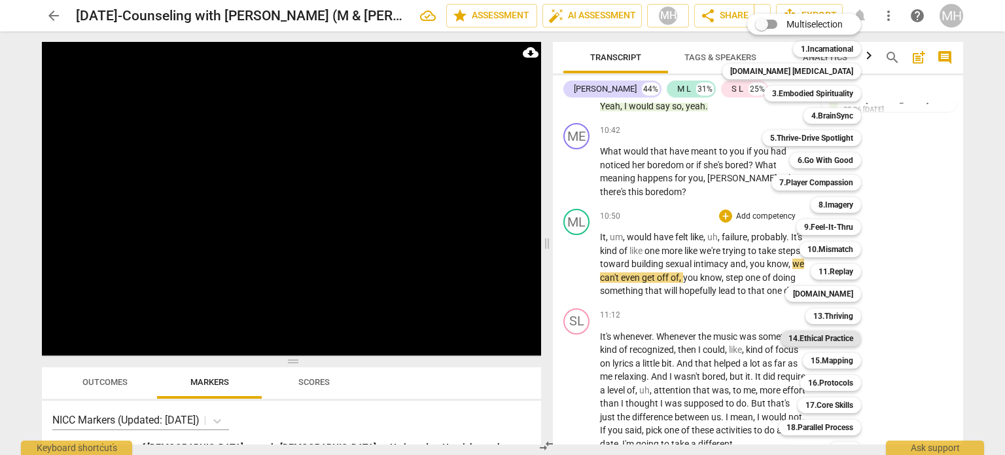
scroll to position [39, 0]
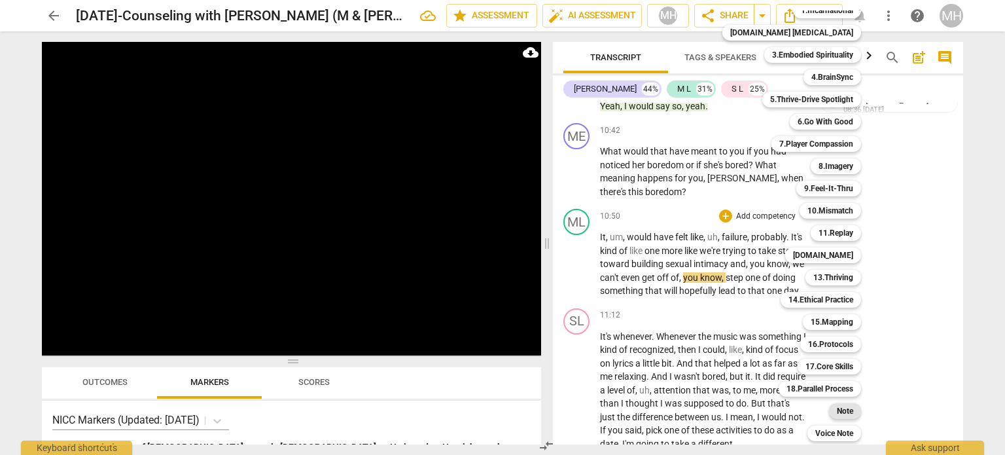
click at [836, 409] on b "Note" at bounding box center [844, 411] width 16 height 16
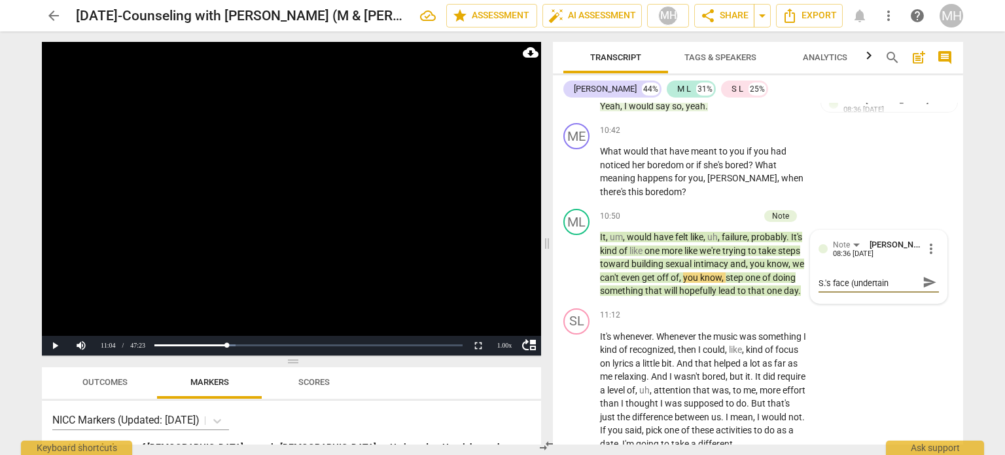
scroll to position [0, 0]
click at [913, 298] on textarea "[PERSON_NAME] noticing S.'s face (uncertainty maybe)" at bounding box center [867, 287] width 99 height 25
click at [927, 295] on span "send" at bounding box center [929, 288] width 14 height 14
click at [436, 203] on video at bounding box center [291, 198] width 499 height 313
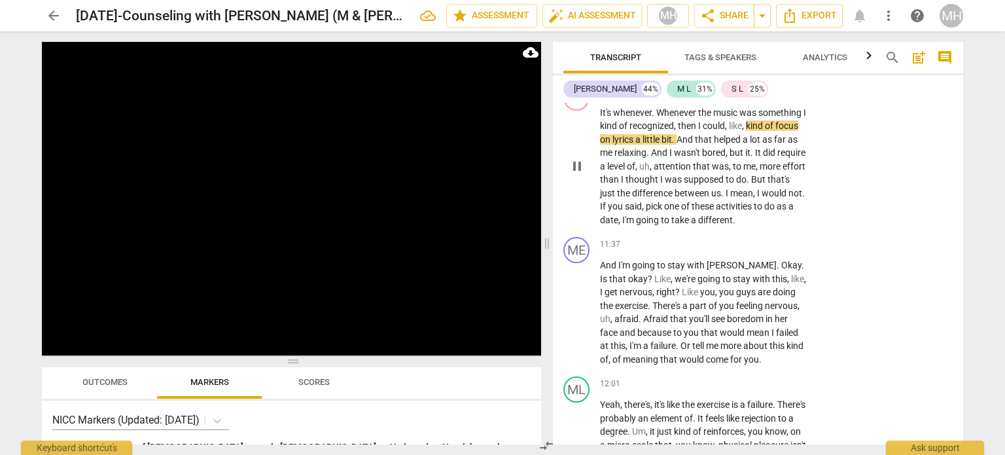
scroll to position [5589, 0]
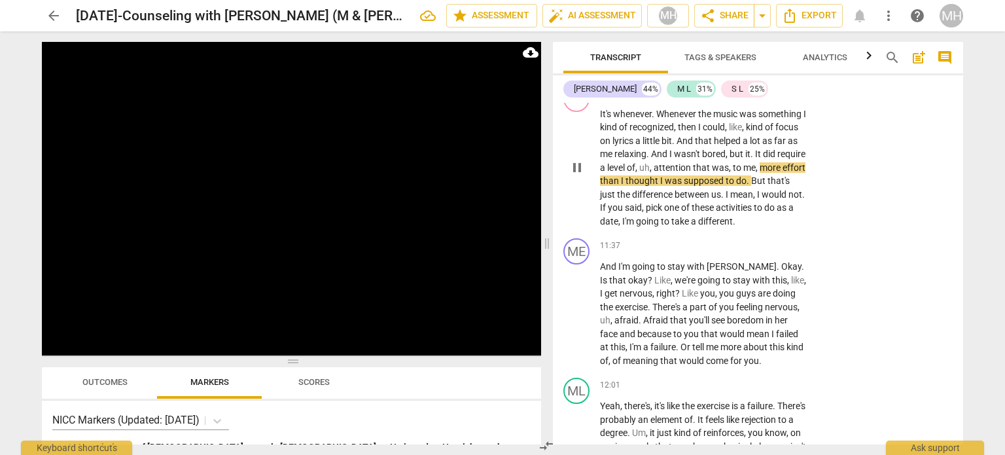
click at [766, 99] on p "Add competency" at bounding box center [765, 93] width 62 height 12
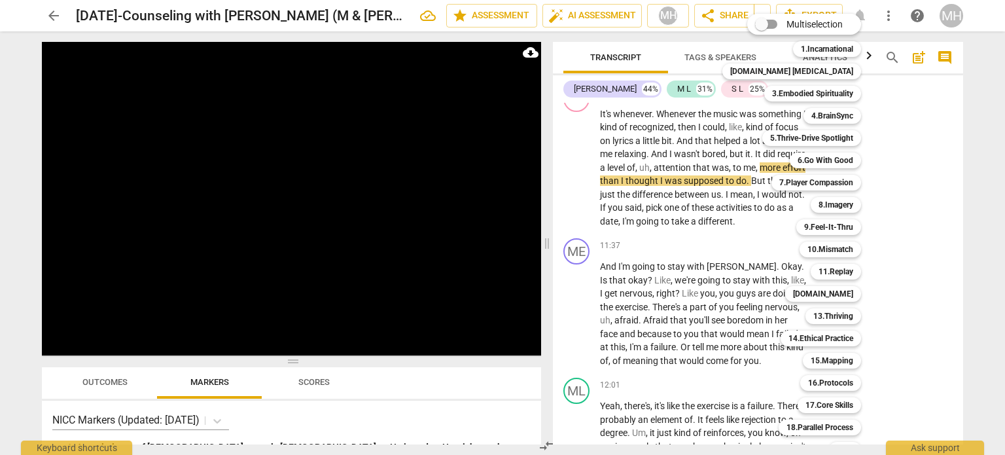
scroll to position [39, 0]
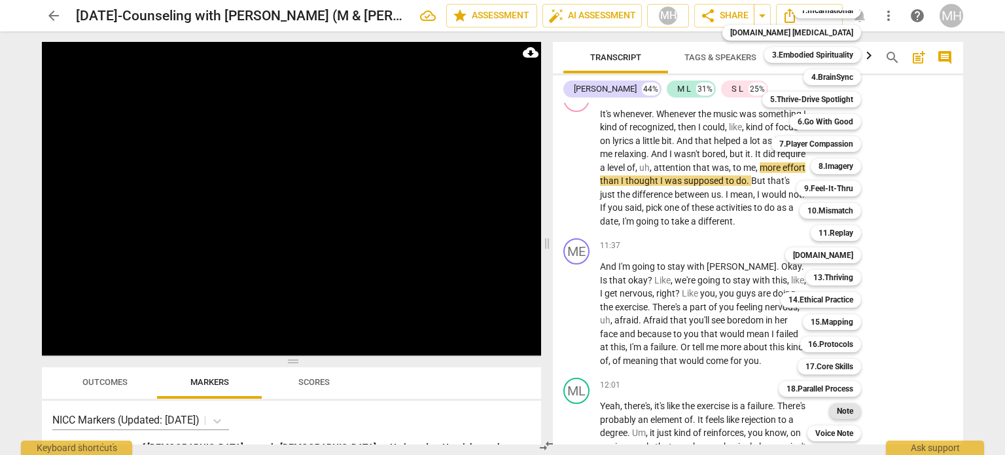
click at [836, 413] on b "Note" at bounding box center [844, 411] width 16 height 16
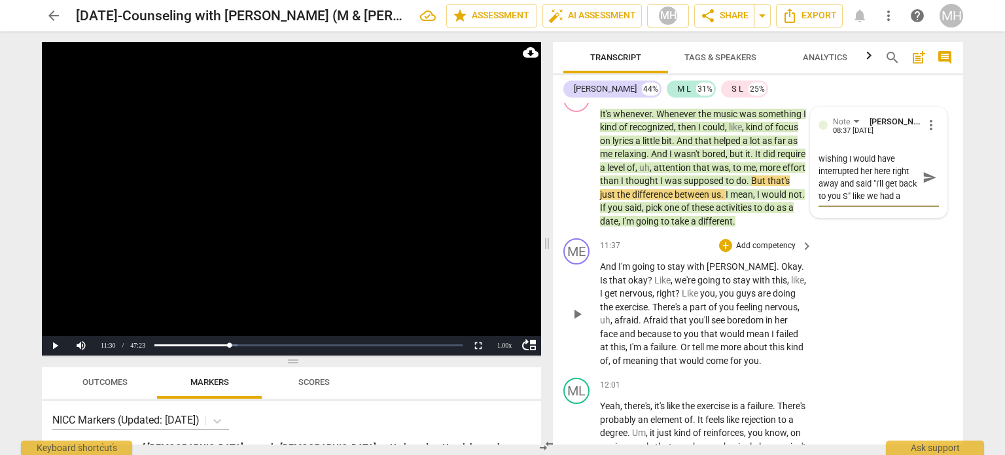
scroll to position [10, 0]
click at [931, 184] on span "send" at bounding box center [929, 177] width 14 height 14
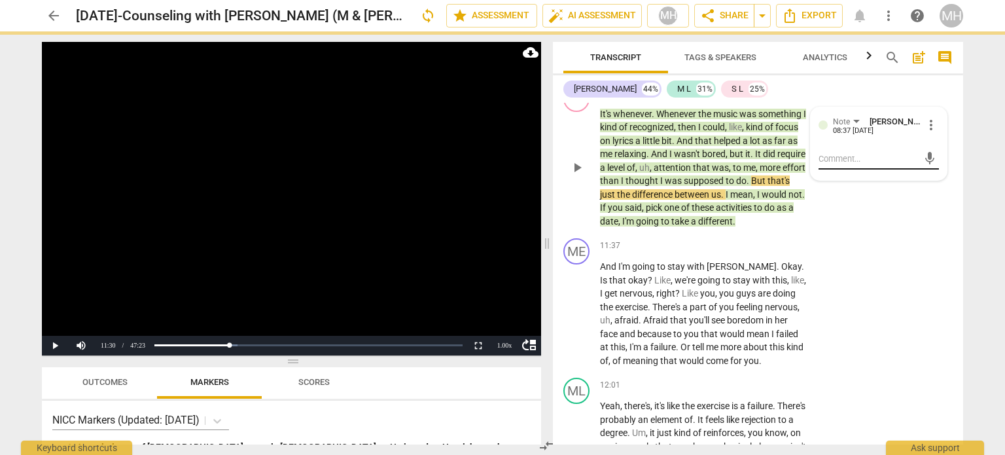
scroll to position [0, 0]
click at [476, 190] on video at bounding box center [291, 198] width 499 height 313
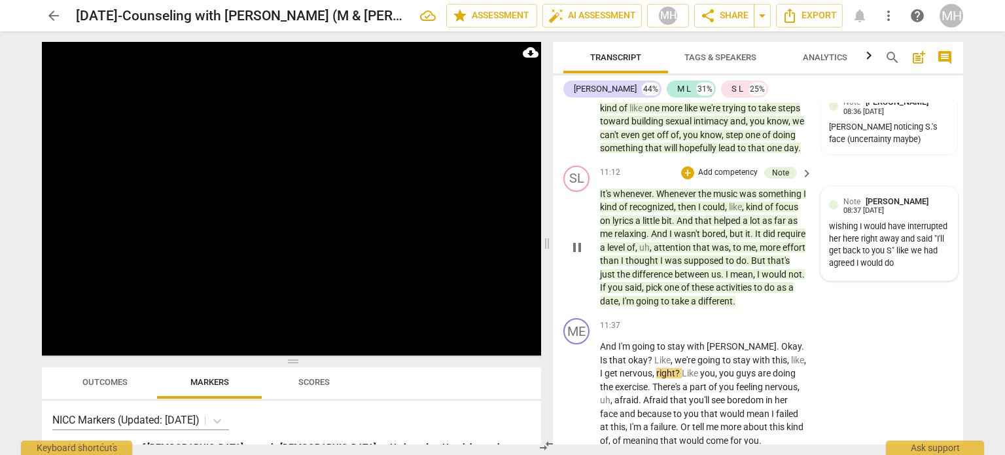
scroll to position [5508, 0]
click at [918, 270] on div "wishing I would have interrupted her here right away and said "I'll get back to…" at bounding box center [889, 245] width 120 height 49
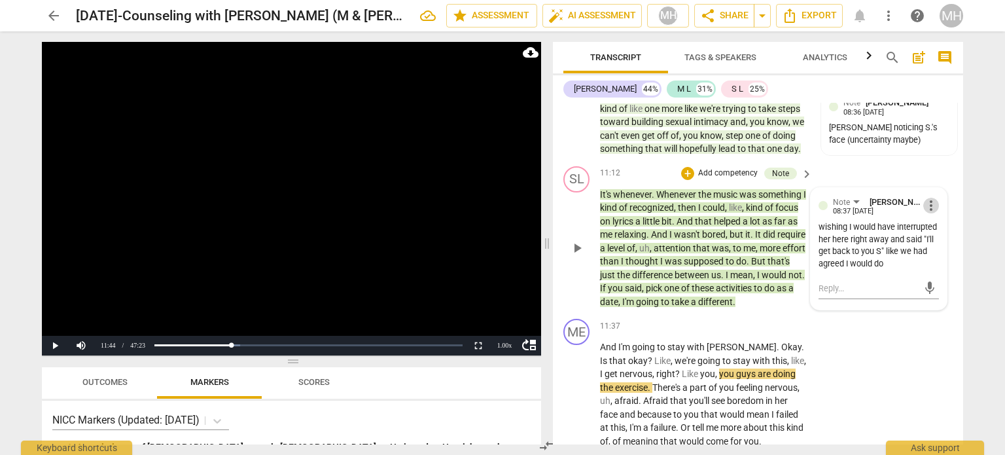
click at [925, 213] on span "more_vert" at bounding box center [931, 206] width 16 height 16
click at [934, 262] on li "Delete" at bounding box center [941, 259] width 45 height 25
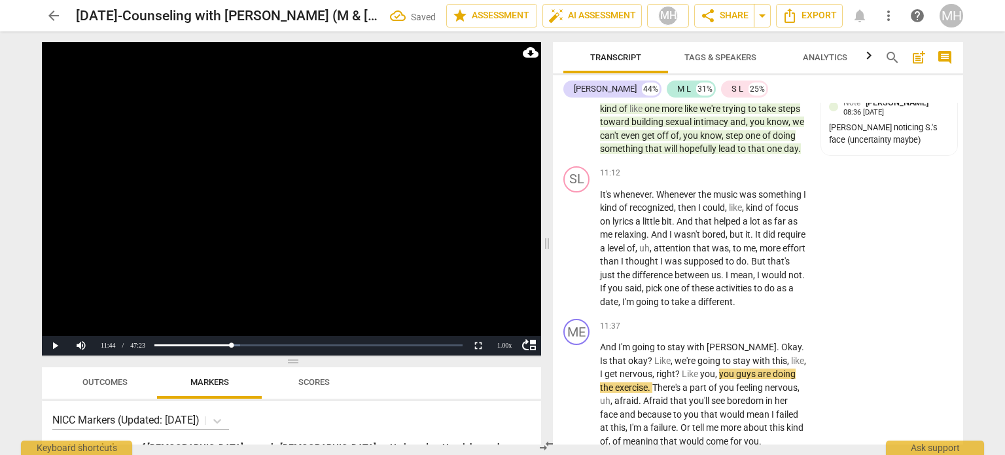
click at [481, 190] on video at bounding box center [291, 198] width 499 height 313
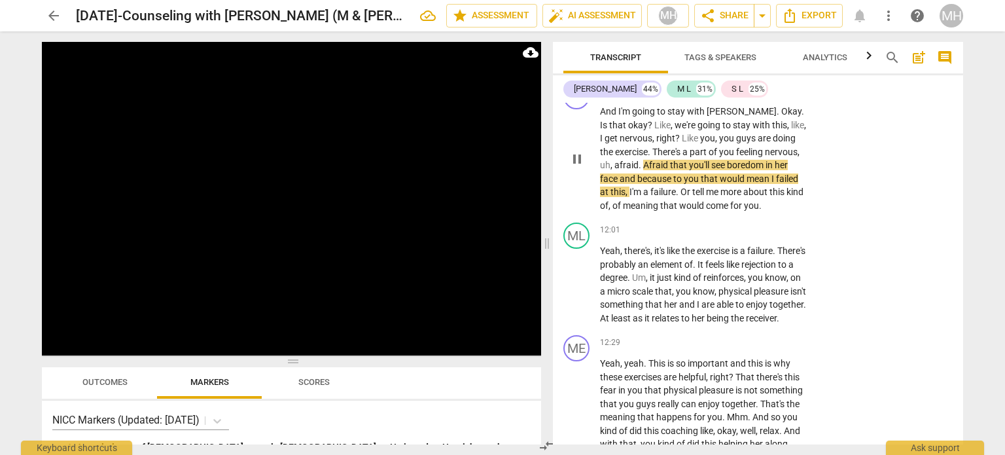
scroll to position [5745, 0]
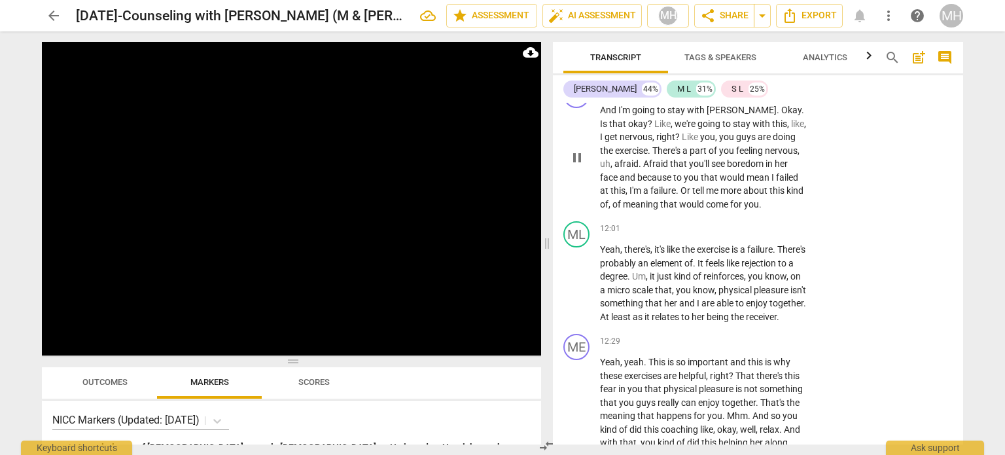
click at [778, 95] on p "Add competency" at bounding box center [765, 90] width 62 height 12
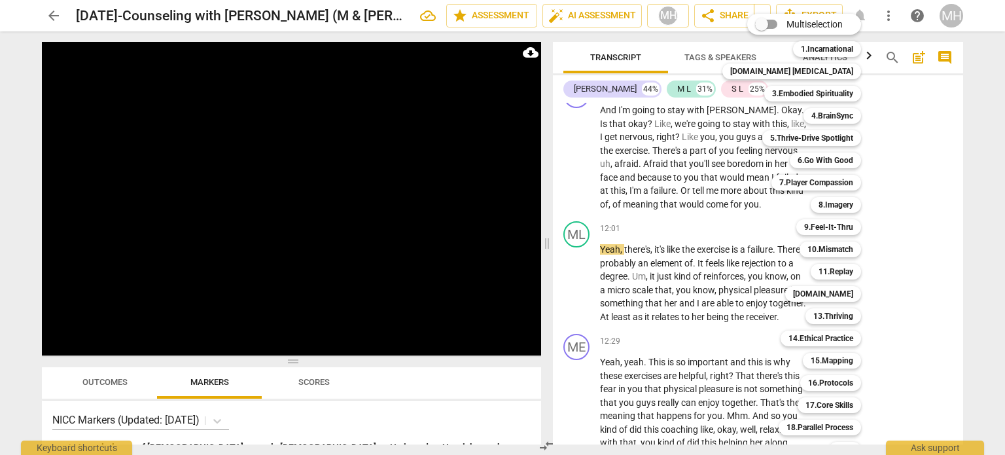
scroll to position [39, 0]
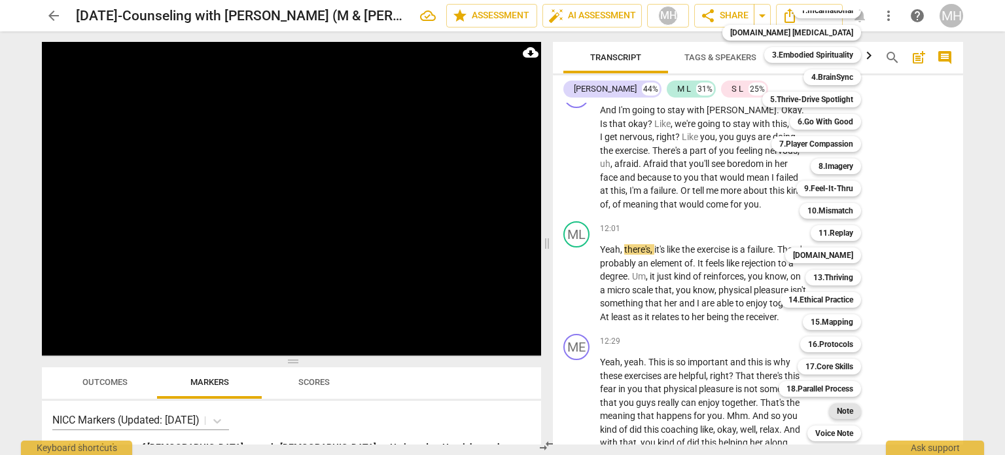
click at [836, 412] on b "Note" at bounding box center [844, 411] width 16 height 16
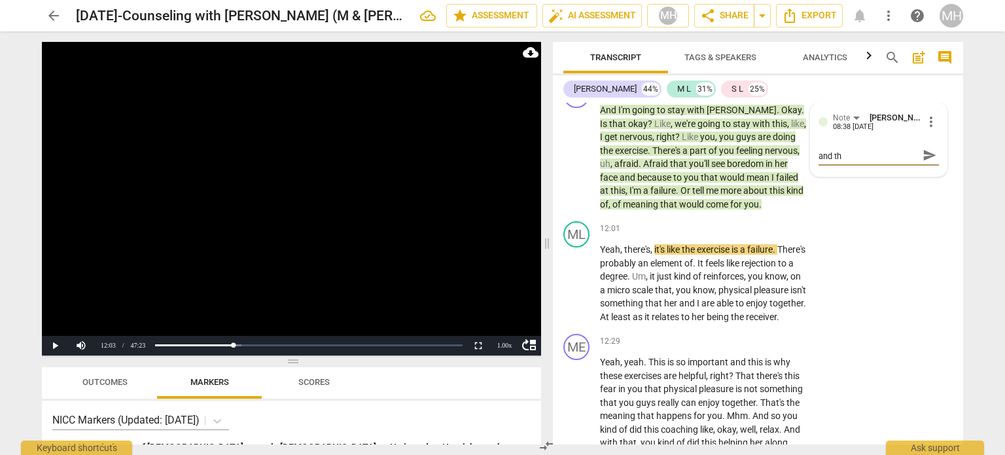
scroll to position [0, 0]
click at [854, 173] on textarea "deepening, reflecting the T and the E" at bounding box center [867, 160] width 99 height 25
click at [854, 173] on textarea "deepening the M, reflecting the T and the E" at bounding box center [867, 160] width 99 height 25
click at [922, 168] on span "send" at bounding box center [929, 161] width 14 height 14
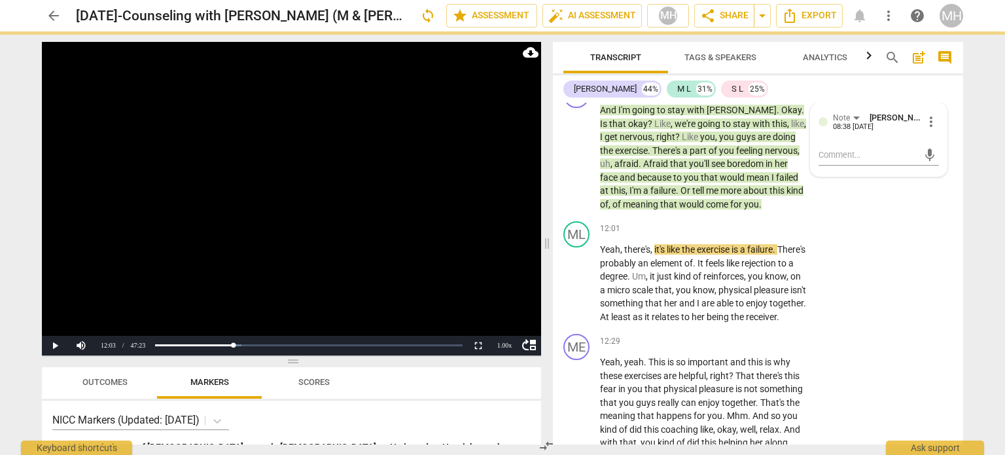
click at [368, 161] on video at bounding box center [291, 198] width 499 height 313
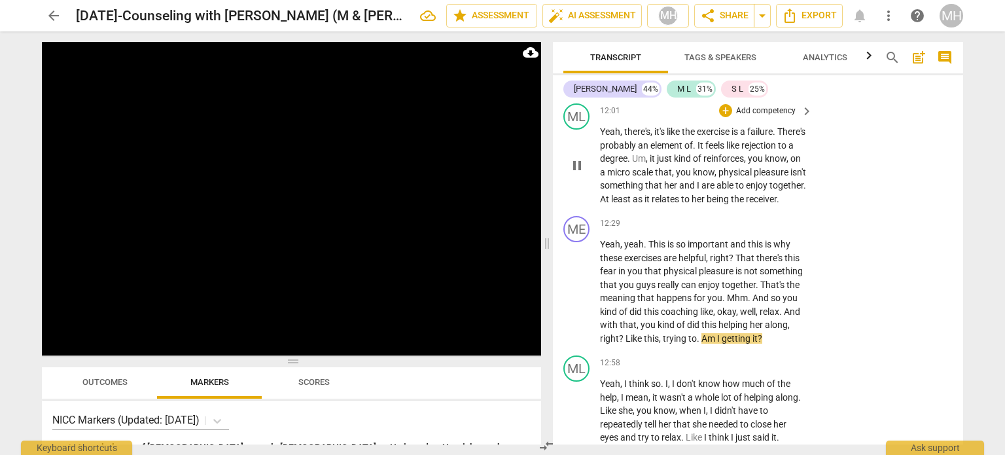
scroll to position [5872, 0]
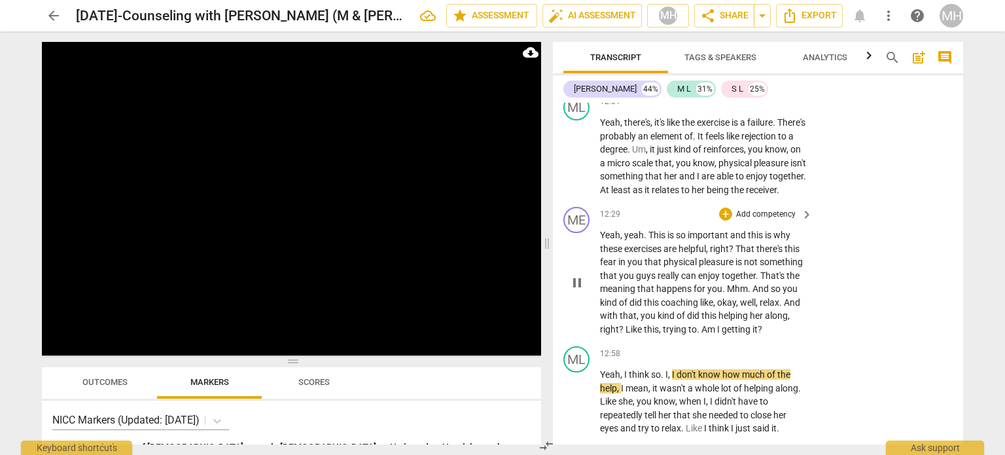
click at [761, 220] on p "Add competency" at bounding box center [765, 215] width 62 height 12
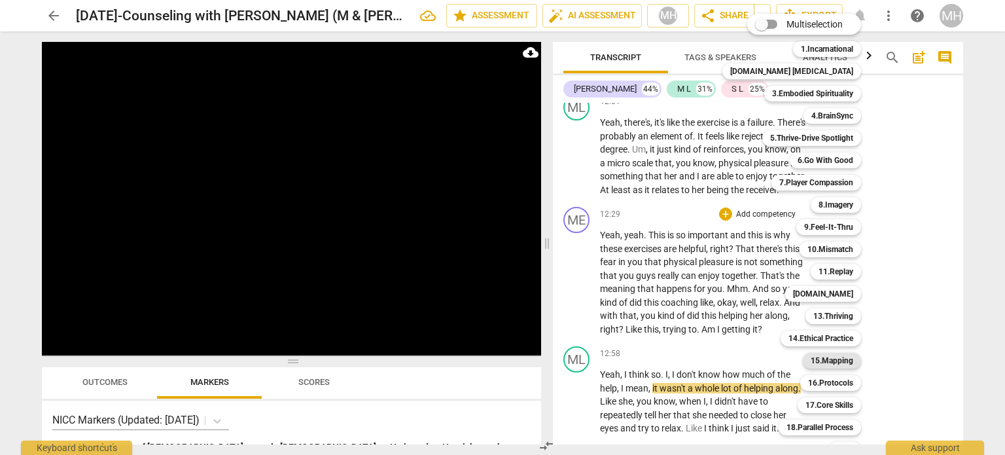
scroll to position [39, 0]
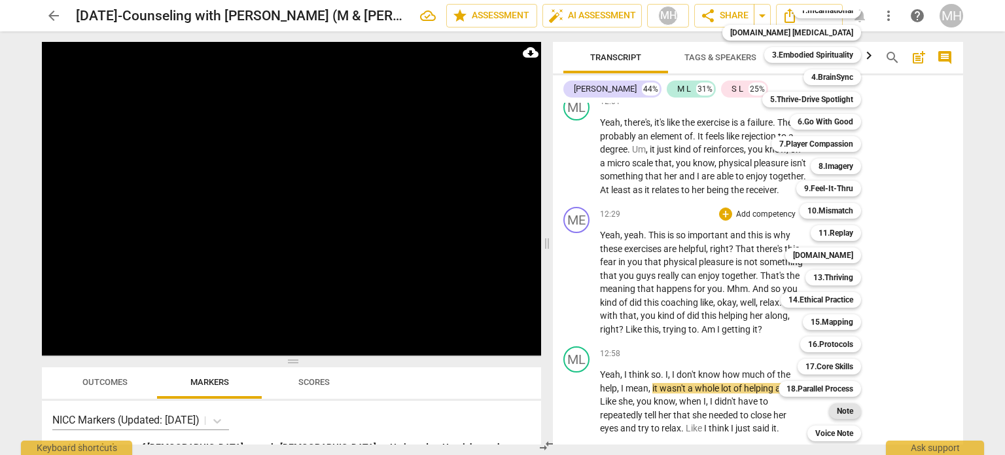
click at [836, 407] on b "Note" at bounding box center [844, 411] width 16 height 16
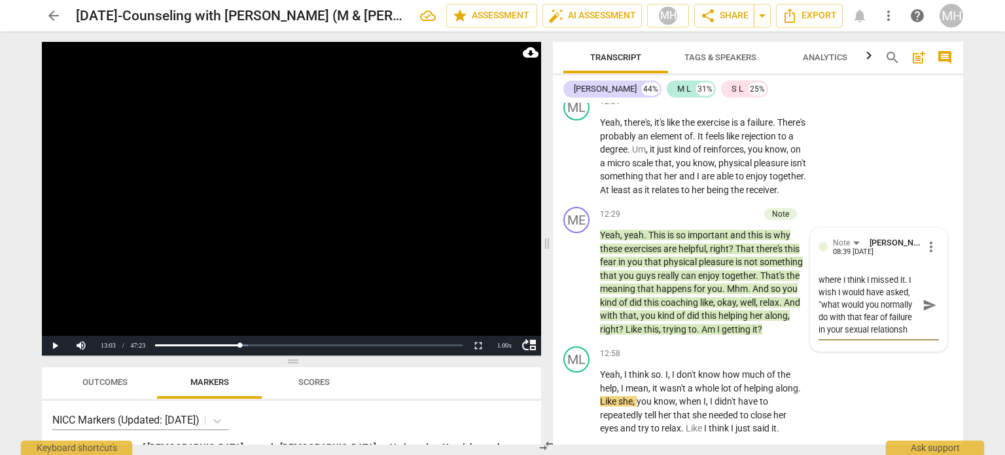
scroll to position [12, 0]
click at [923, 318] on span "send" at bounding box center [929, 310] width 14 height 14
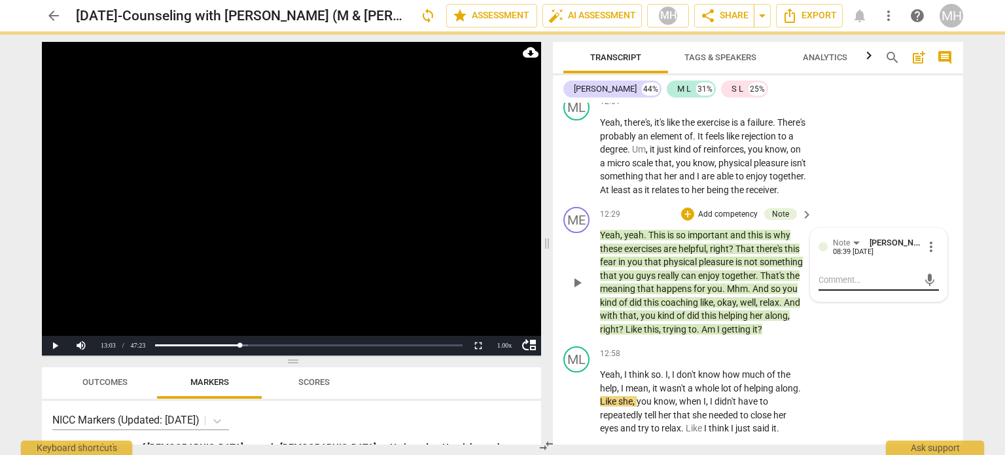
scroll to position [0, 0]
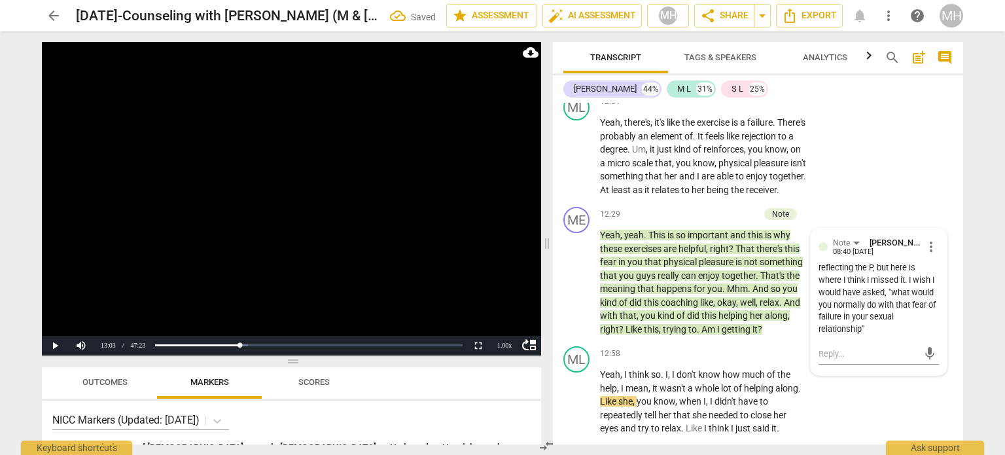
click at [426, 244] on video at bounding box center [291, 198] width 499 height 313
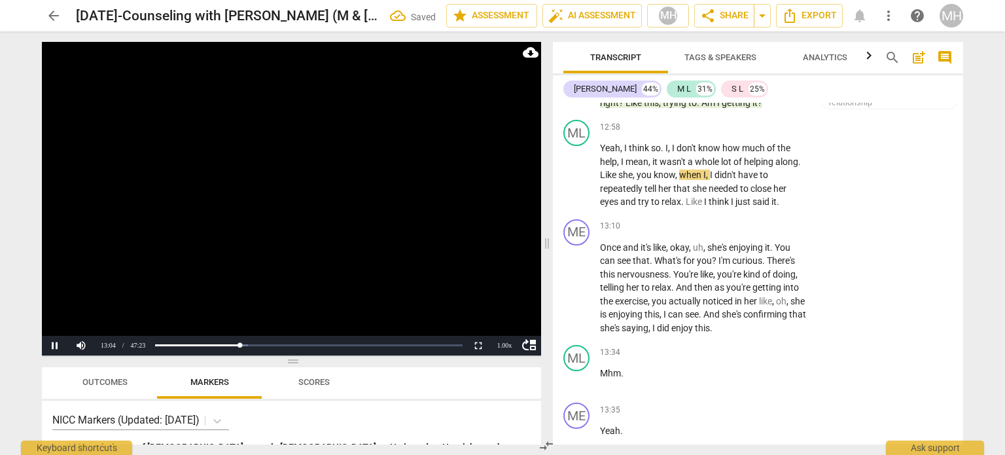
scroll to position [6103, 0]
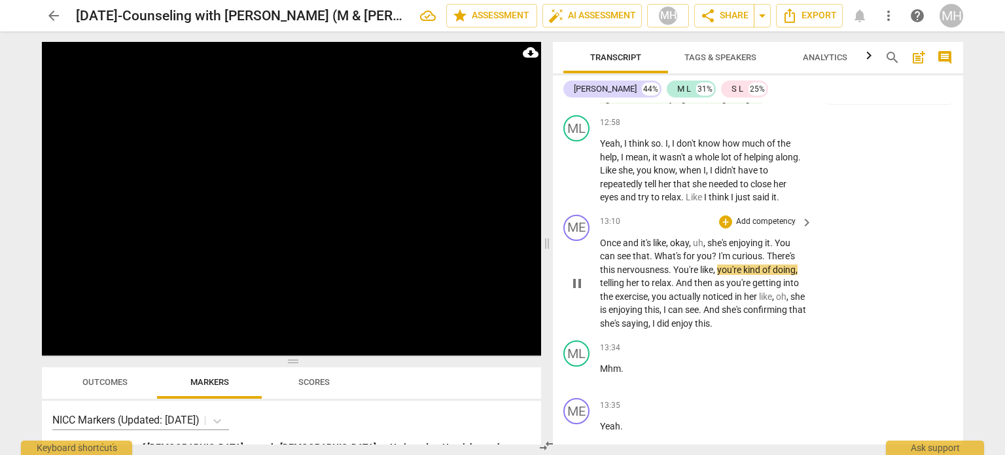
click at [763, 228] on p "Add competency" at bounding box center [765, 222] width 62 height 12
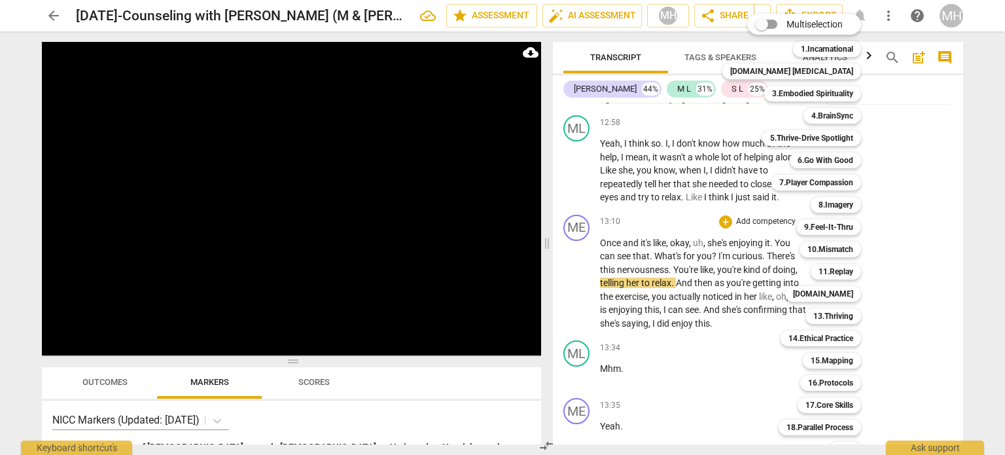
click at [812, 147] on div "5.Thrive-Drive Spotlight 5" at bounding box center [819, 138] width 124 height 22
click at [812, 156] on b "6.Go With Good" at bounding box center [825, 160] width 56 height 16
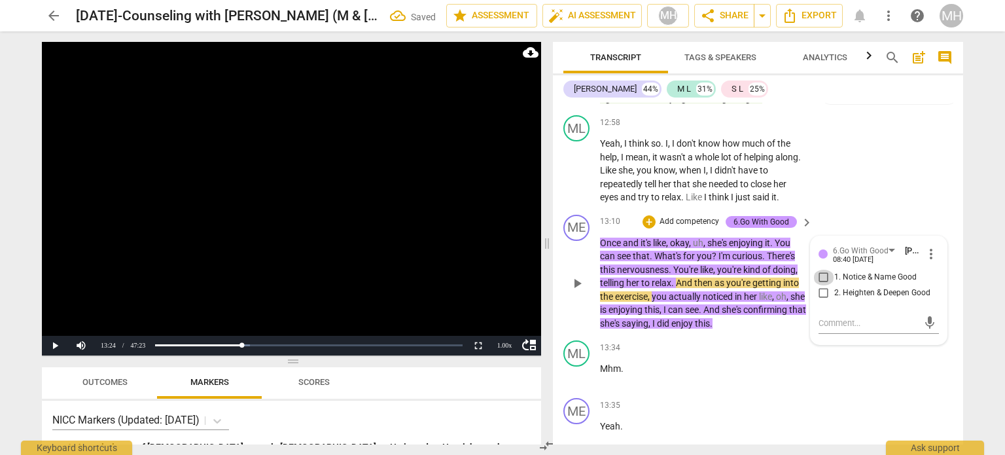
click at [818, 285] on input "1. Notice & Name Good" at bounding box center [823, 277] width 21 height 16
click at [390, 292] on video at bounding box center [291, 198] width 499 height 313
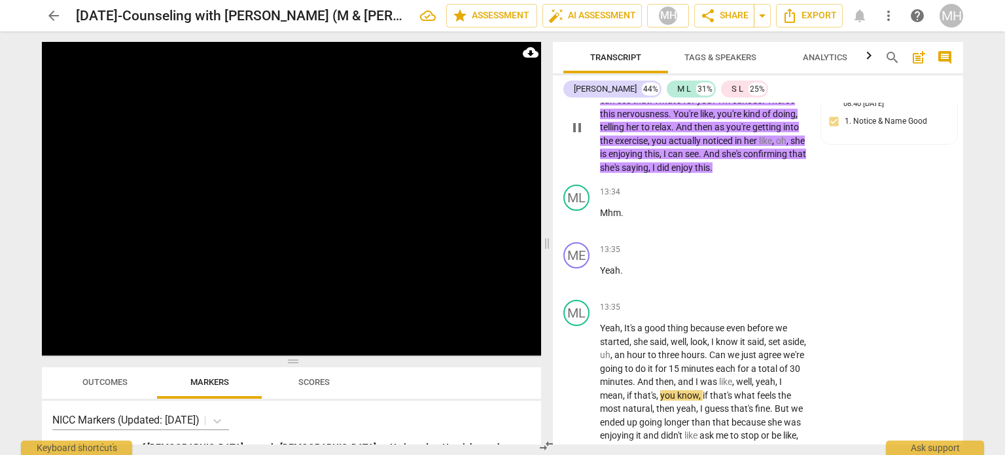
scroll to position [6254, 0]
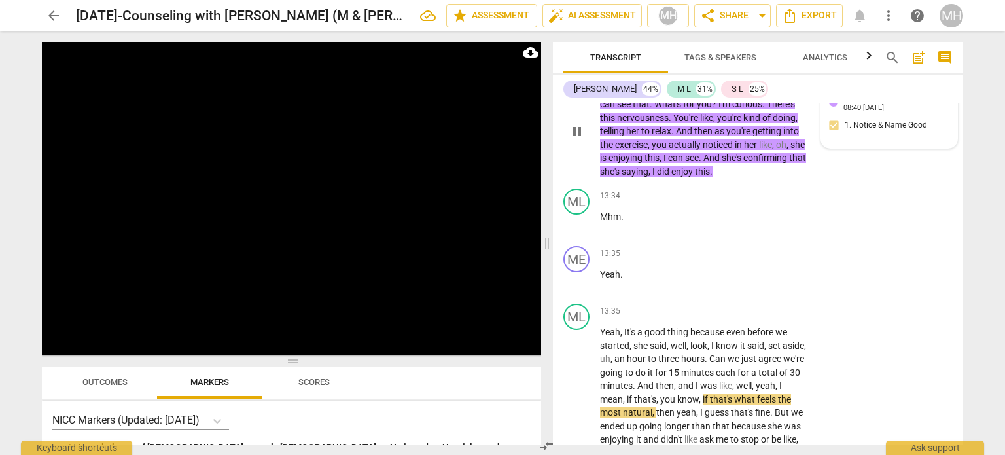
click at [885, 148] on div "6.Go With Good [PERSON_NAME] 08:40 [DATE] 1. Notice & Name Good" at bounding box center [889, 115] width 136 height 63
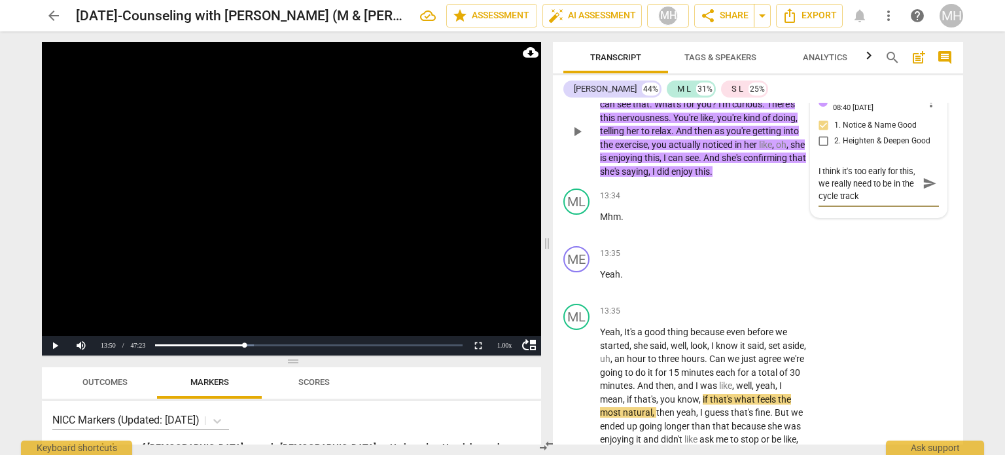
scroll to position [0, 0]
click at [931, 190] on span "send" at bounding box center [929, 183] width 14 height 14
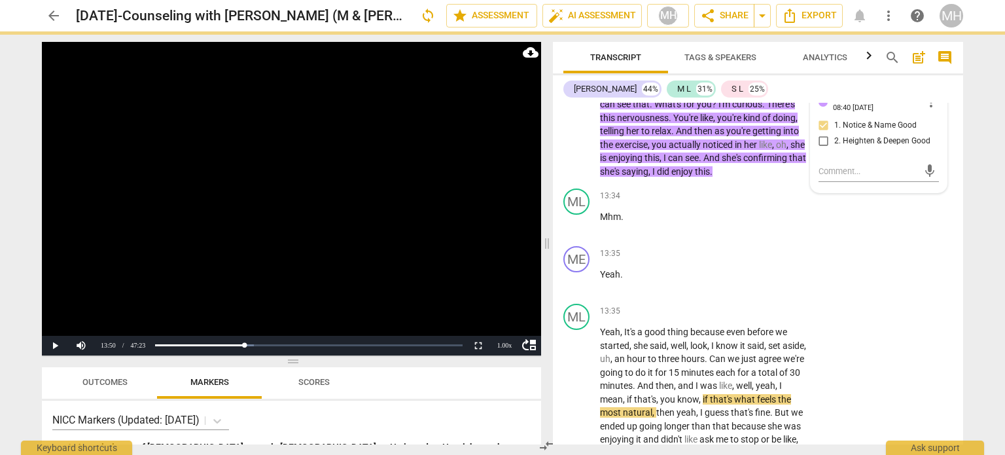
click at [452, 205] on video at bounding box center [291, 198] width 499 height 313
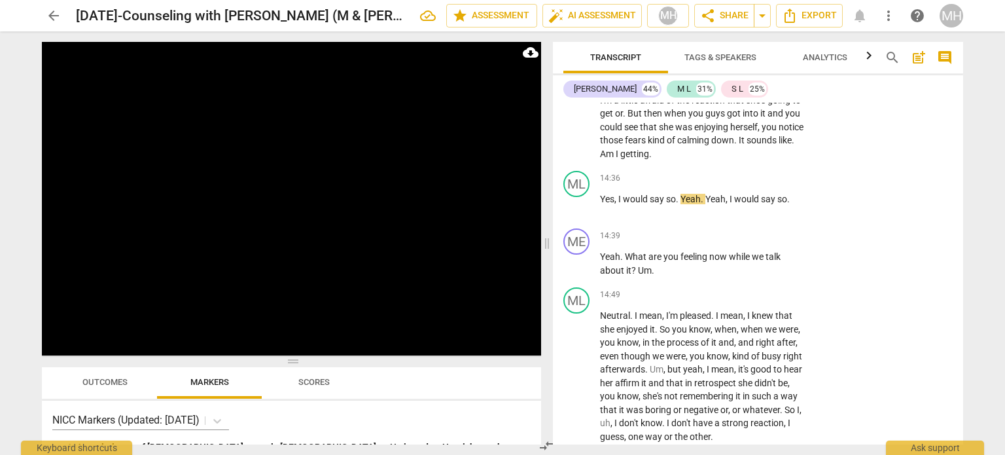
scroll to position [6748, 0]
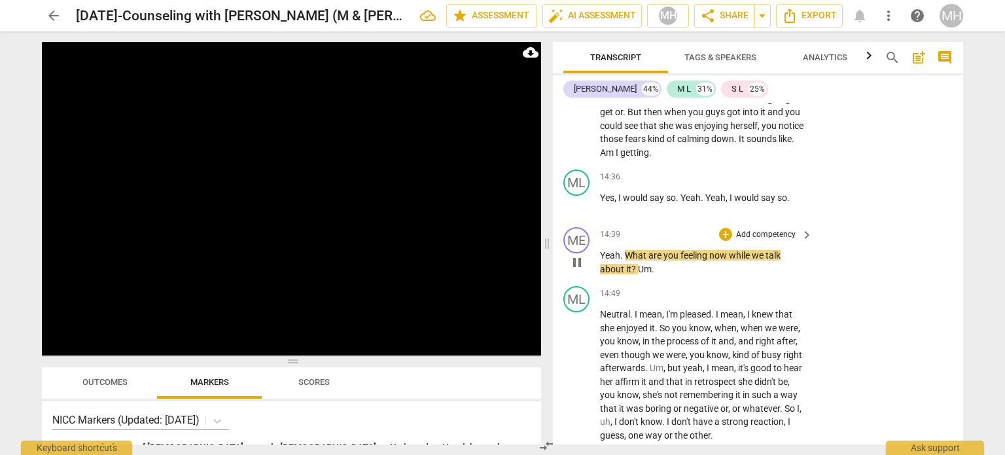
click at [769, 241] on p "Add competency" at bounding box center [765, 235] width 62 height 12
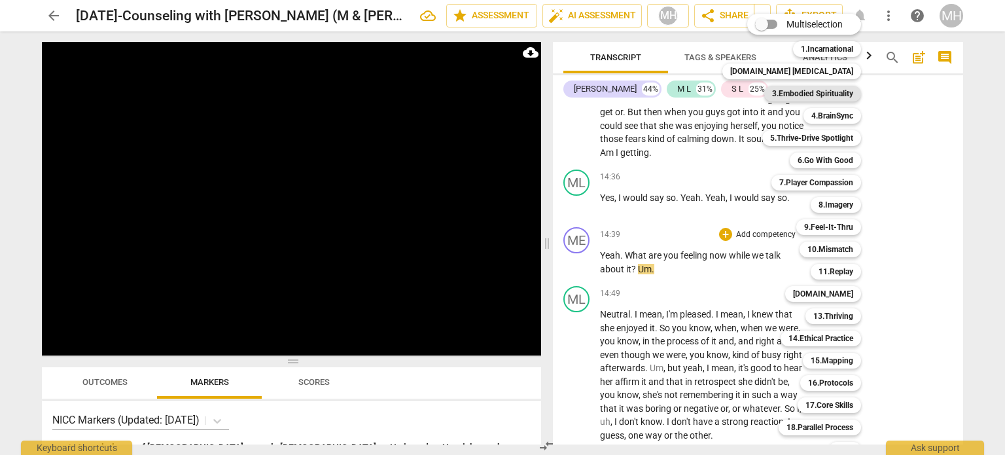
click at [810, 94] on b "3.Embodied Spirituality" at bounding box center [812, 94] width 81 height 16
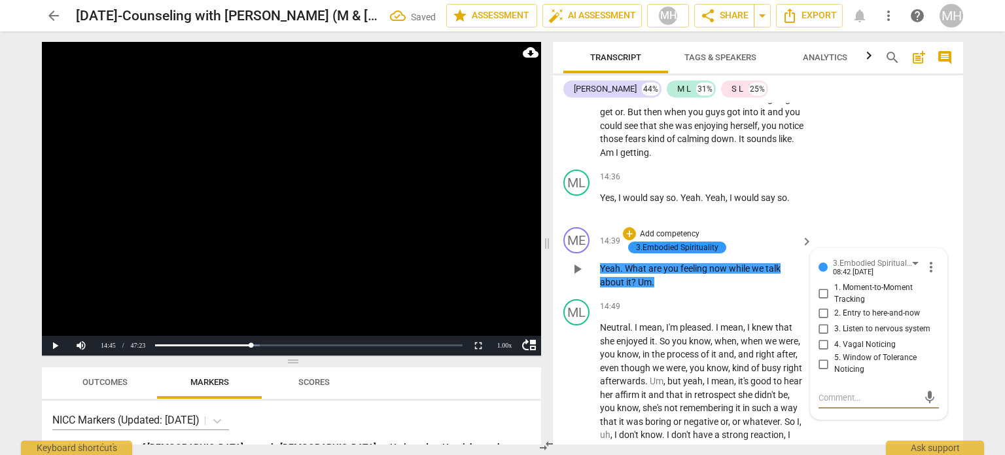
click at [821, 320] on input "2. Entry to here-and-now" at bounding box center [823, 313] width 21 height 16
click at [387, 274] on video at bounding box center [291, 198] width 499 height 313
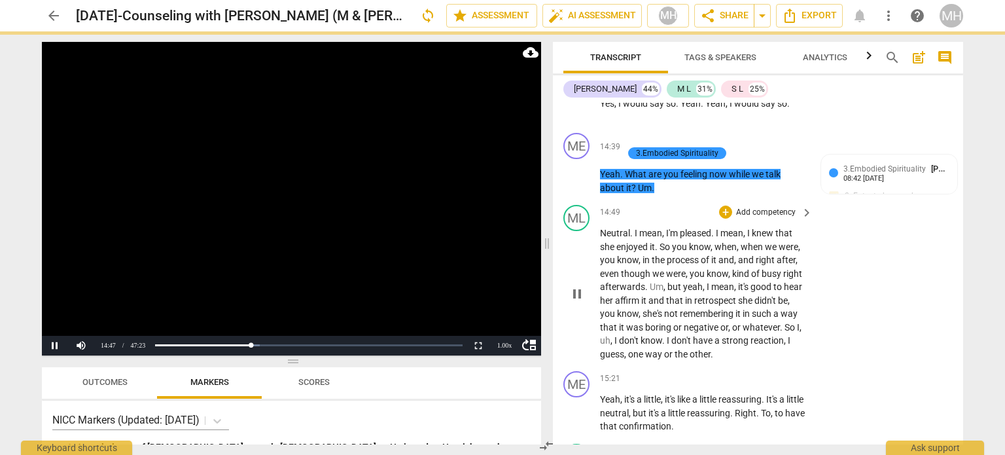
scroll to position [6842, 0]
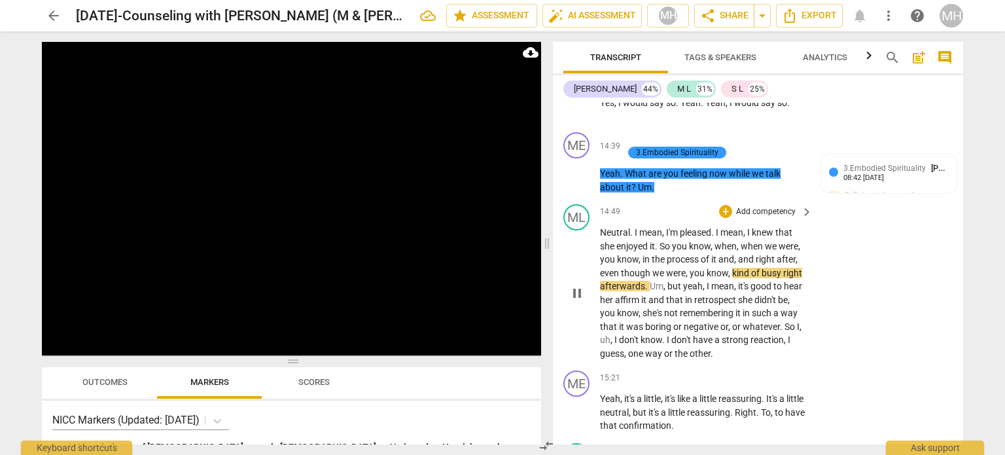
click at [759, 218] on p "Add competency" at bounding box center [765, 212] width 62 height 12
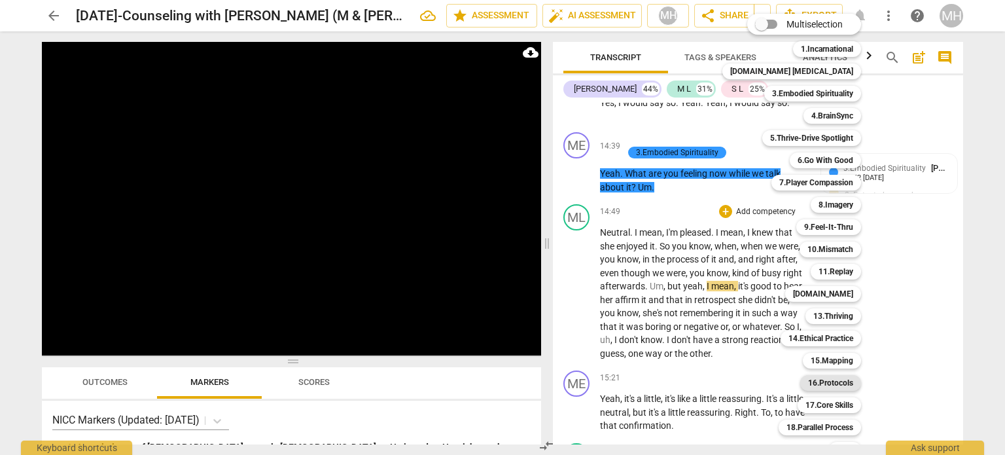
scroll to position [39, 0]
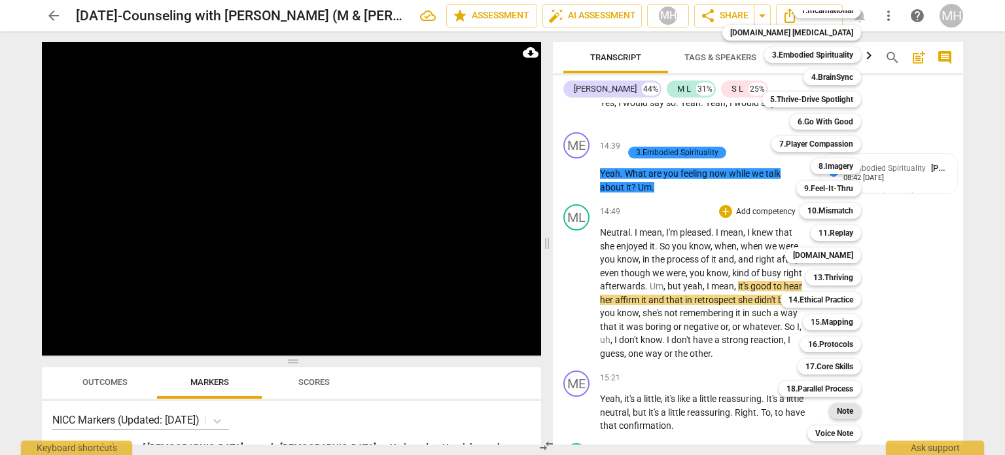
click at [836, 410] on b "Note" at bounding box center [844, 411] width 16 height 16
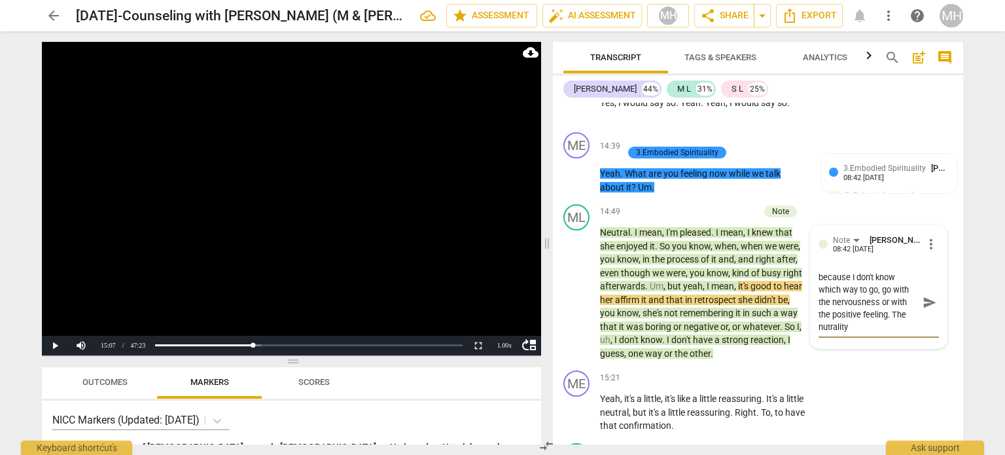
scroll to position [12, 0]
click at [827, 333] on textarea "I get a little stuck here because I don't know which way to go, go with the ner…" at bounding box center [867, 302] width 99 height 62
click at [926, 309] on span "send" at bounding box center [929, 302] width 14 height 14
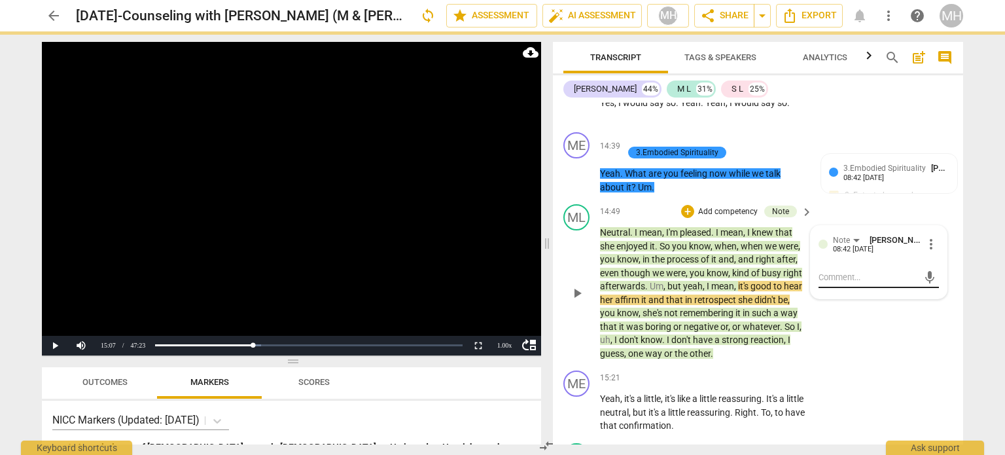
scroll to position [0, 0]
click at [394, 260] on video at bounding box center [291, 198] width 499 height 313
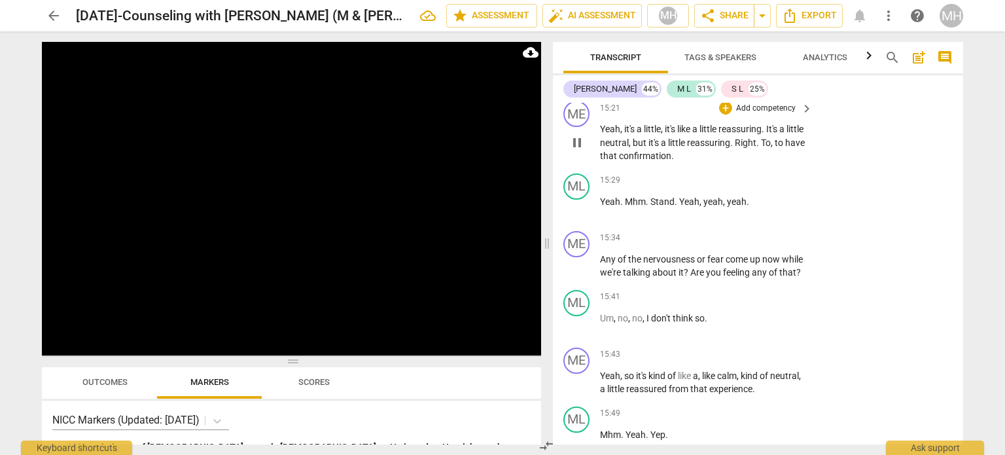
scroll to position [7114, 0]
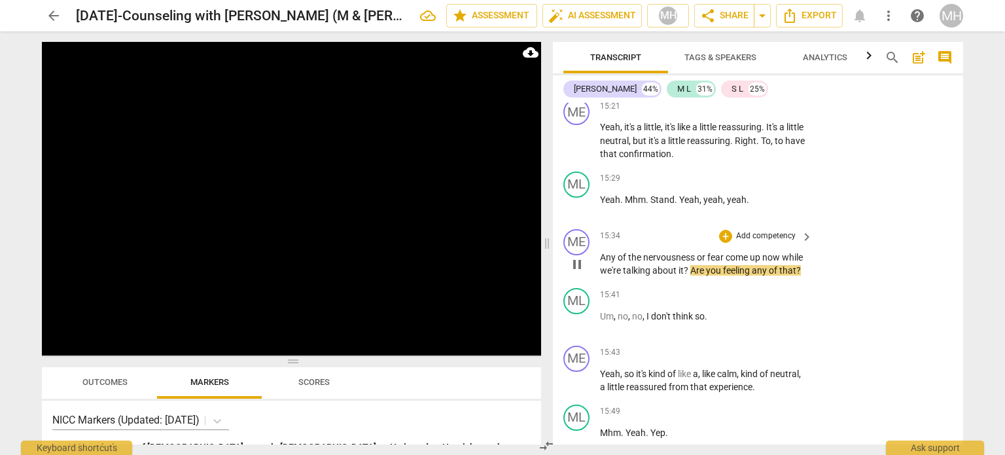
click at [770, 242] on p "Add competency" at bounding box center [765, 236] width 62 height 12
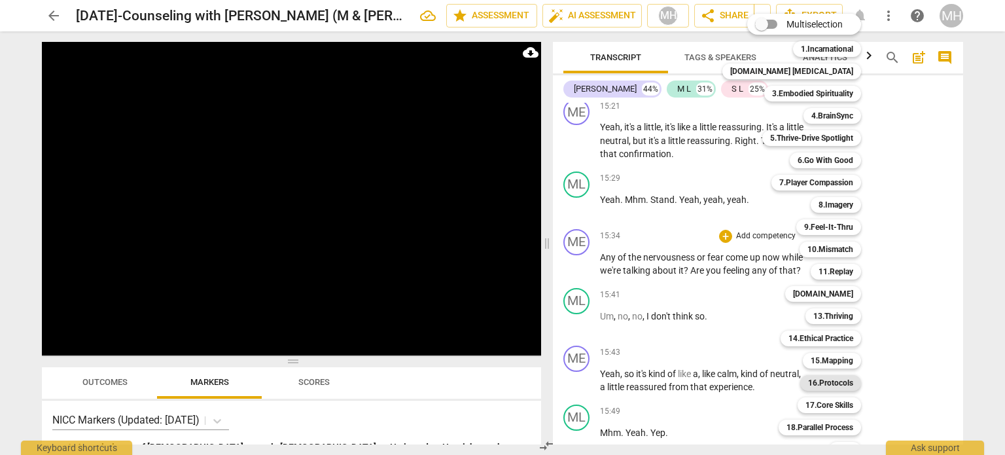
scroll to position [39, 0]
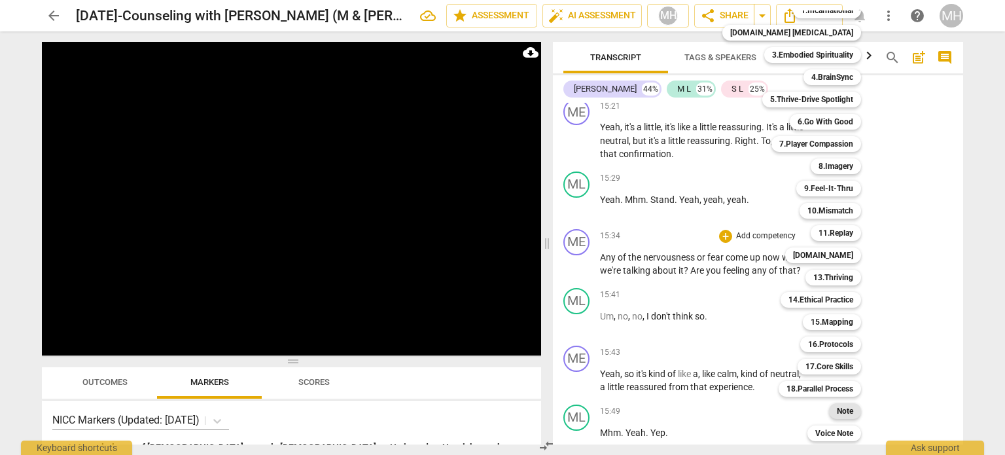
click at [836, 408] on b "Note" at bounding box center [844, 411] width 16 height 16
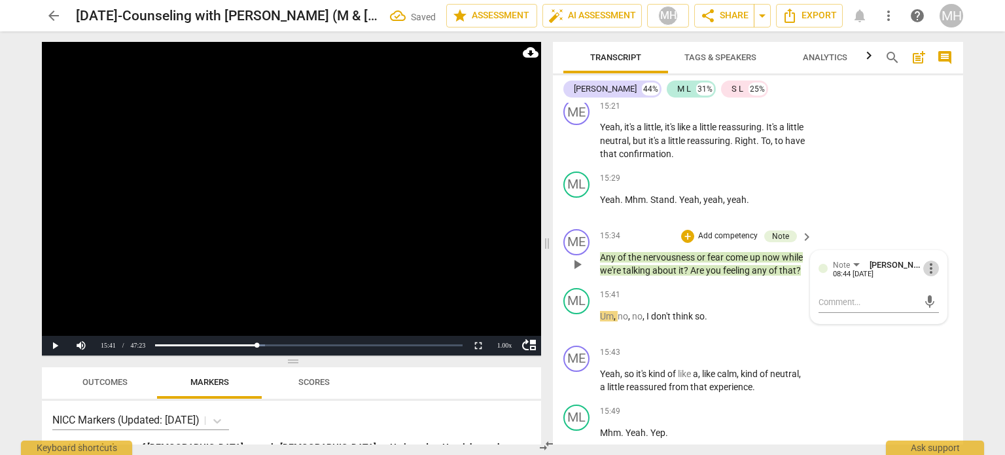
click at [931, 276] on span "more_vert" at bounding box center [931, 268] width 16 height 16
click at [937, 339] on li "Delete" at bounding box center [941, 333] width 45 height 25
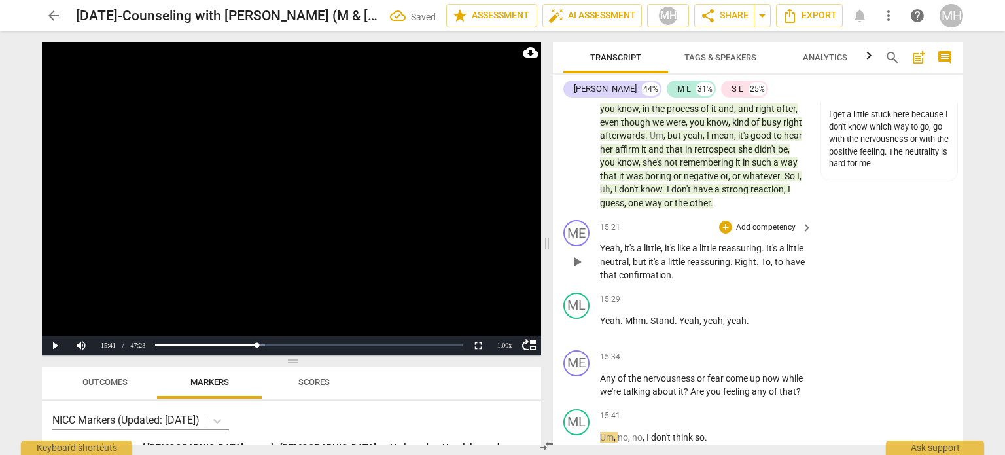
scroll to position [7133, 0]
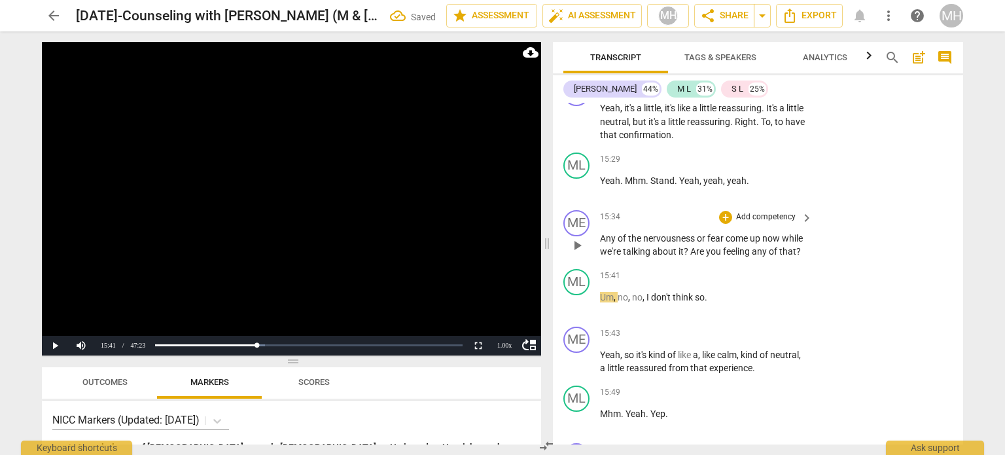
click at [769, 224] on div "+ Add competency keyboard_arrow_right" at bounding box center [764, 217] width 97 height 14
click at [770, 223] on p "Add competency" at bounding box center [765, 217] width 62 height 12
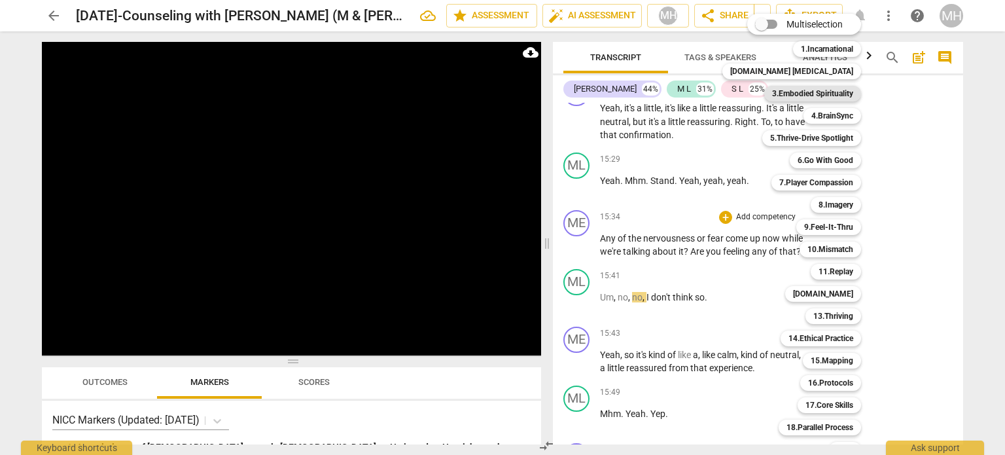
click at [806, 90] on b "3.Embodied Spirituality" at bounding box center [812, 94] width 81 height 16
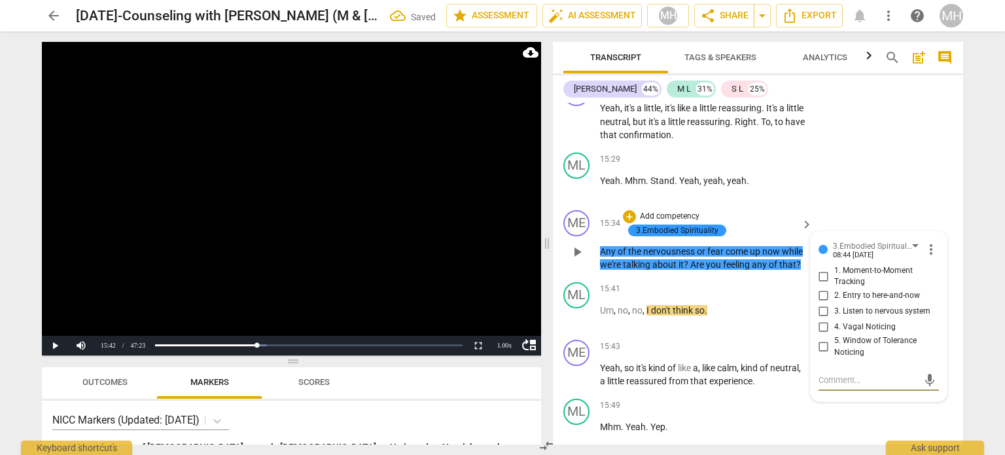
click at [821, 319] on input "3. Listen to nervous system" at bounding box center [823, 311] width 21 height 16
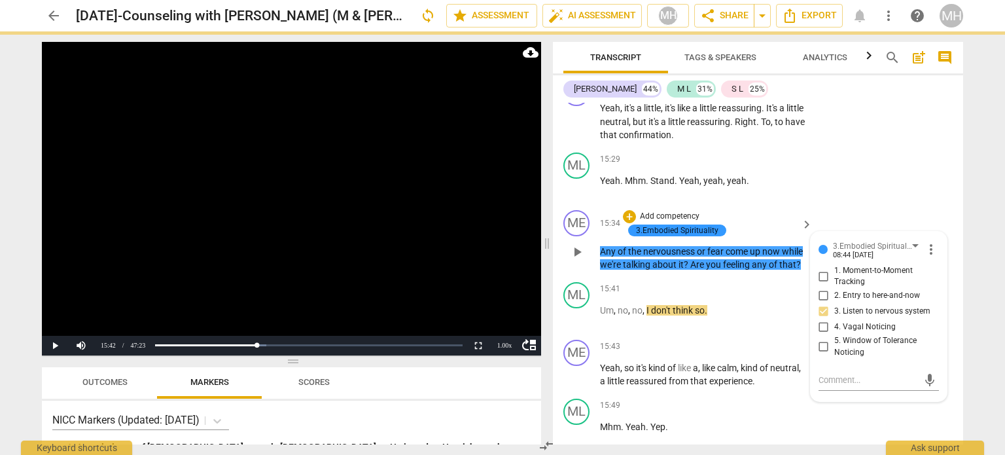
click at [819, 303] on input "2. Entry to here-and-now" at bounding box center [823, 296] width 21 height 16
click at [319, 312] on video at bounding box center [291, 198] width 499 height 313
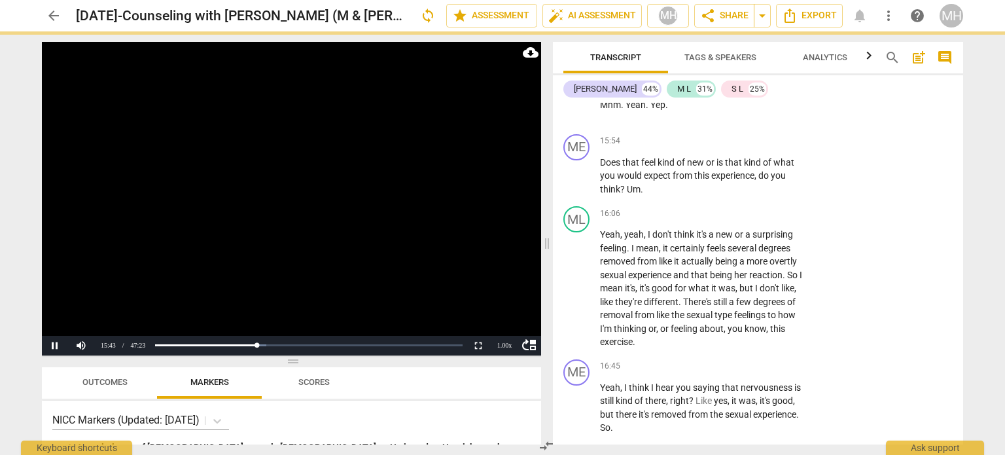
scroll to position [7483, 0]
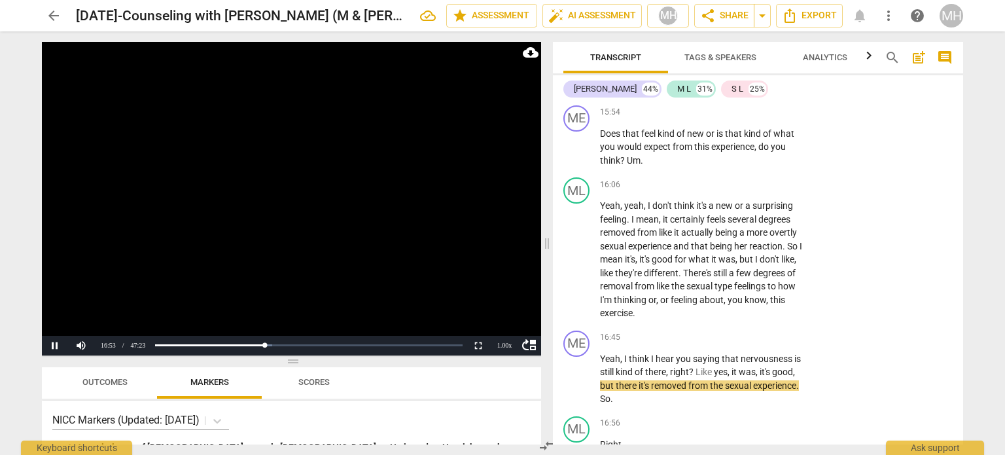
click at [280, 222] on video at bounding box center [291, 198] width 499 height 313
click at [353, 277] on video at bounding box center [291, 198] width 499 height 313
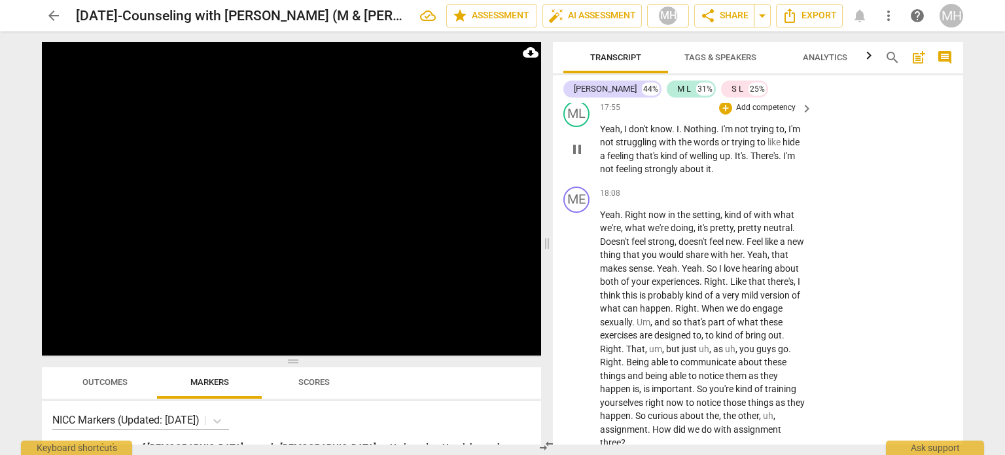
scroll to position [8257, 0]
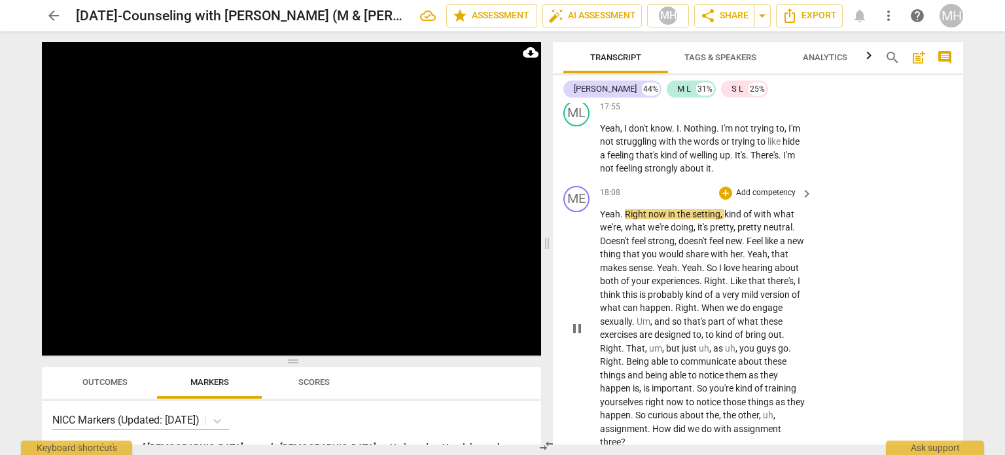
click at [759, 199] on p "Add competency" at bounding box center [765, 193] width 62 height 12
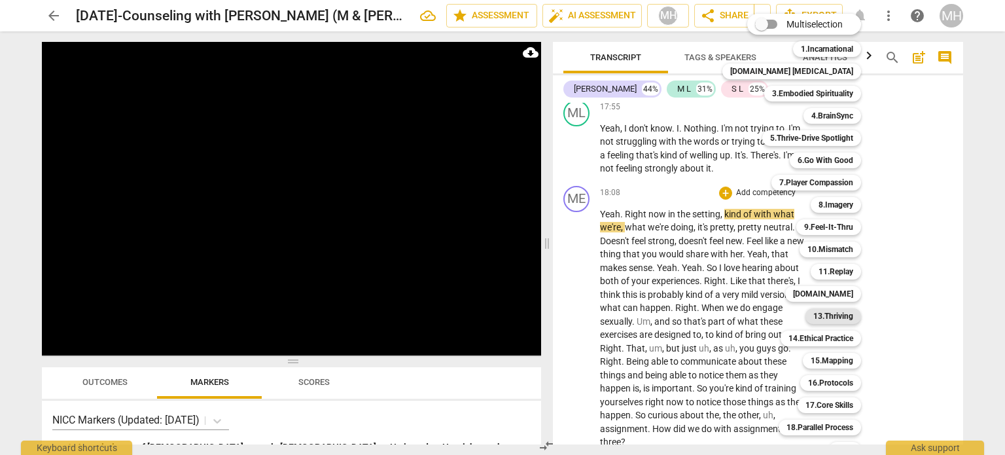
scroll to position [39, 0]
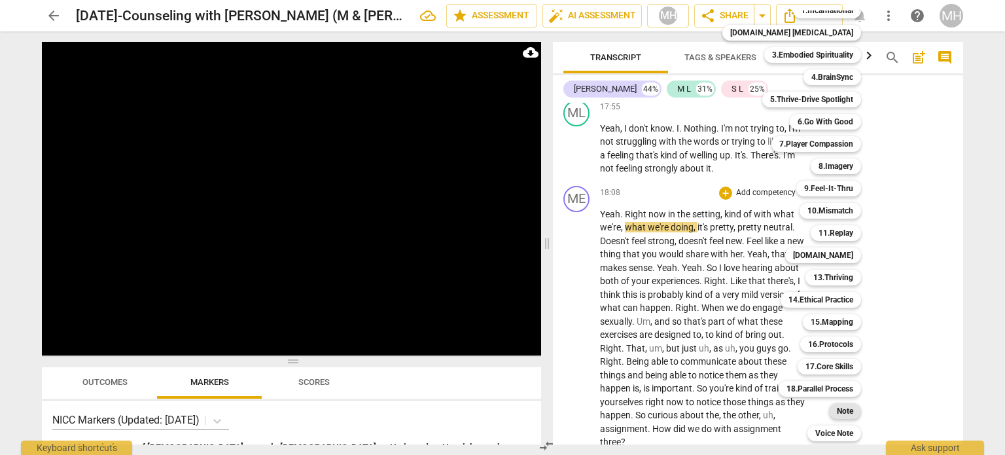
click at [833, 408] on div "Note" at bounding box center [845, 411] width 32 height 16
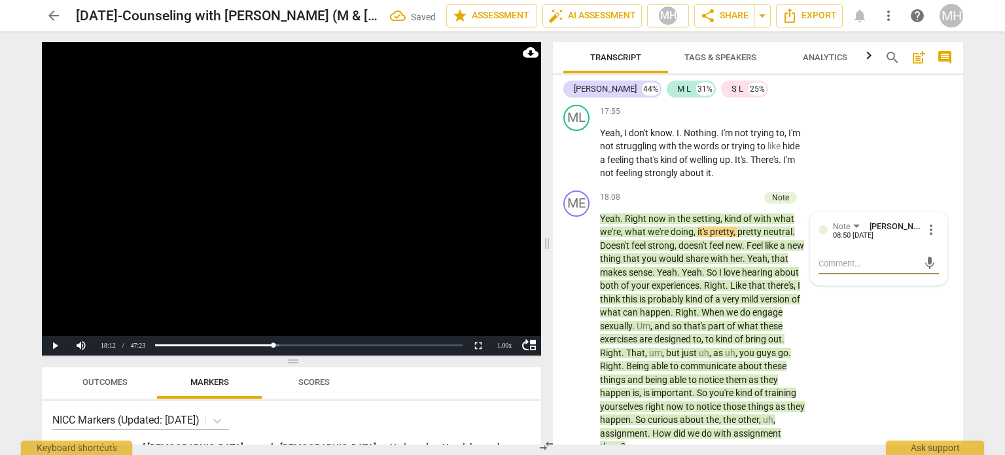
scroll to position [8249, 0]
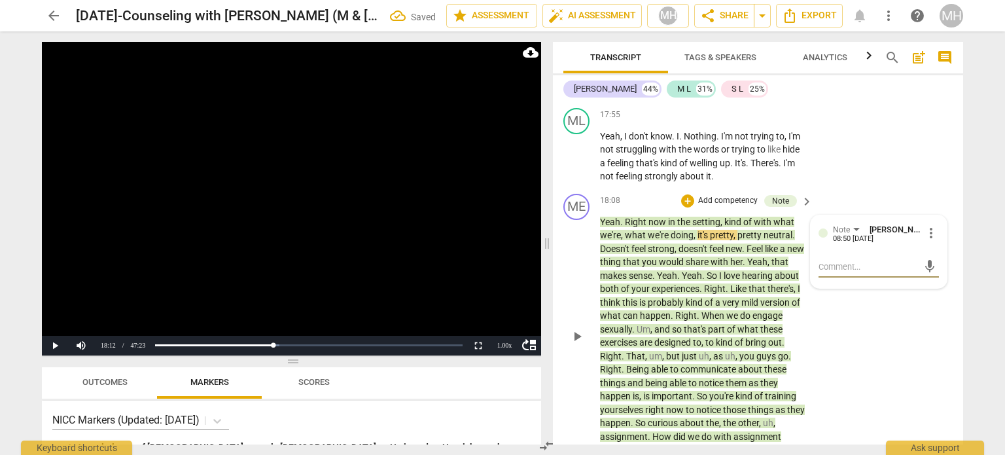
click at [926, 241] on span "more_vert" at bounding box center [931, 233] width 16 height 16
click at [931, 320] on li "Delete" at bounding box center [941, 322] width 45 height 25
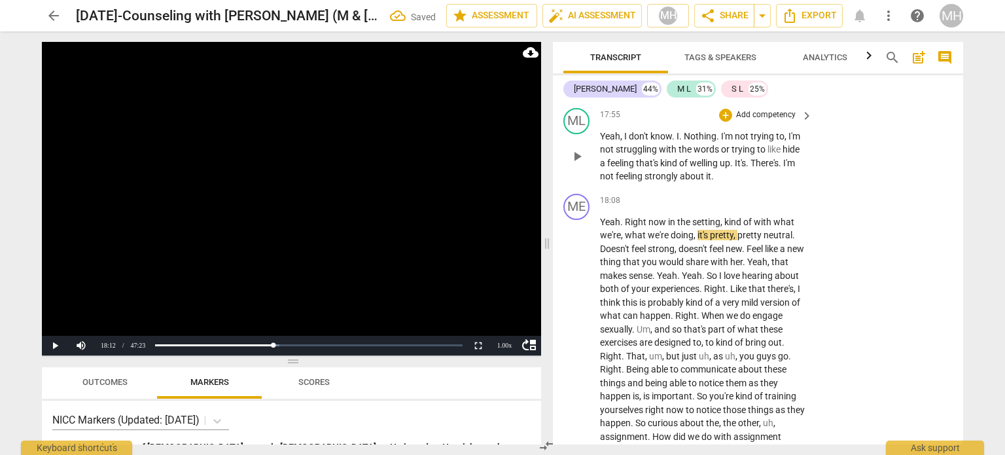
click at [778, 121] on p "Add competency" at bounding box center [765, 115] width 62 height 12
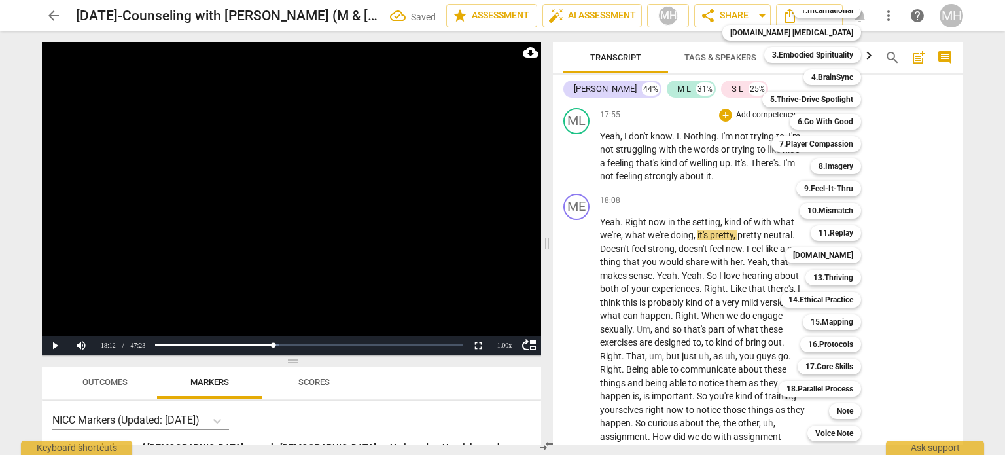
scroll to position [38, 0]
click at [836, 415] on b "Note" at bounding box center [844, 412] width 16 height 16
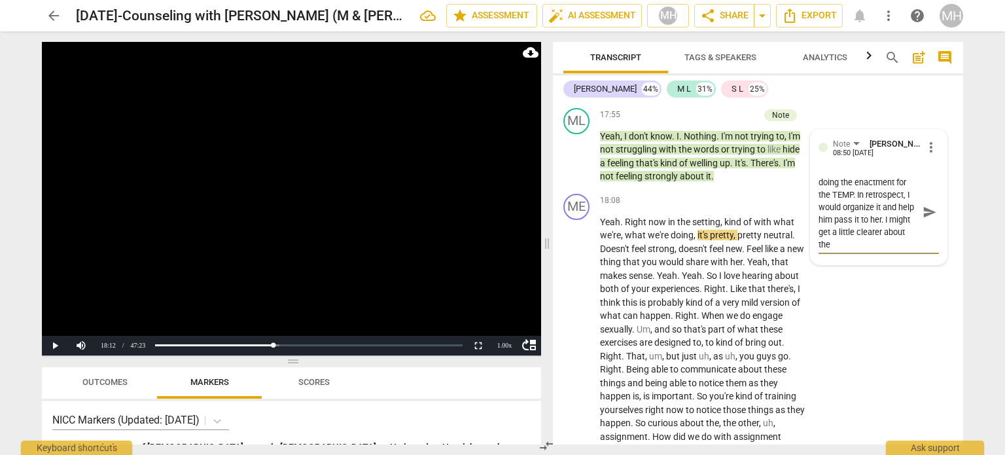
scroll to position [12, 0]
click at [922, 225] on span "send" at bounding box center [929, 218] width 14 height 14
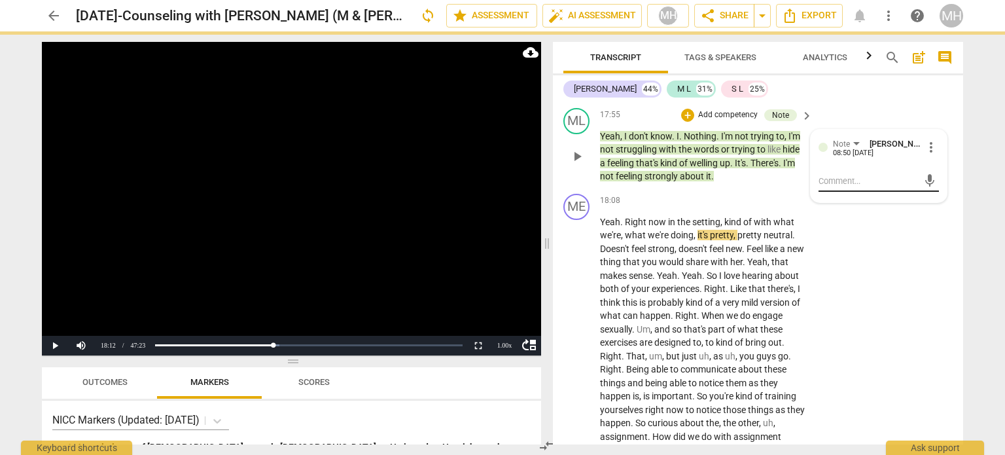
scroll to position [0, 0]
click at [463, 264] on video at bounding box center [291, 198] width 499 height 313
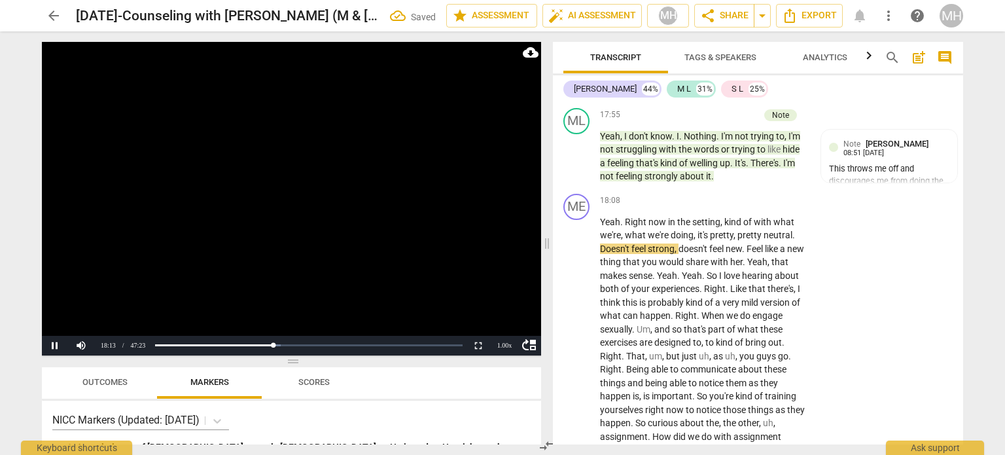
click at [207, 188] on video at bounding box center [291, 198] width 499 height 313
click at [230, 231] on video at bounding box center [291, 198] width 499 height 313
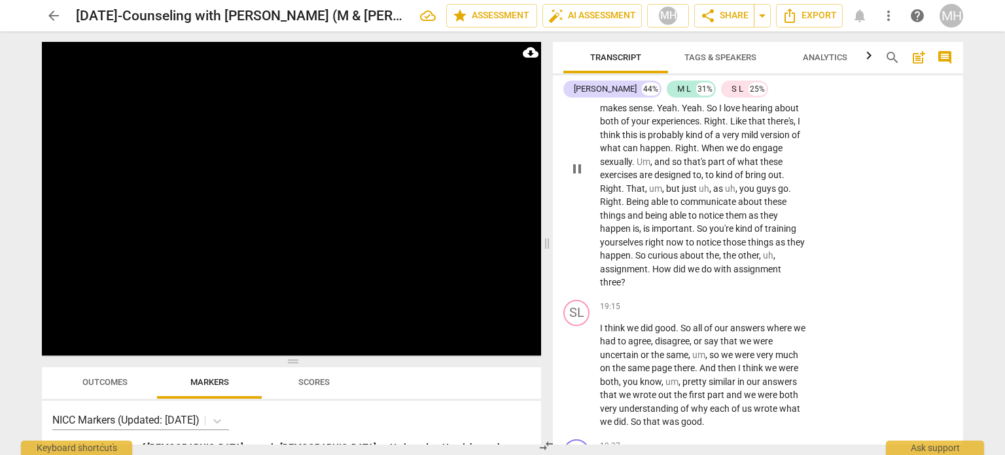
scroll to position [8441, 0]
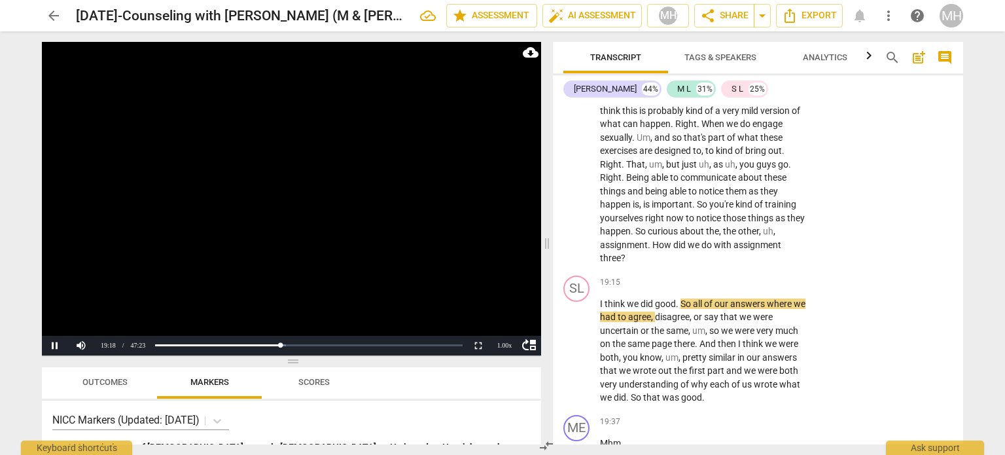
click at [313, 221] on video at bounding box center [291, 198] width 499 height 313
click at [234, 222] on video at bounding box center [291, 198] width 499 height 313
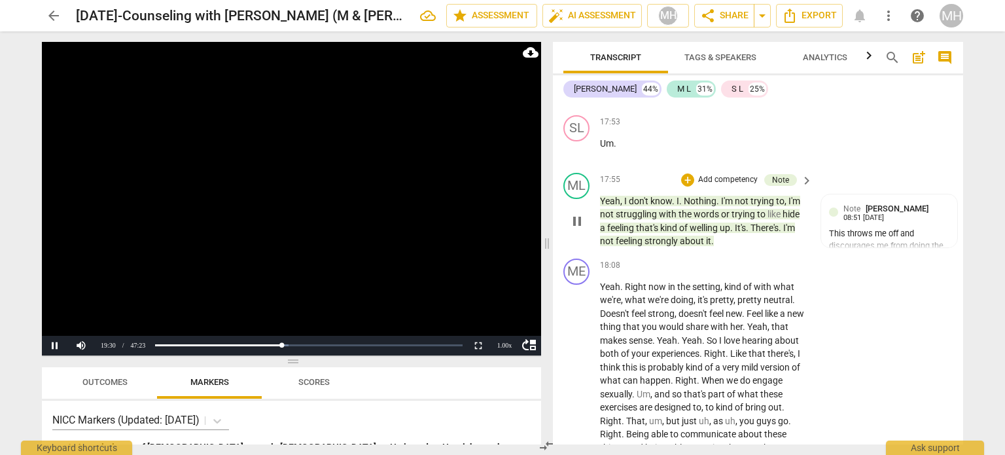
scroll to position [8181, 0]
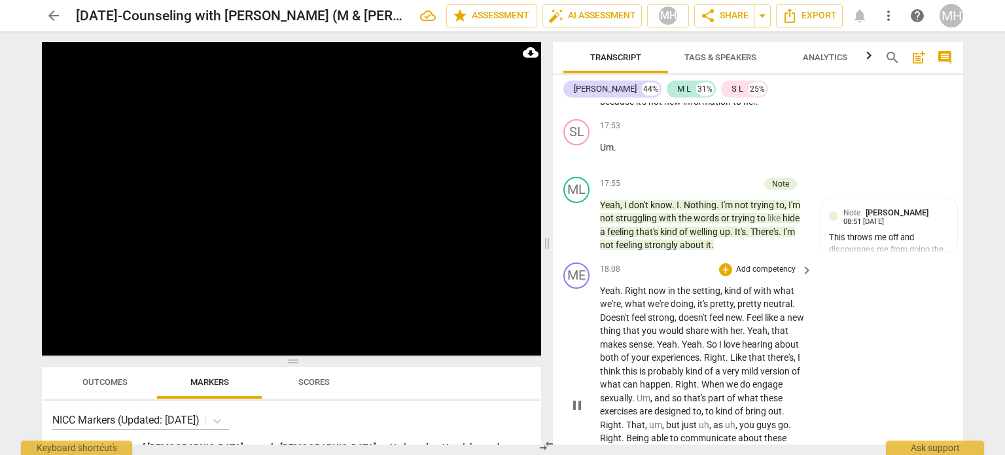
click at [770, 275] on p "Add competency" at bounding box center [765, 270] width 62 height 12
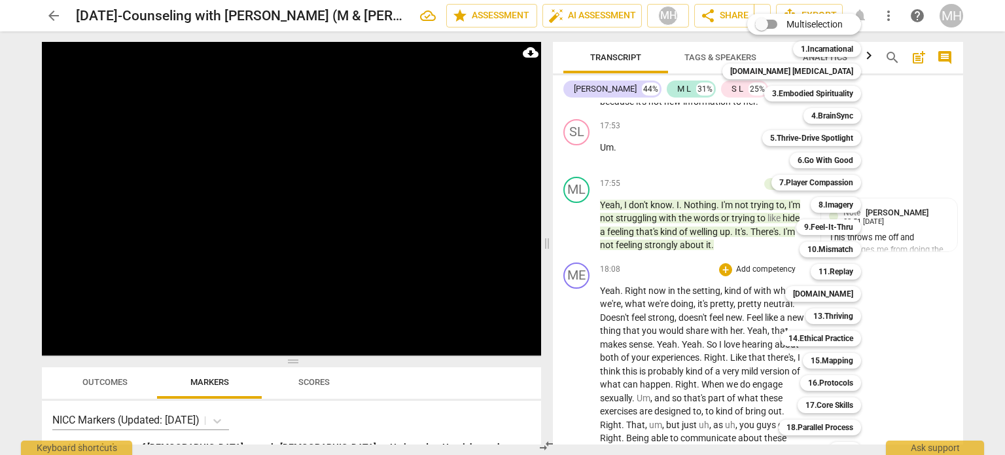
click at [890, 318] on div at bounding box center [502, 227] width 1005 height 455
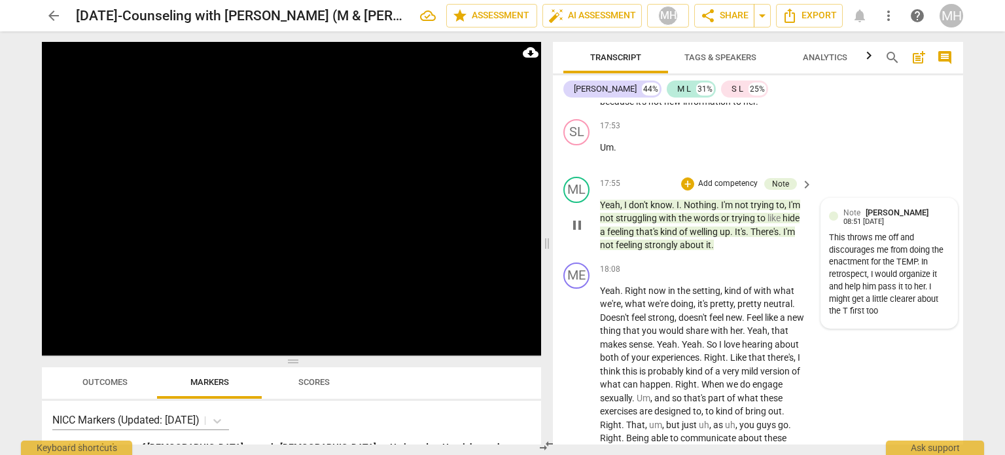
click at [893, 316] on div "This throws me off and discourages me from doing the enactment for the TEMP. In…" at bounding box center [889, 275] width 120 height 86
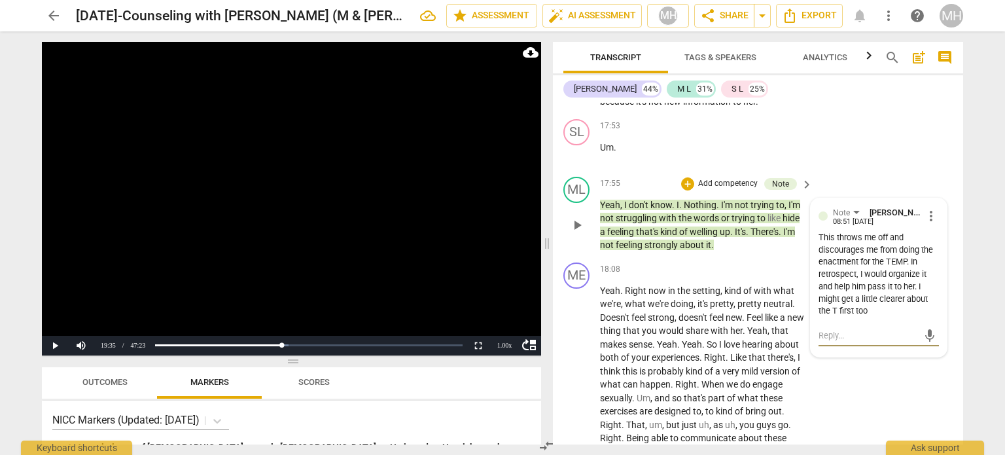
click at [856, 341] on textarea at bounding box center [867, 335] width 99 height 12
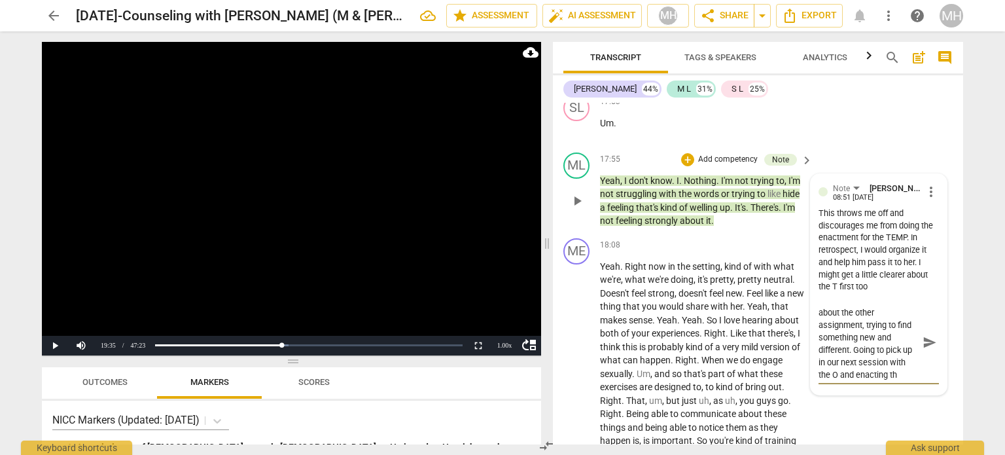
scroll to position [24, 0]
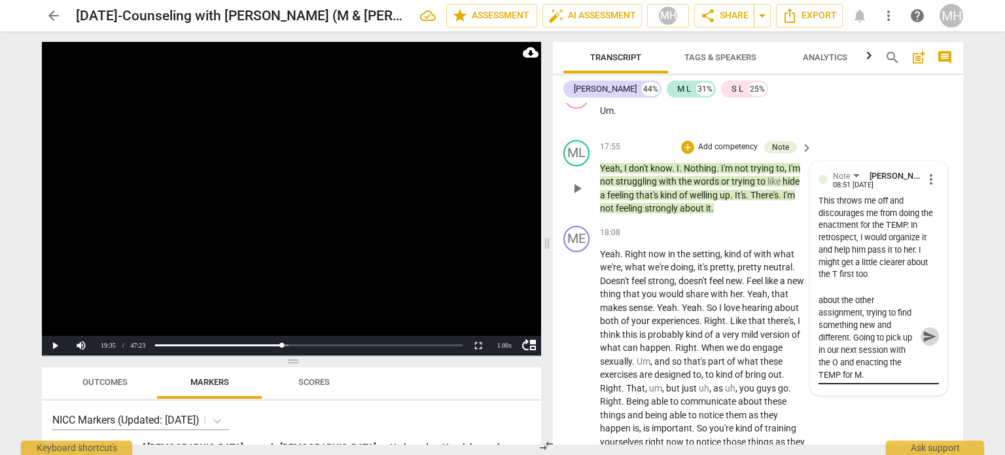
click at [925, 343] on span "send" at bounding box center [929, 336] width 14 height 14
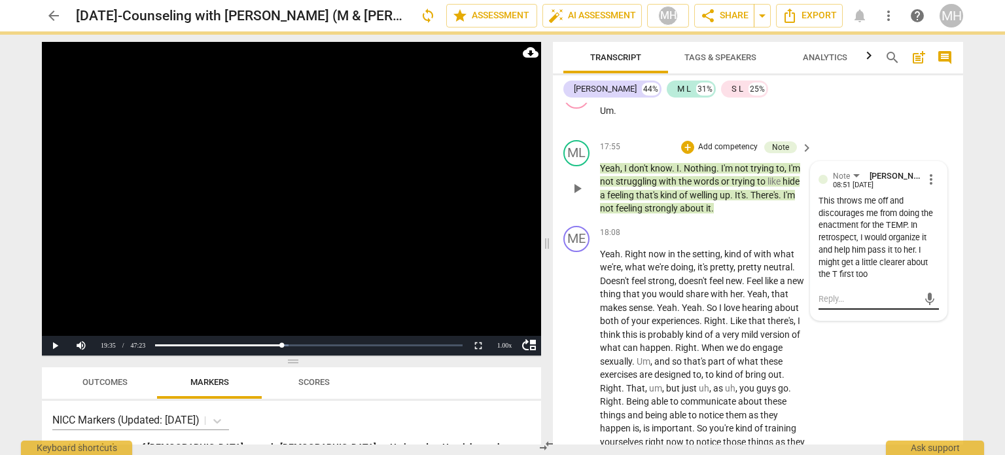
scroll to position [0, 0]
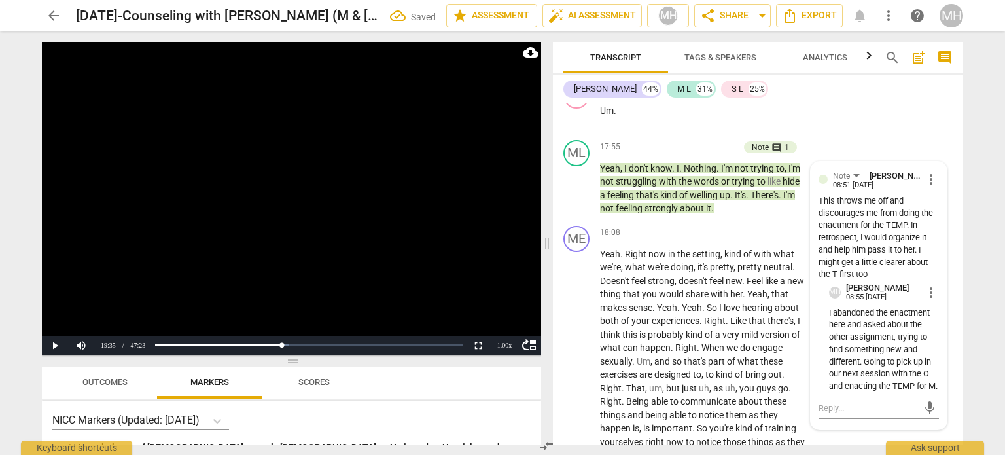
click at [360, 250] on video at bounding box center [291, 198] width 499 height 313
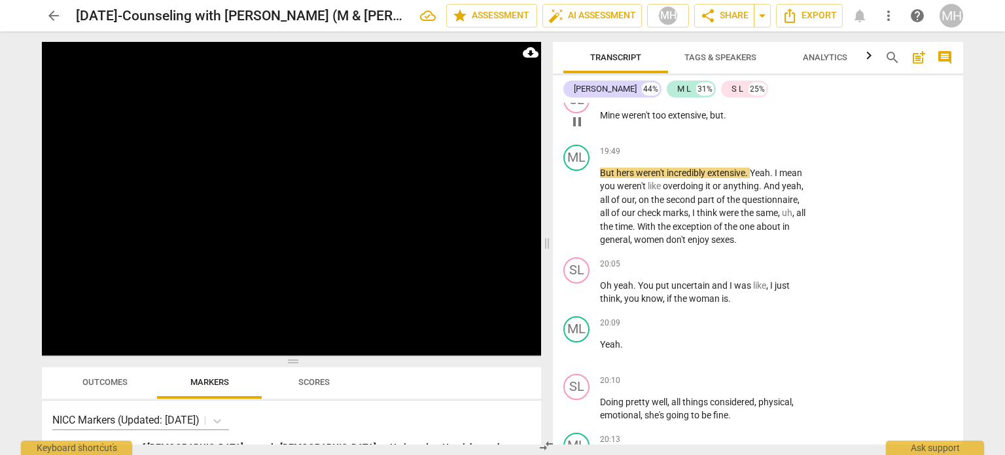
scroll to position [8913, 0]
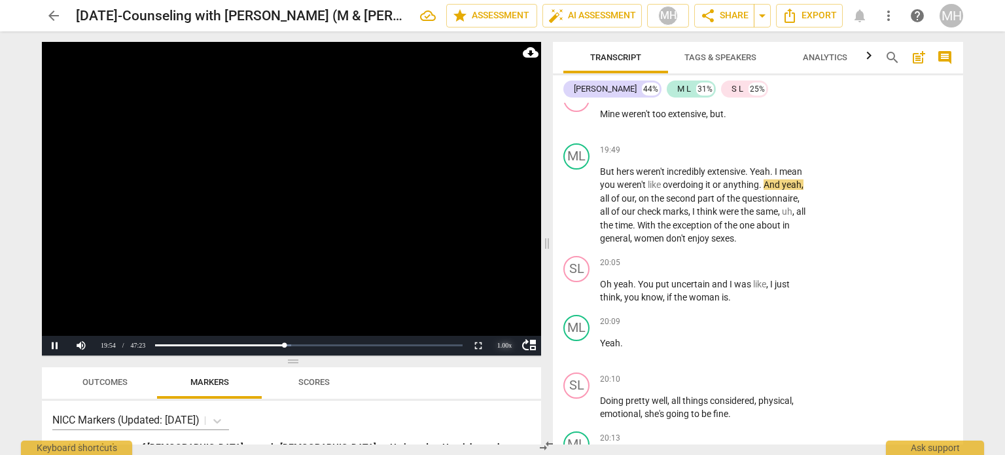
click at [501, 345] on div "1.00 x" at bounding box center [504, 346] width 26 height 20
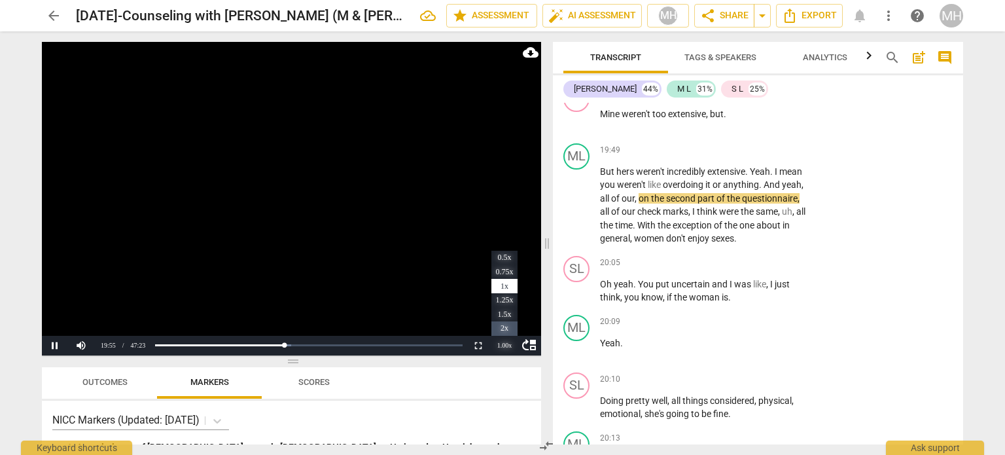
click at [504, 330] on li "2x" at bounding box center [504, 328] width 26 height 14
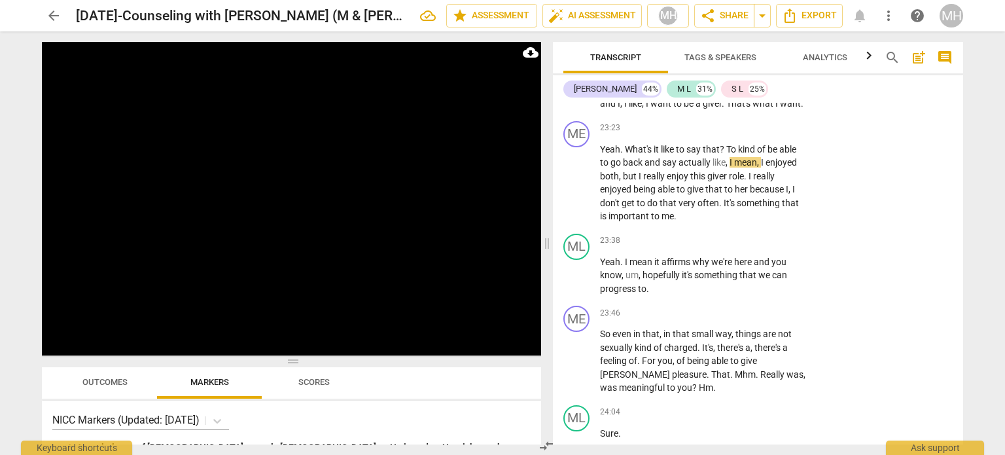
scroll to position [11067, 0]
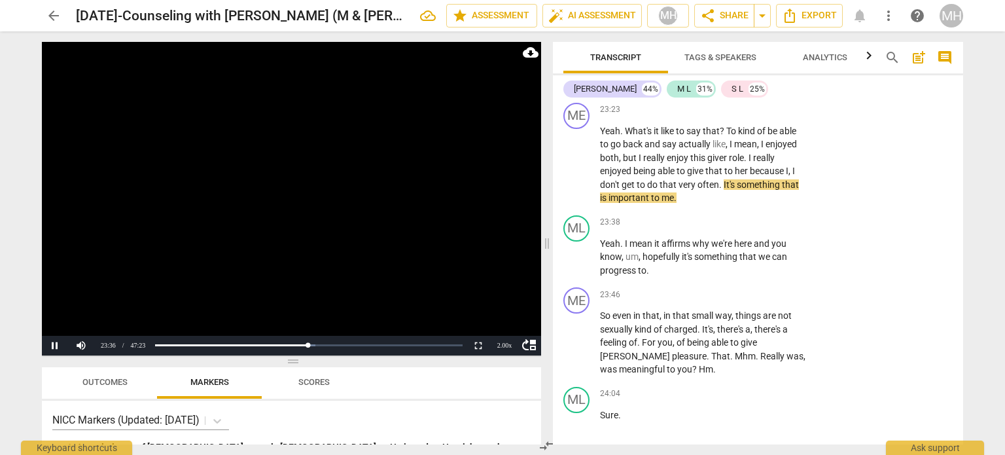
click at [475, 250] on video at bounding box center [291, 198] width 499 height 313
click at [756, 185] on div "ME play_arrow pause 23:23 + Add competency keyboard_arrow_right Yeah . What's i…" at bounding box center [758, 153] width 410 height 112
click at [757, 116] on p "Add competency" at bounding box center [765, 110] width 62 height 12
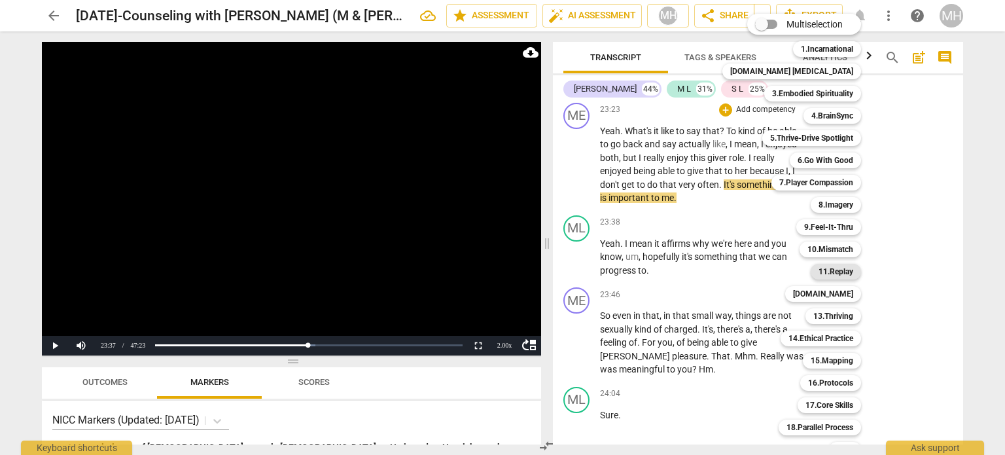
click at [810, 269] on div "11.Replay" at bounding box center [835, 272] width 50 height 16
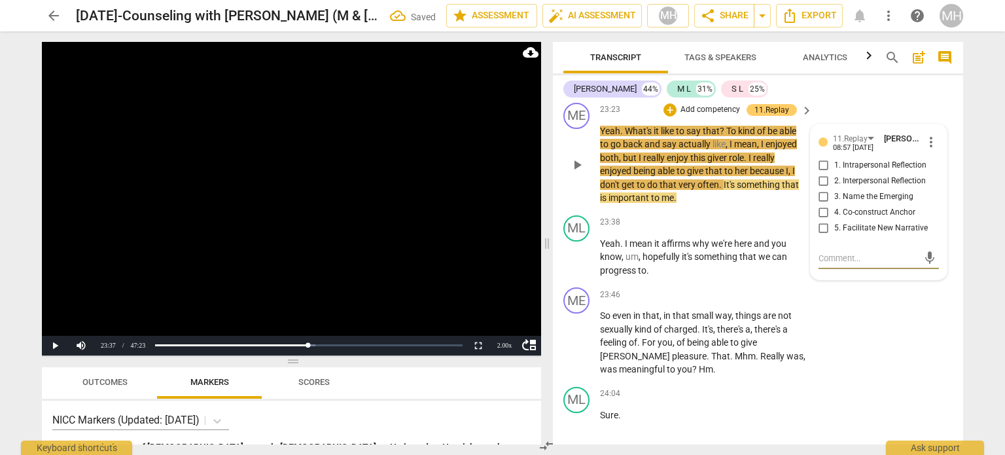
click at [823, 173] on input "1. Intrapersonal Reflection" at bounding box center [823, 166] width 21 height 16
click at [383, 234] on video at bounding box center [291, 198] width 499 height 313
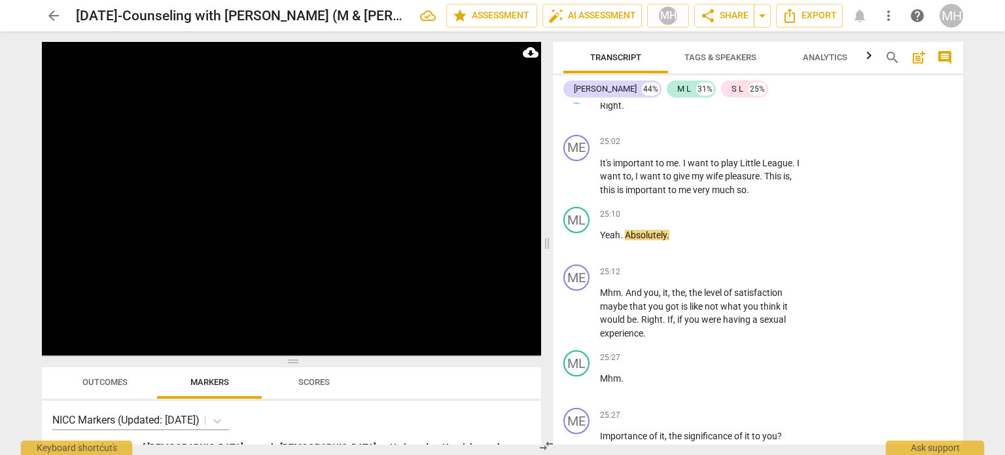
scroll to position [11837, 0]
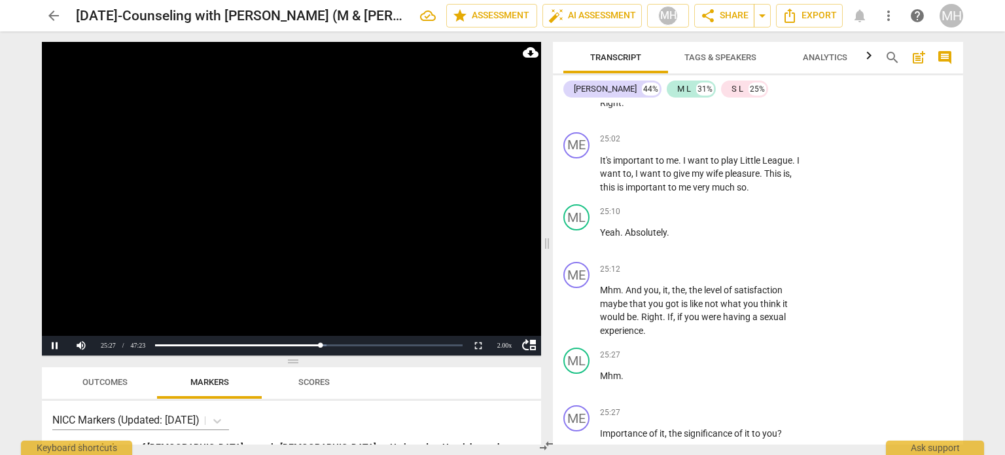
click at [426, 214] on video at bounding box center [291, 198] width 499 height 313
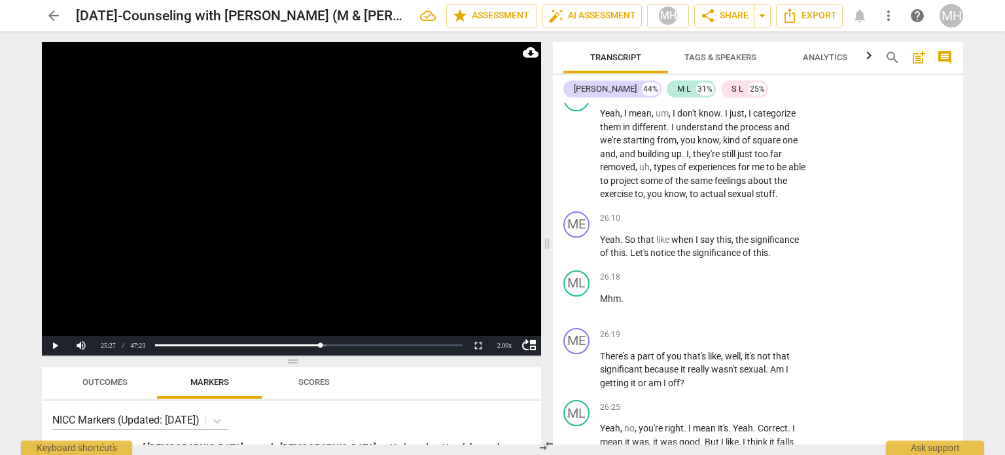
scroll to position [12216, 0]
click at [770, 223] on p "Add competency" at bounding box center [765, 217] width 62 height 12
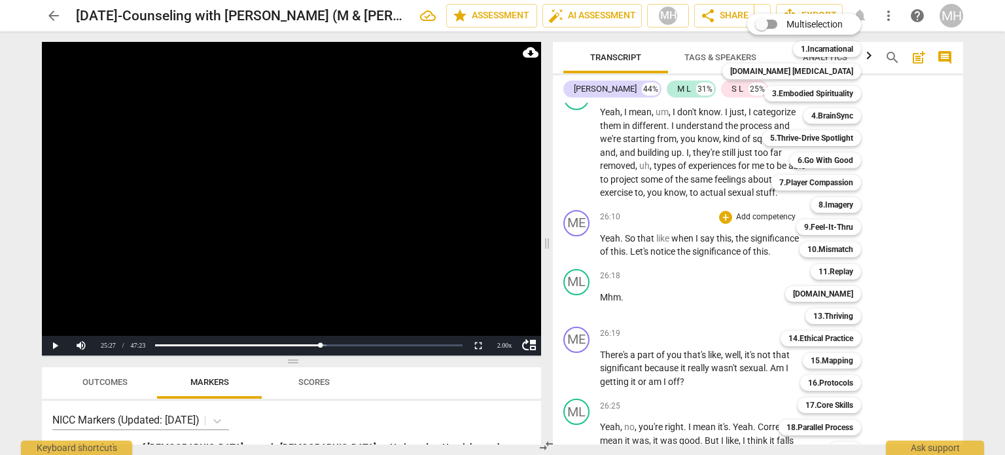
scroll to position [39, 0]
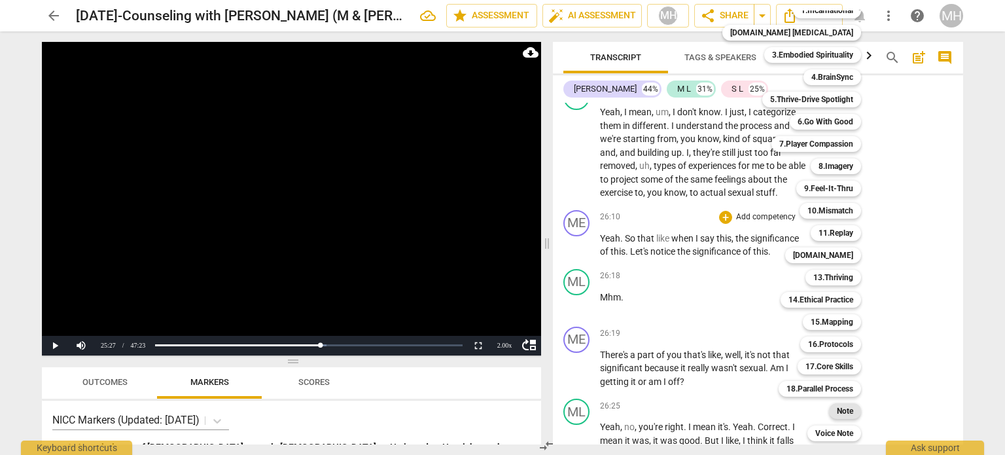
click at [836, 415] on b "Note" at bounding box center [844, 411] width 16 height 16
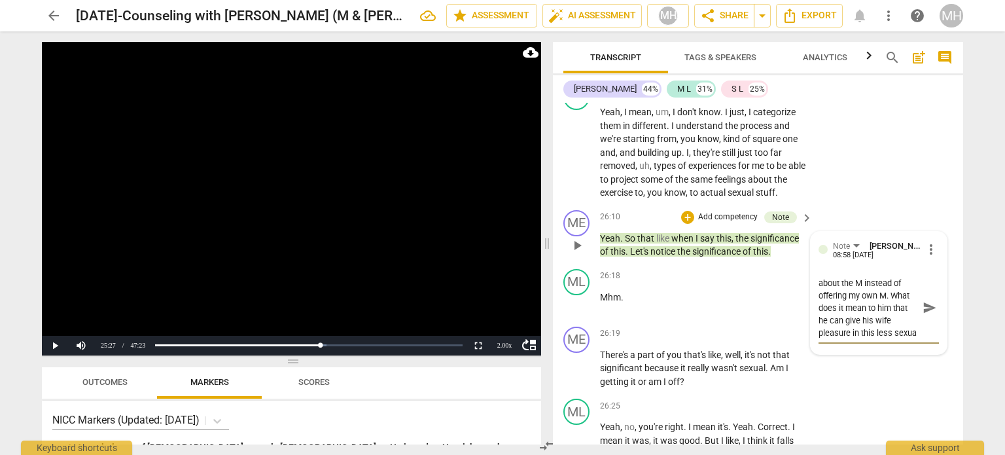
scroll to position [24, 0]
click at [927, 315] on span "send" at bounding box center [929, 307] width 14 height 14
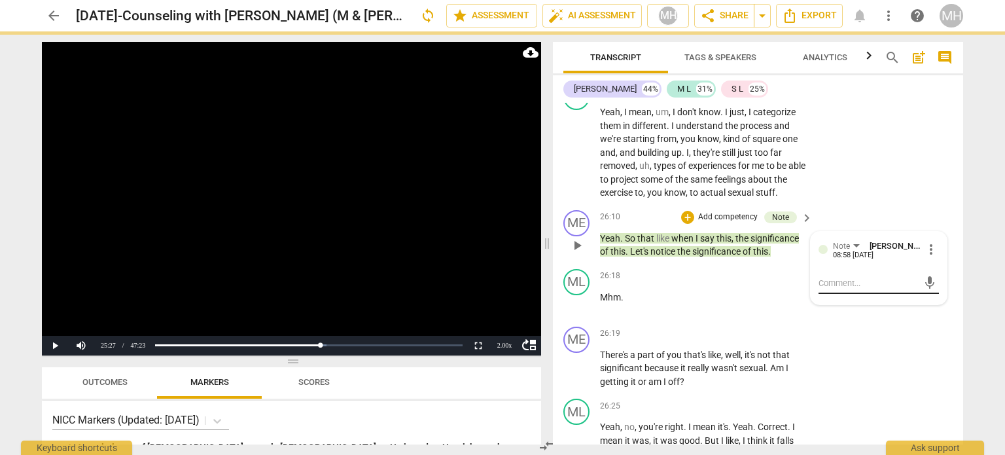
scroll to position [0, 0]
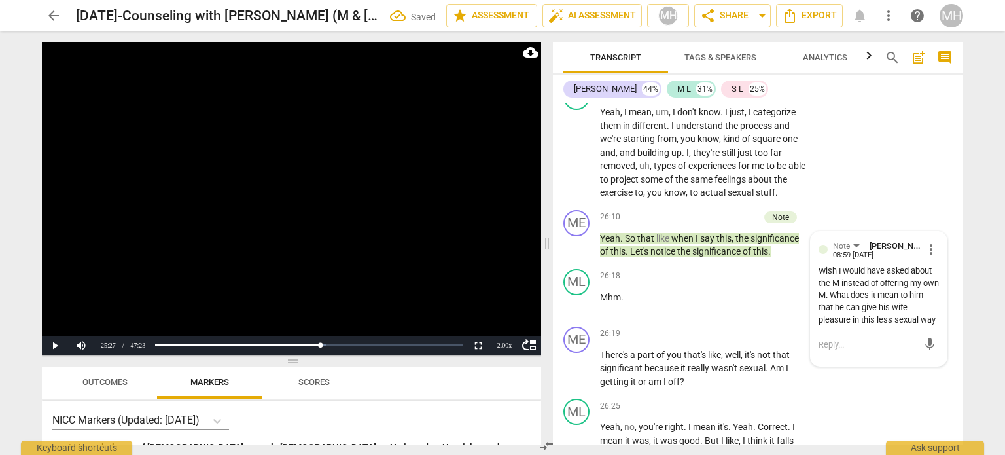
click at [379, 275] on video at bounding box center [291, 198] width 499 height 313
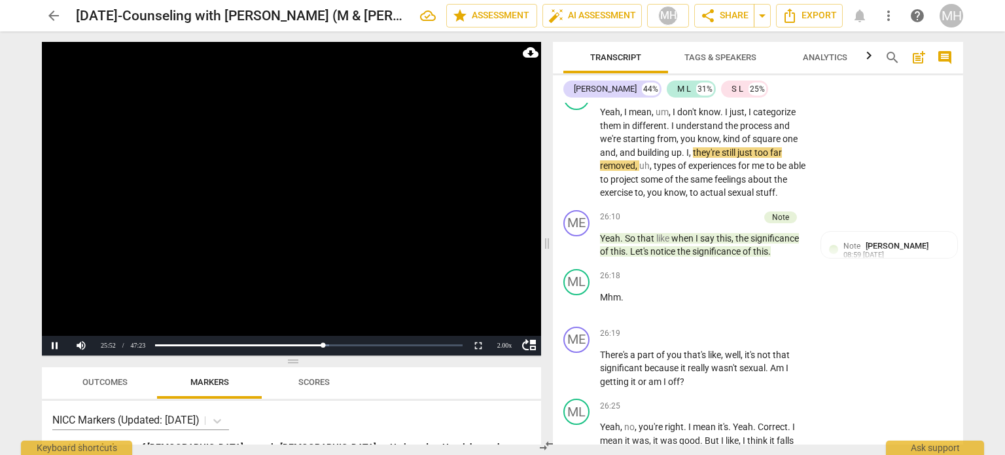
click at [285, 237] on video at bounding box center [291, 198] width 499 height 313
